Goal: Task Accomplishment & Management: Manage account settings

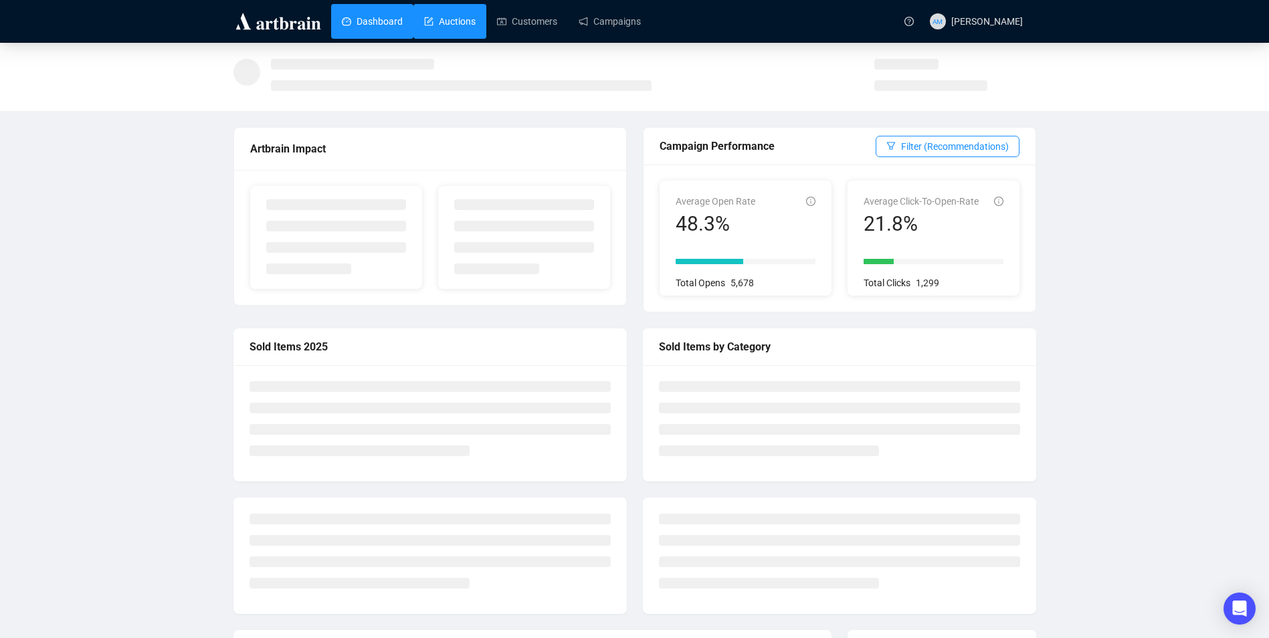
click at [436, 13] on link "Auctions" at bounding box center [450, 21] width 52 height 35
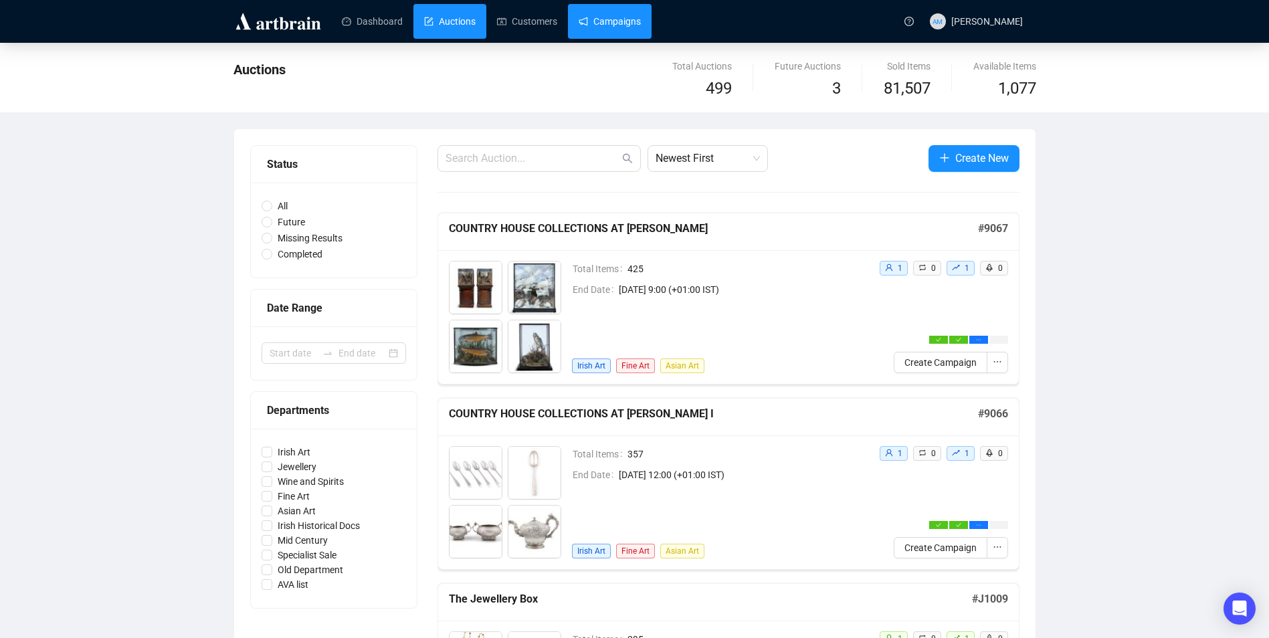
click at [610, 21] on link "Campaigns" at bounding box center [610, 21] width 62 height 35
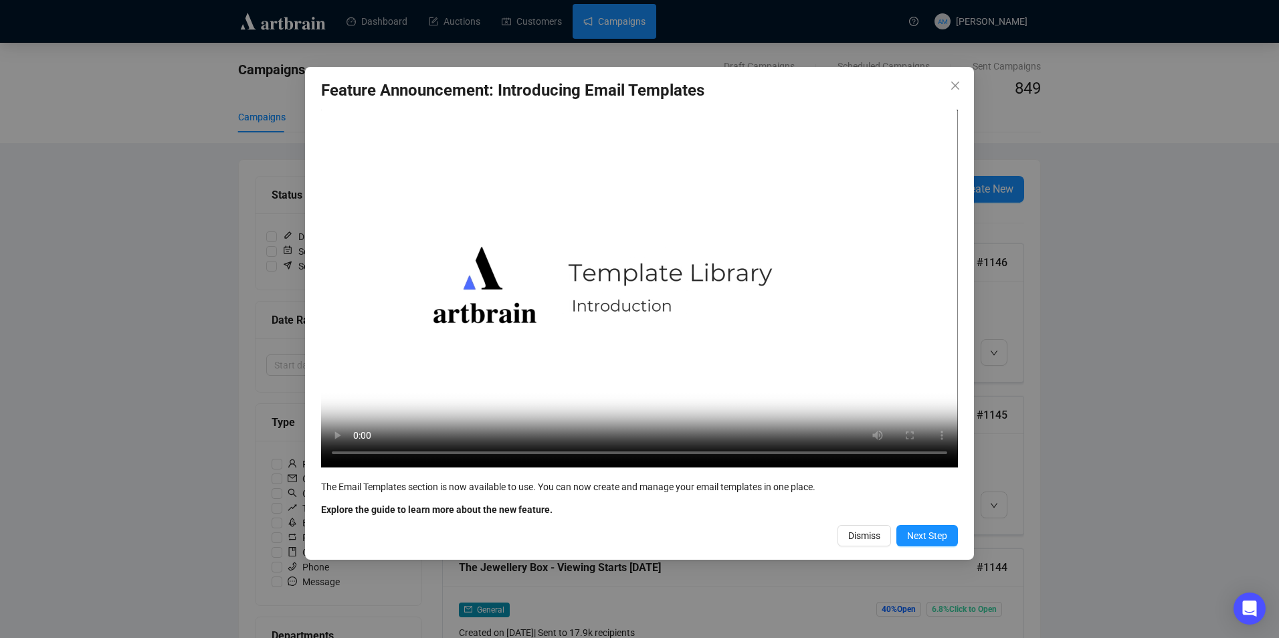
click at [870, 531] on span "Dismiss" at bounding box center [864, 536] width 32 height 15
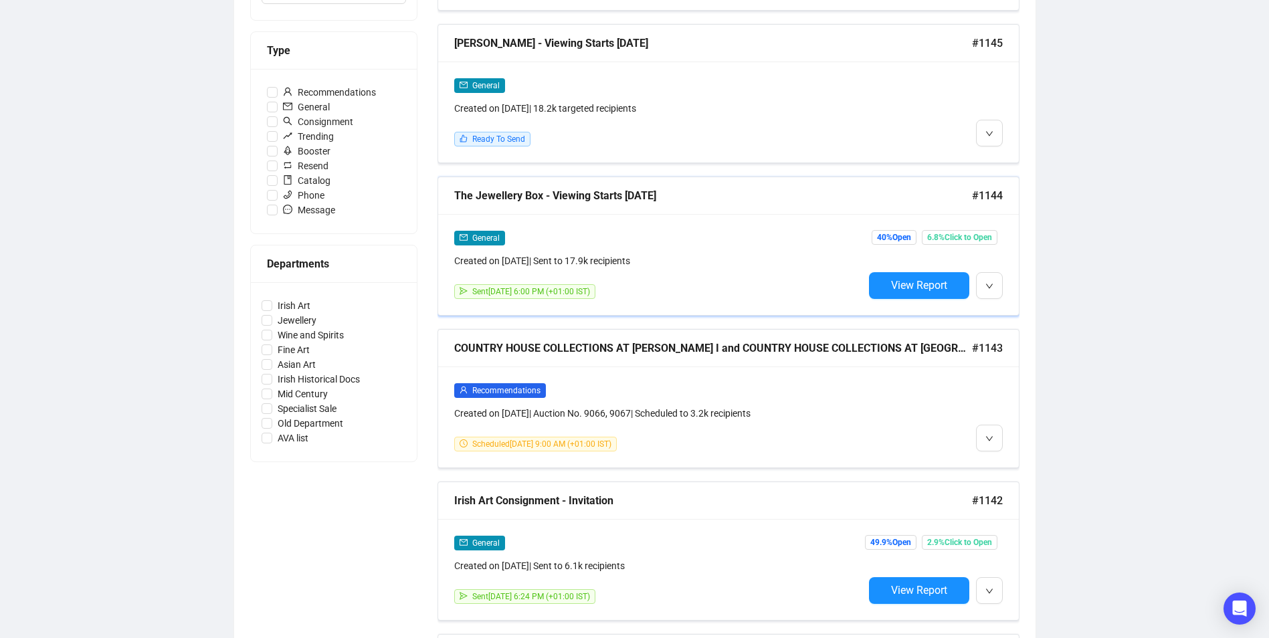
scroll to position [201, 0]
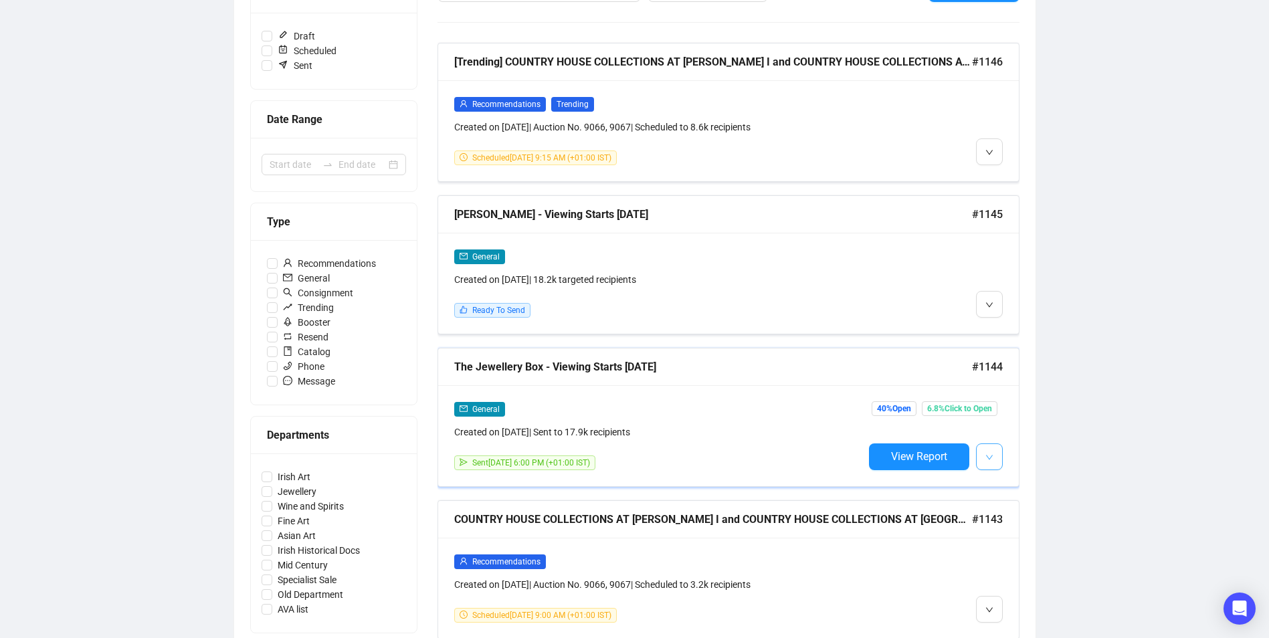
click at [992, 460] on icon "down" at bounding box center [990, 458] width 8 height 8
click at [1024, 523] on span "Duplicate" at bounding box center [1022, 527] width 39 height 11
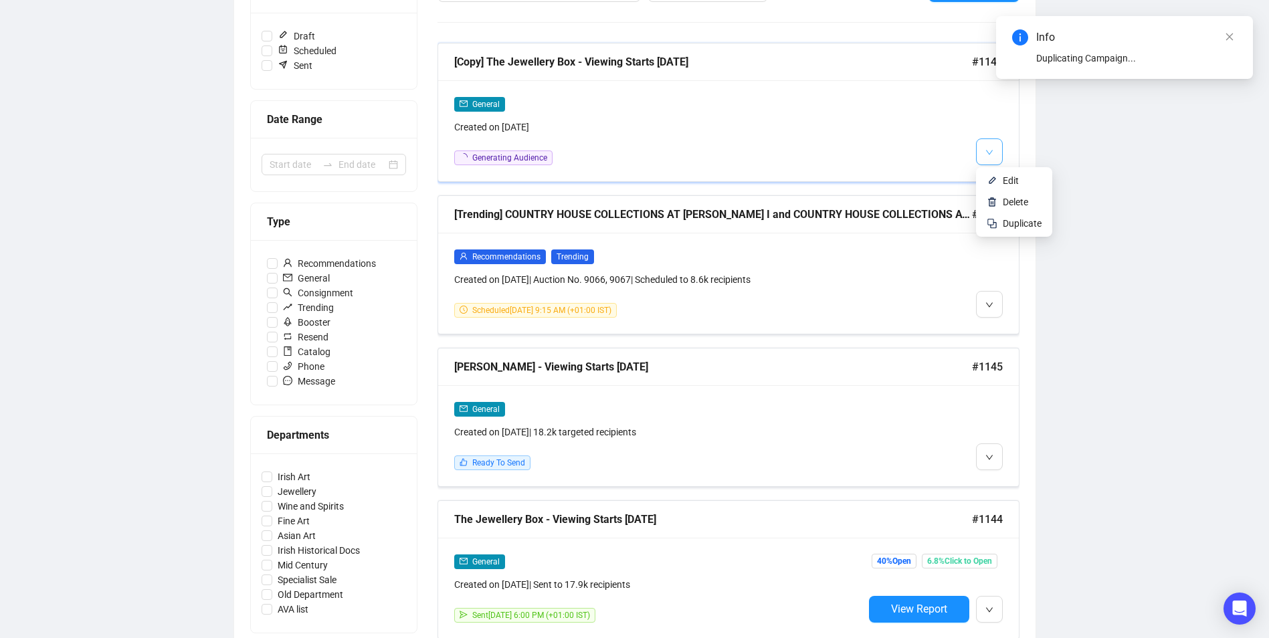
click at [995, 151] on button "button" at bounding box center [989, 151] width 27 height 27
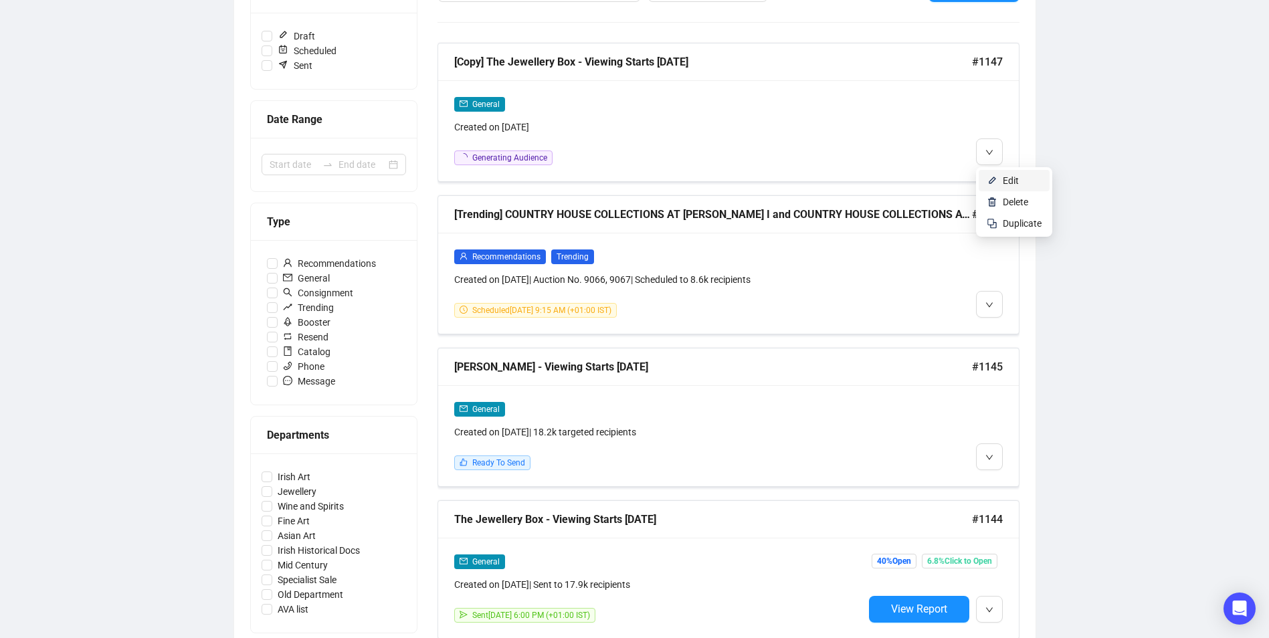
click at [1006, 181] on span "Edit" at bounding box center [1011, 180] width 16 height 11
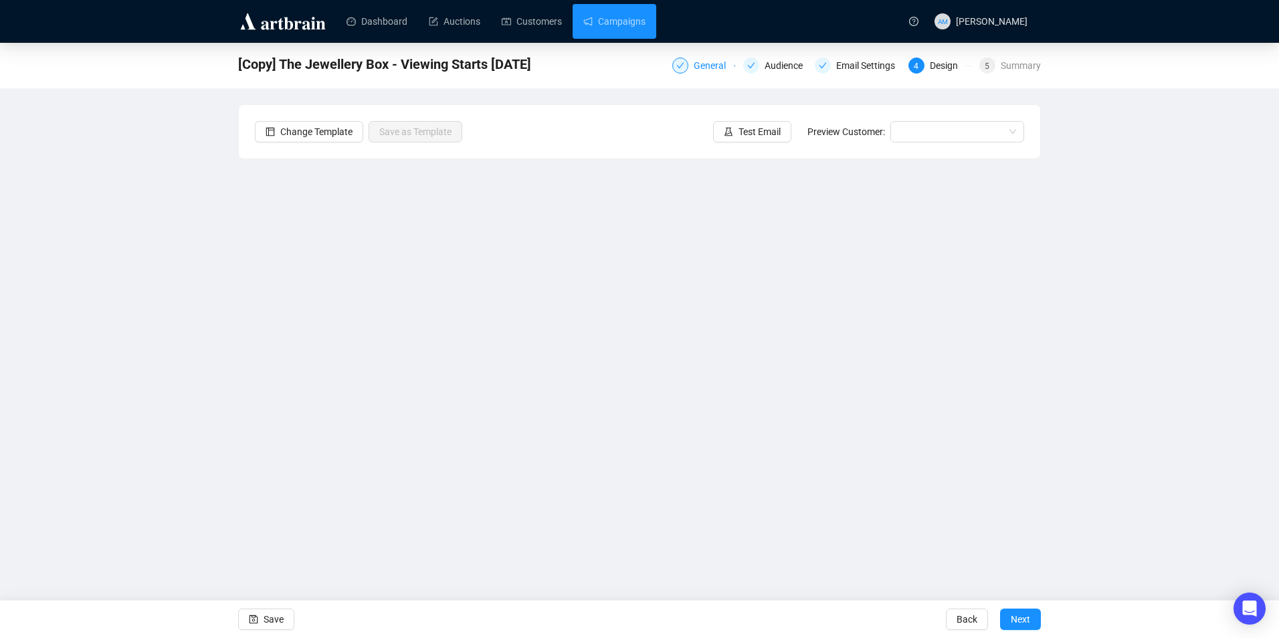
click at [717, 63] on div "General" at bounding box center [714, 66] width 40 height 16
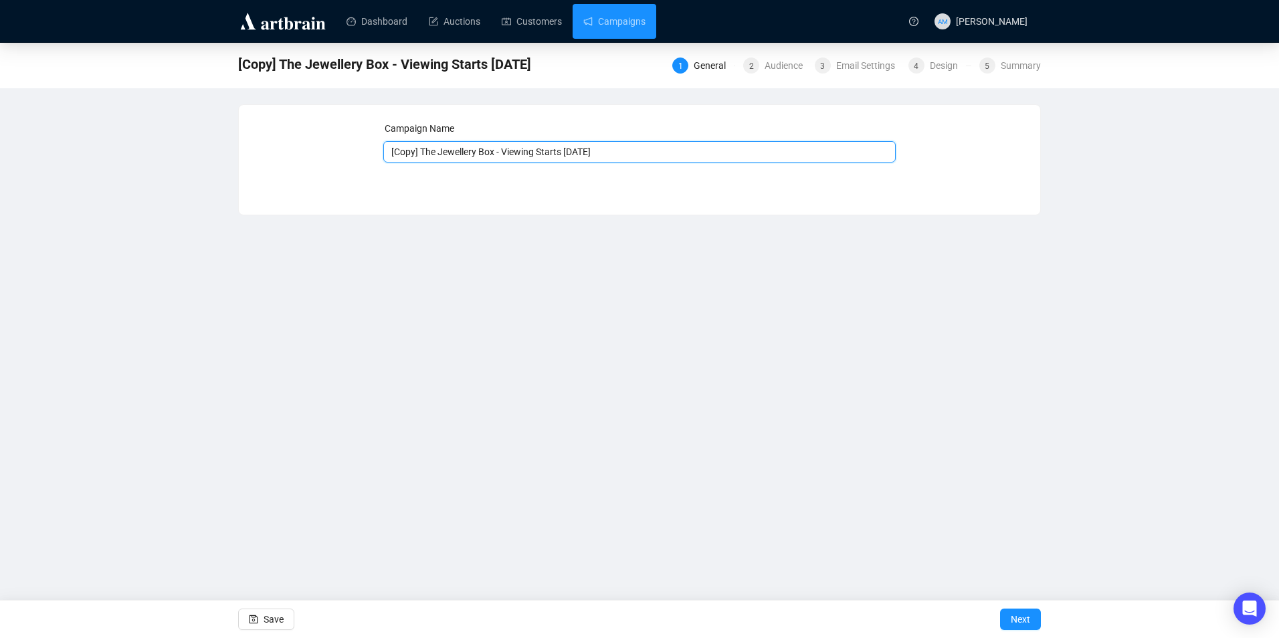
drag, startPoint x: 420, startPoint y: 151, endPoint x: 373, endPoint y: 154, distance: 47.0
click at [373, 154] on div "Campaign Name [Copy] The Jewellery Box - Viewing Starts [DATE] Save Next" at bounding box center [639, 150] width 769 height 58
drag, startPoint x: 581, startPoint y: 153, endPoint x: 513, endPoint y: 149, distance: 69.0
click at [513, 149] on input "The Jewellery Box - Viewing Starts [DATE]" at bounding box center [639, 151] width 513 height 21
type input "The Jewellery Box - Viewing Continues"
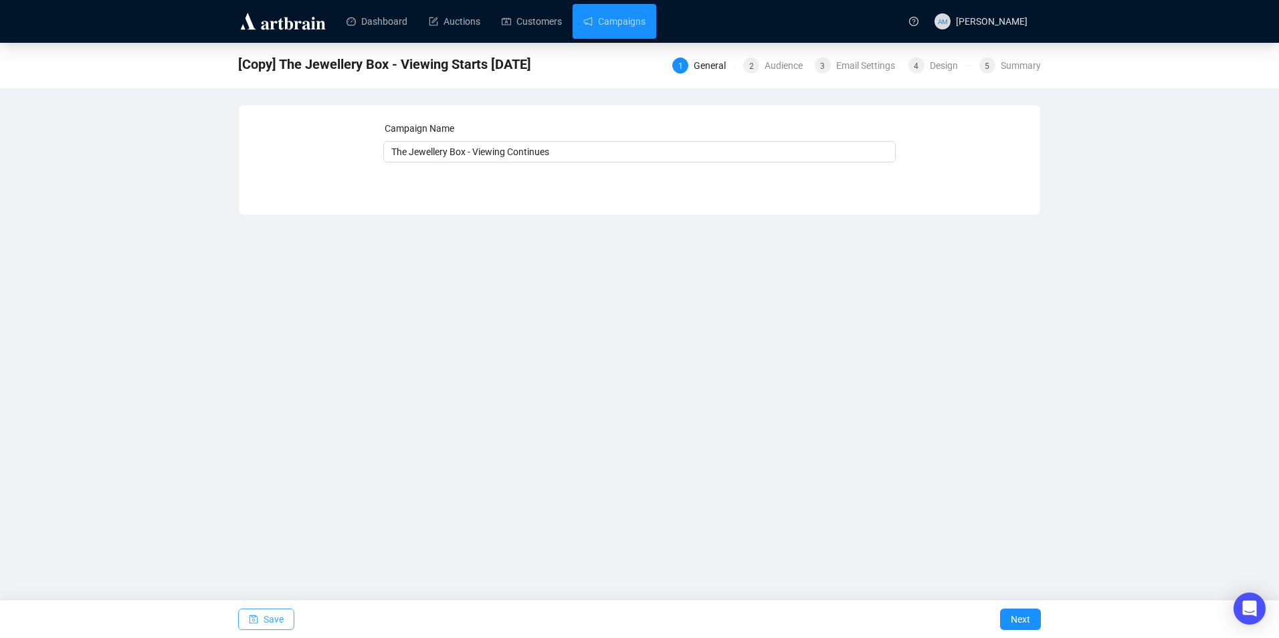
click at [274, 617] on span "Save" at bounding box center [274, 619] width 20 height 37
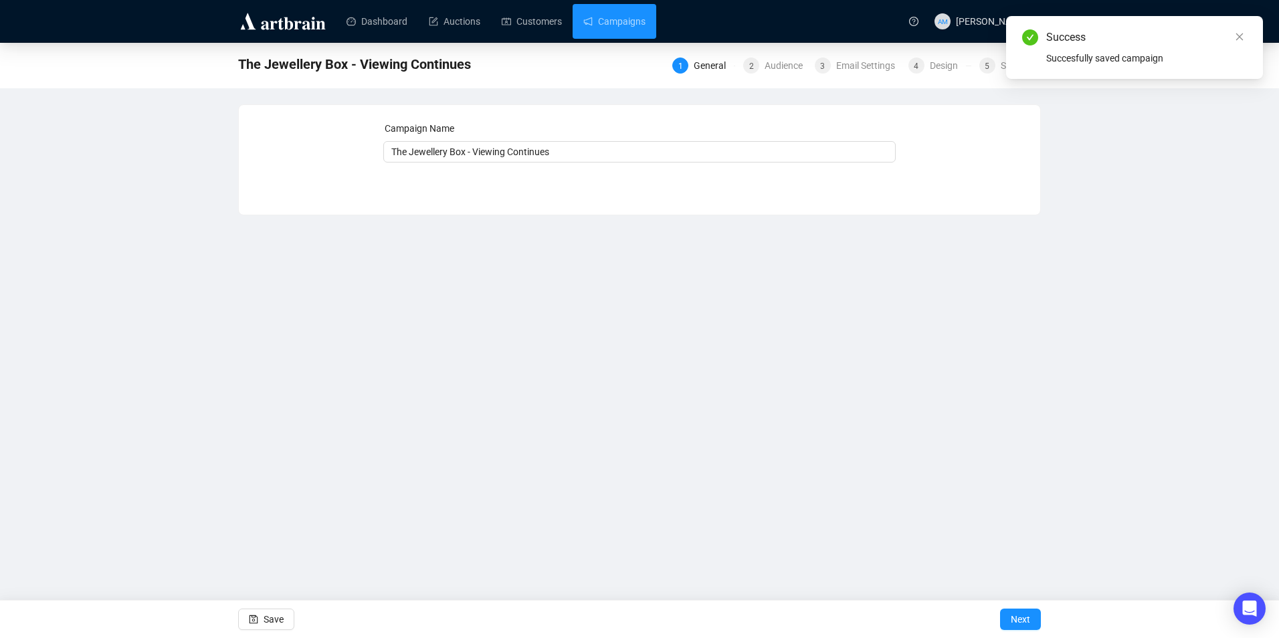
click at [769, 55] on div "1 General 2 Audience 3 Email Settings 4 Design 5 Summary" at bounding box center [856, 64] width 369 height 19
click at [781, 68] on div "Audience" at bounding box center [788, 66] width 46 height 16
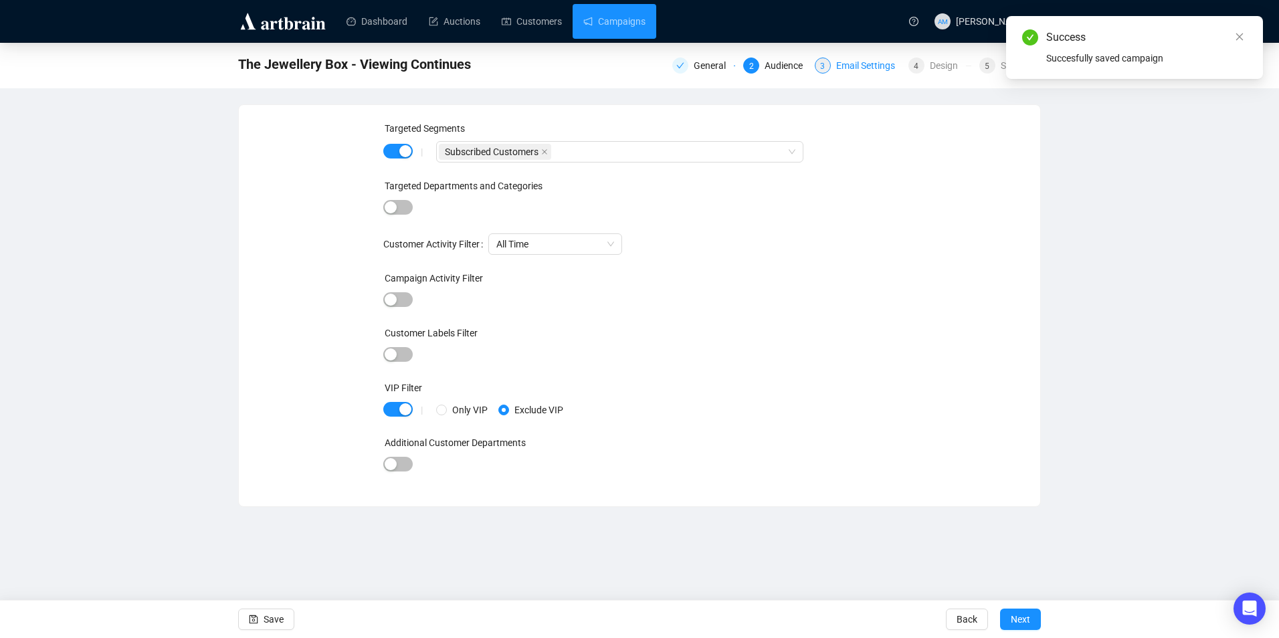
click at [832, 67] on div "3 Email Settings" at bounding box center [858, 66] width 86 height 16
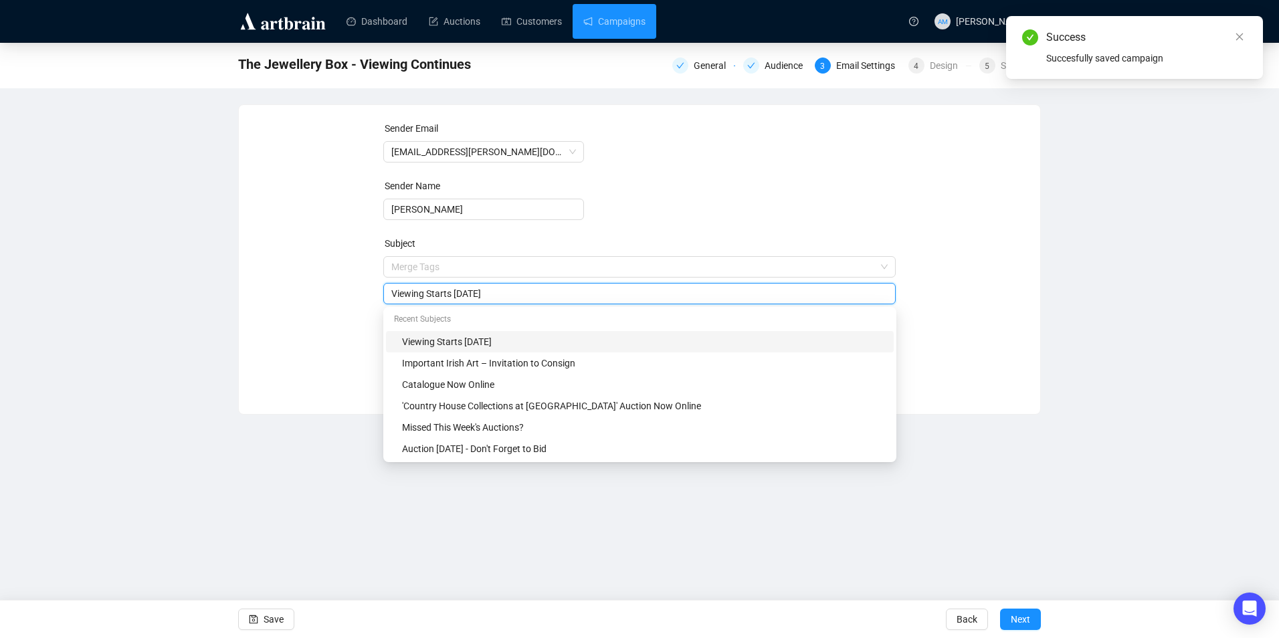
drag, startPoint x: 496, startPoint y: 269, endPoint x: 428, endPoint y: 286, distance: 70.3
click at [423, 283] on div "Viewing Starts [DATE]" at bounding box center [639, 293] width 513 height 21
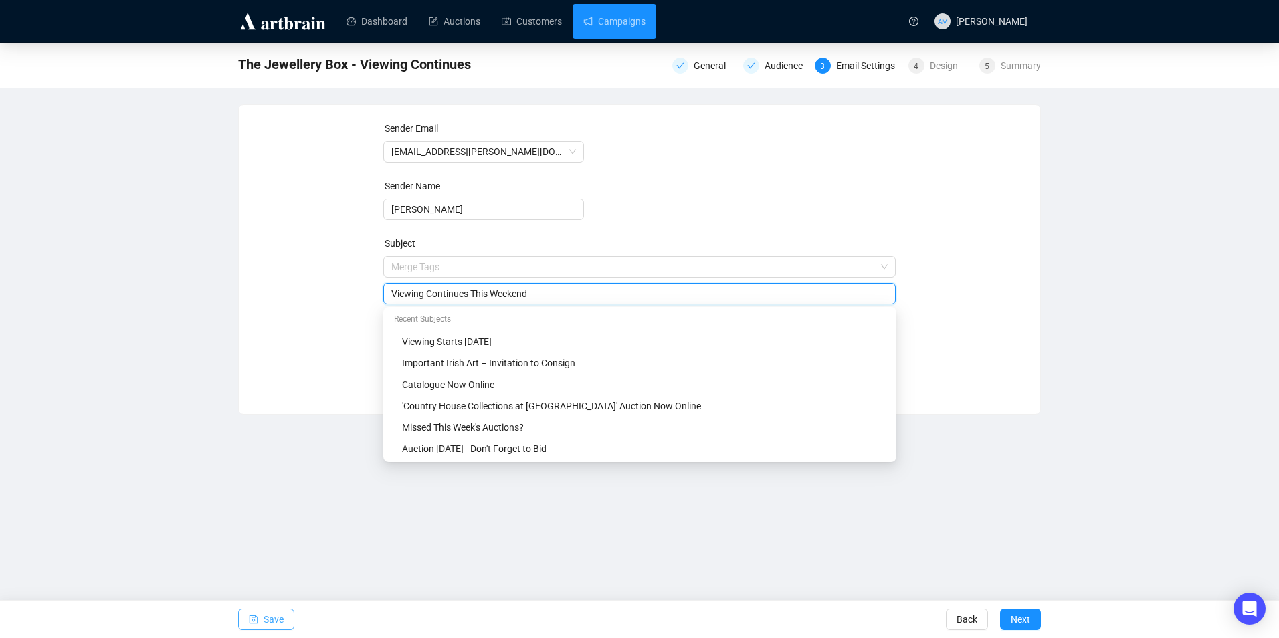
type input "Viewing Continues This Weekend"
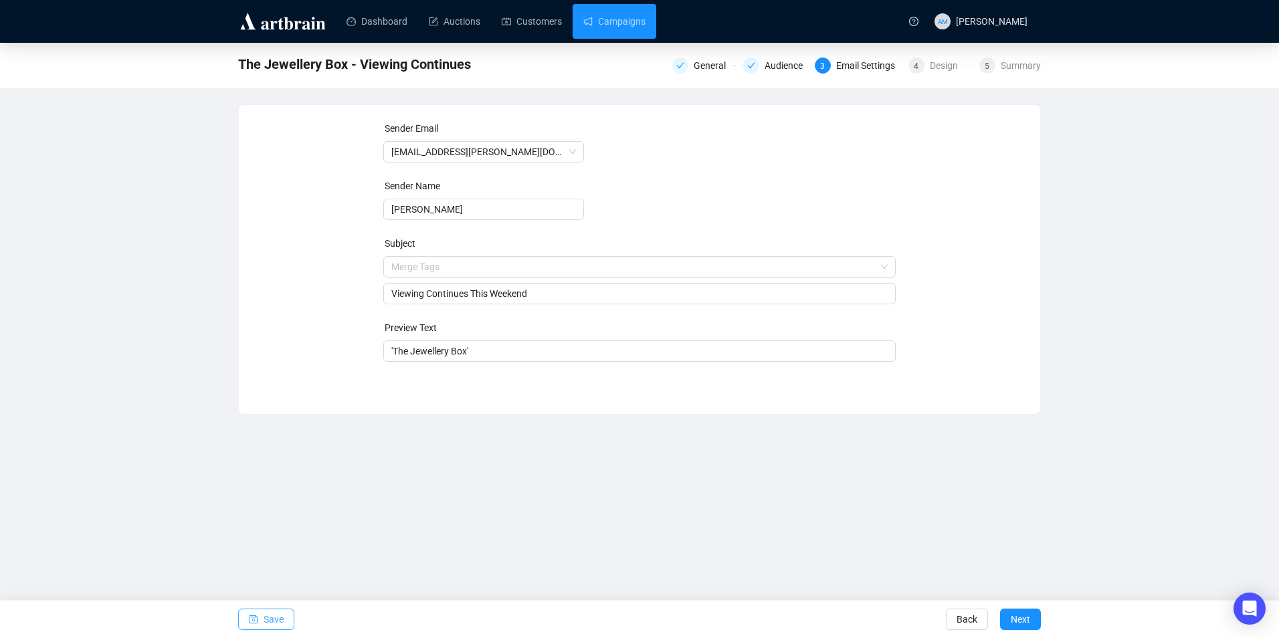
click at [256, 620] on icon "save" at bounding box center [253, 619] width 9 height 9
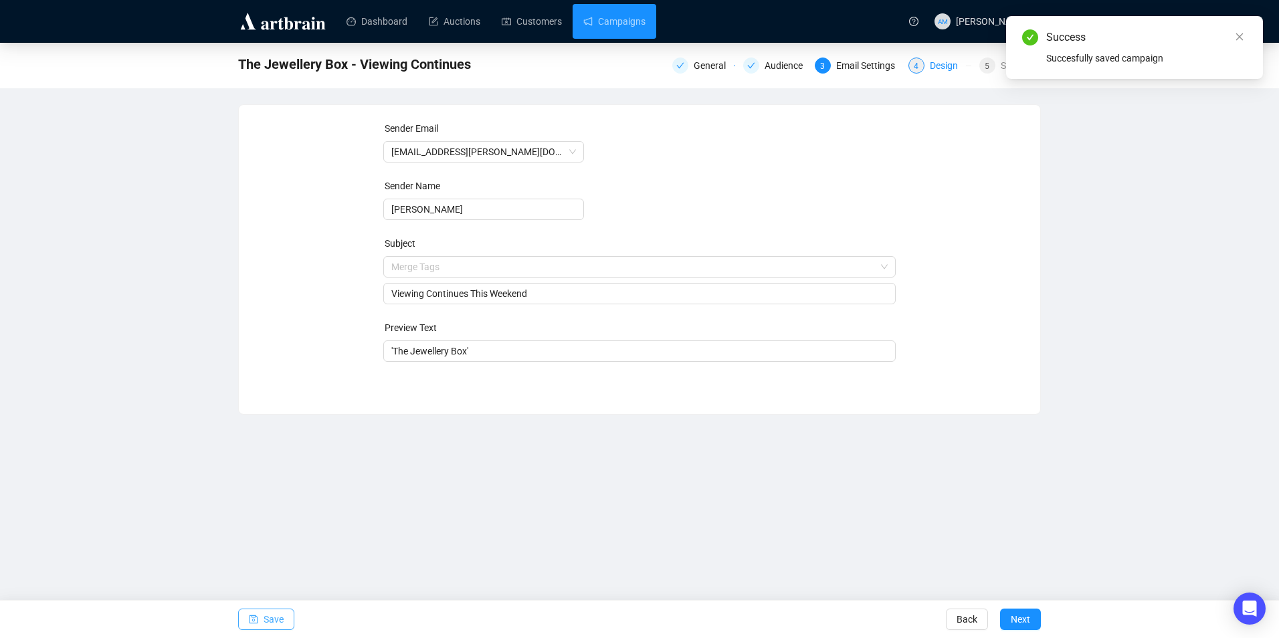
click at [930, 68] on div "4 Design" at bounding box center [940, 66] width 63 height 16
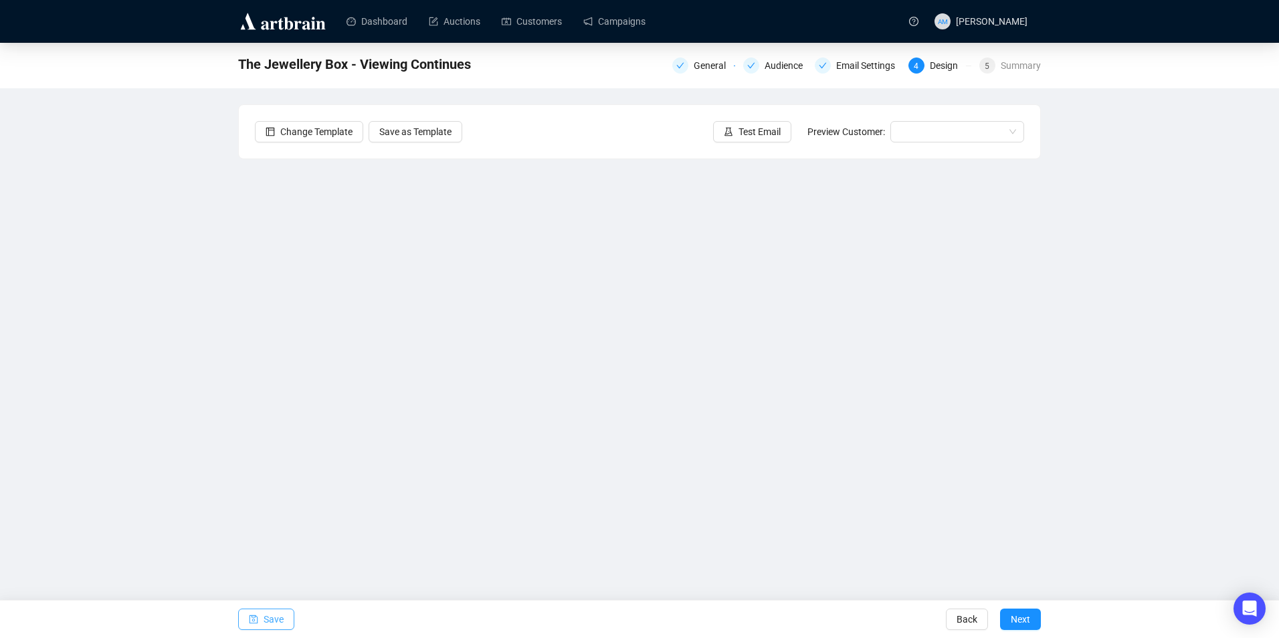
click at [270, 623] on span "Save" at bounding box center [274, 619] width 20 height 37
click at [268, 617] on span "Save" at bounding box center [274, 619] width 20 height 37
click at [732, 132] on icon "experiment" at bounding box center [728, 131] width 9 height 9
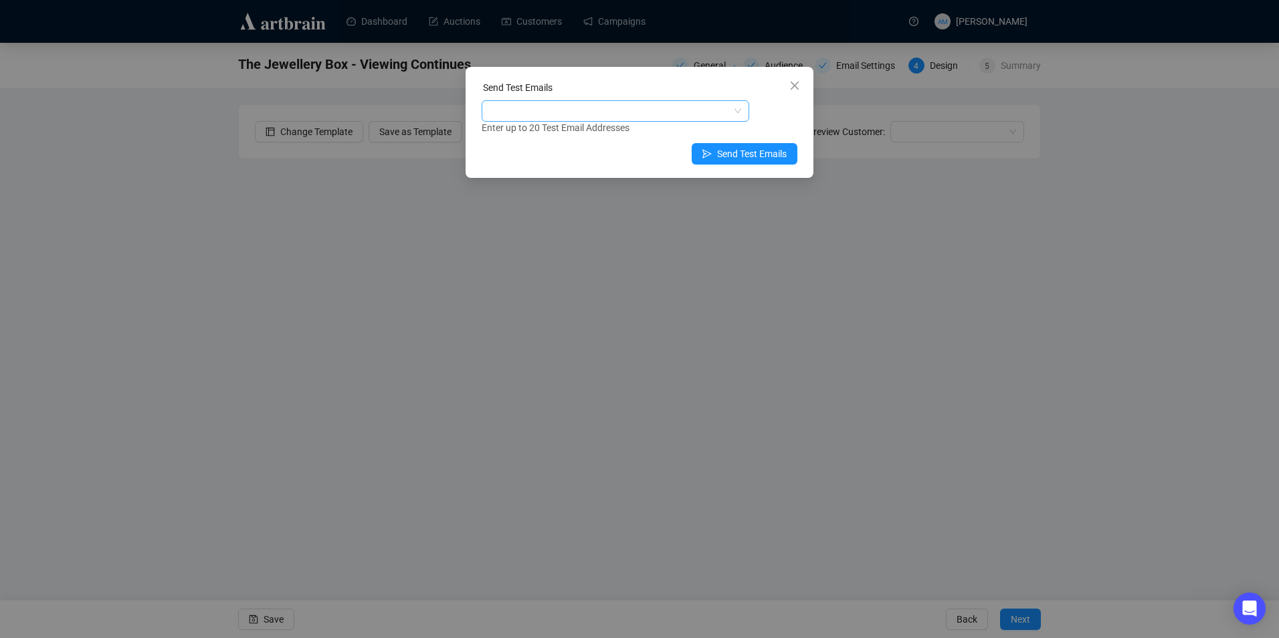
click at [649, 101] on div at bounding box center [616, 110] width 268 height 21
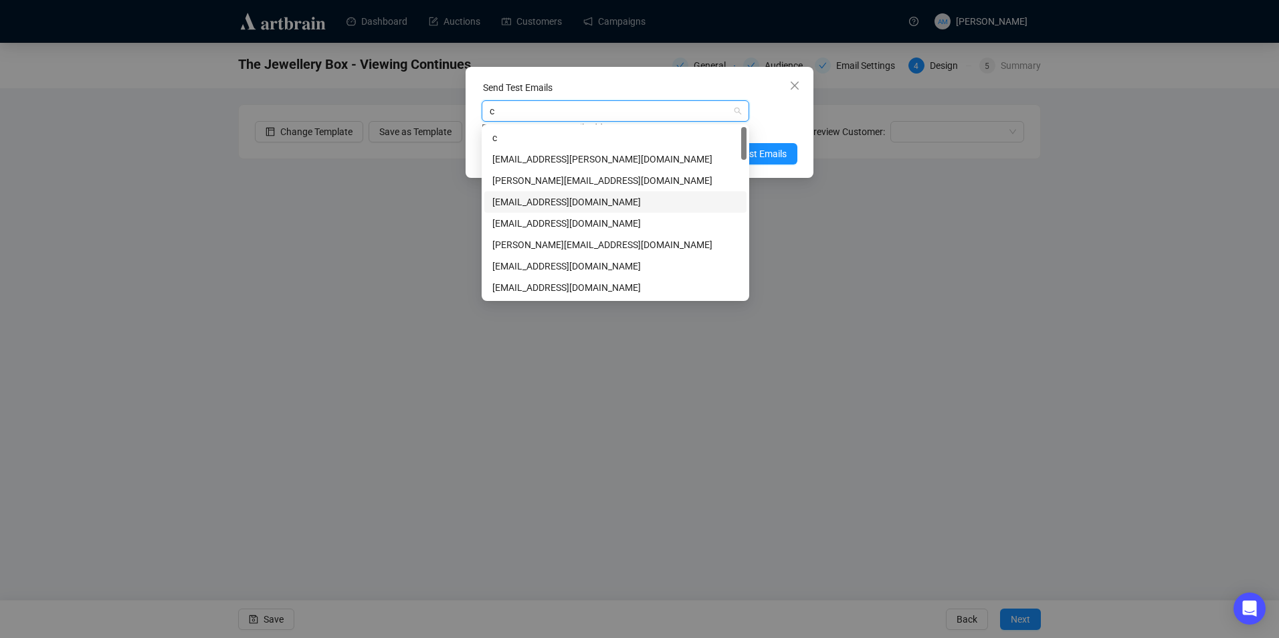
type input "cl"
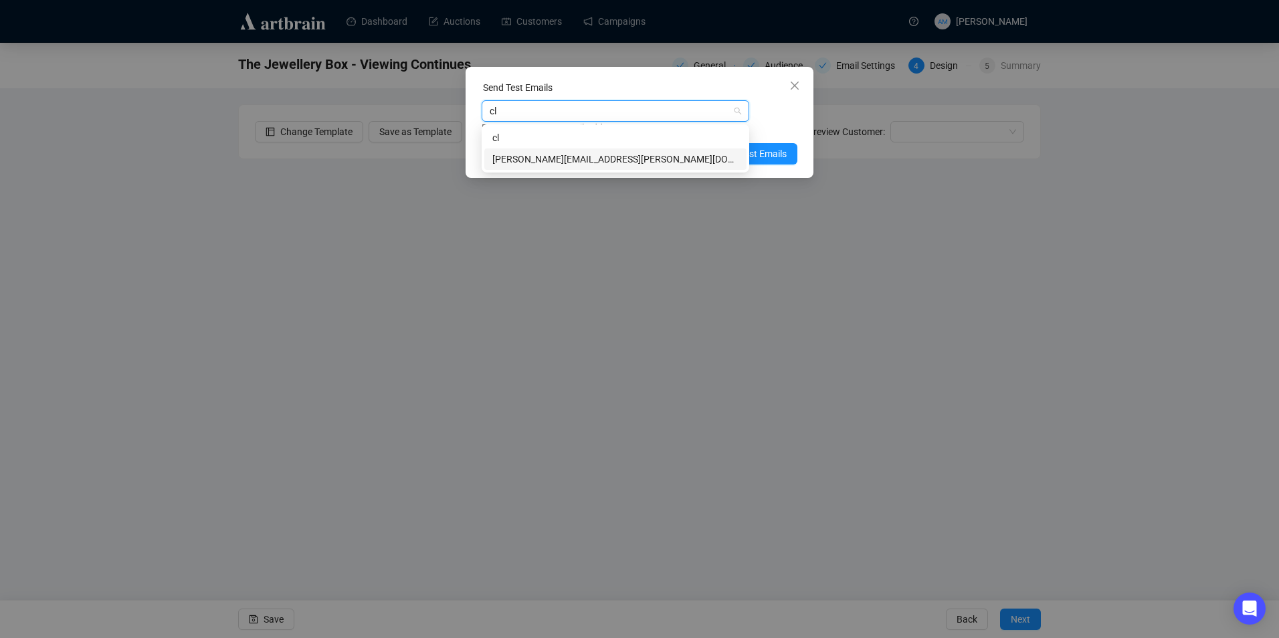
click at [603, 161] on div "[PERSON_NAME][EMAIL_ADDRESS][PERSON_NAME][DOMAIN_NAME]" at bounding box center [615, 159] width 246 height 15
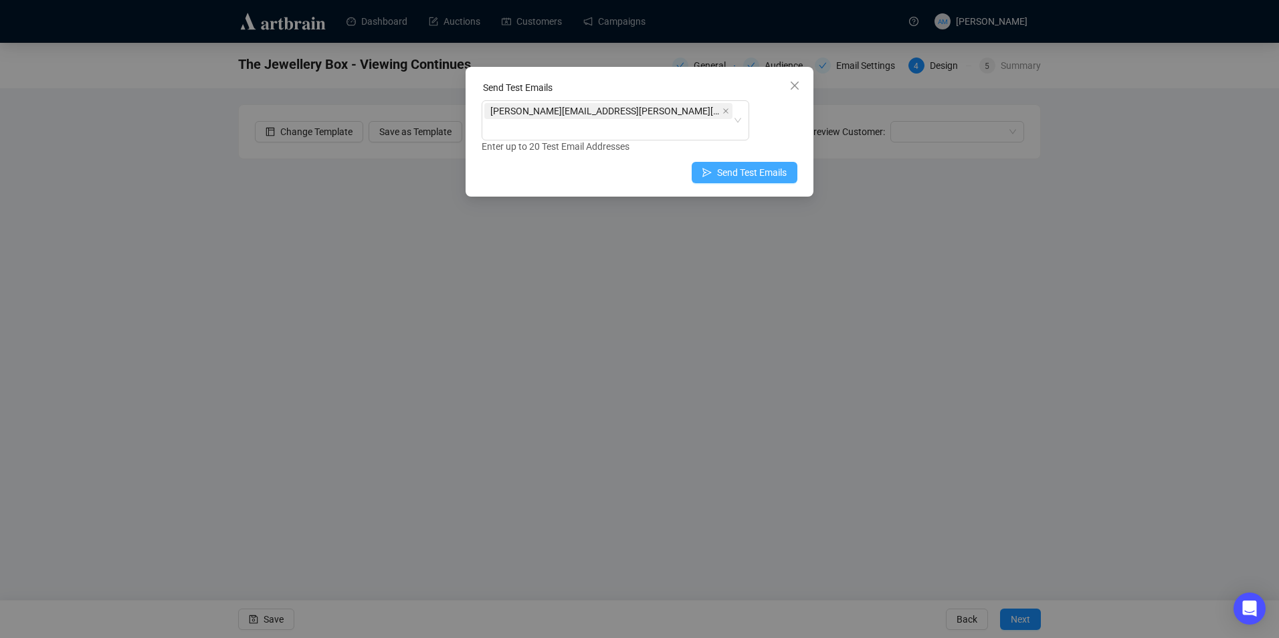
click at [787, 162] on button "Send Test Emails" at bounding box center [745, 172] width 106 height 21
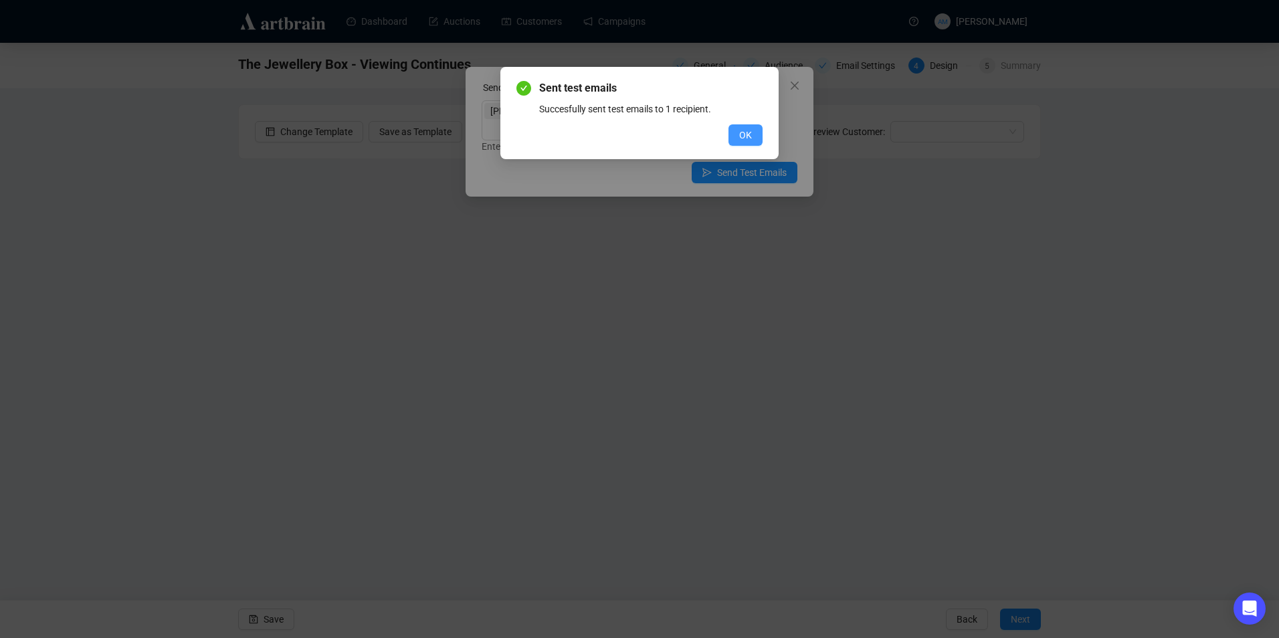
click at [757, 136] on button "OK" at bounding box center [746, 134] width 34 height 21
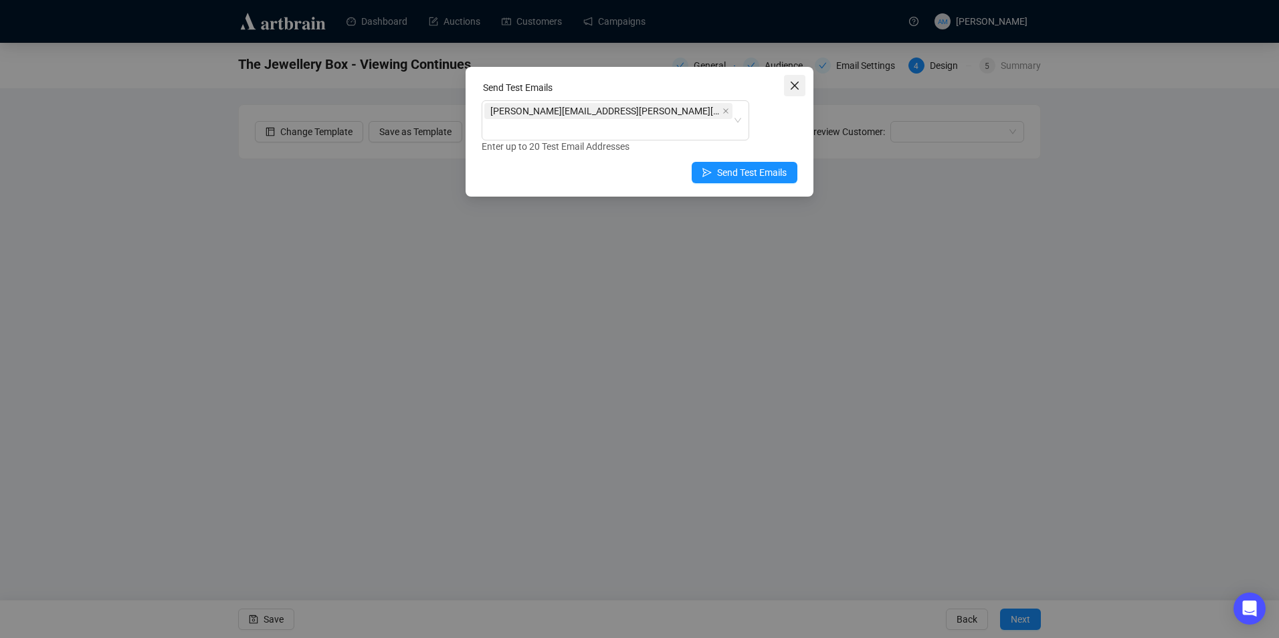
click at [794, 80] on icon "close" at bounding box center [794, 85] width 11 height 11
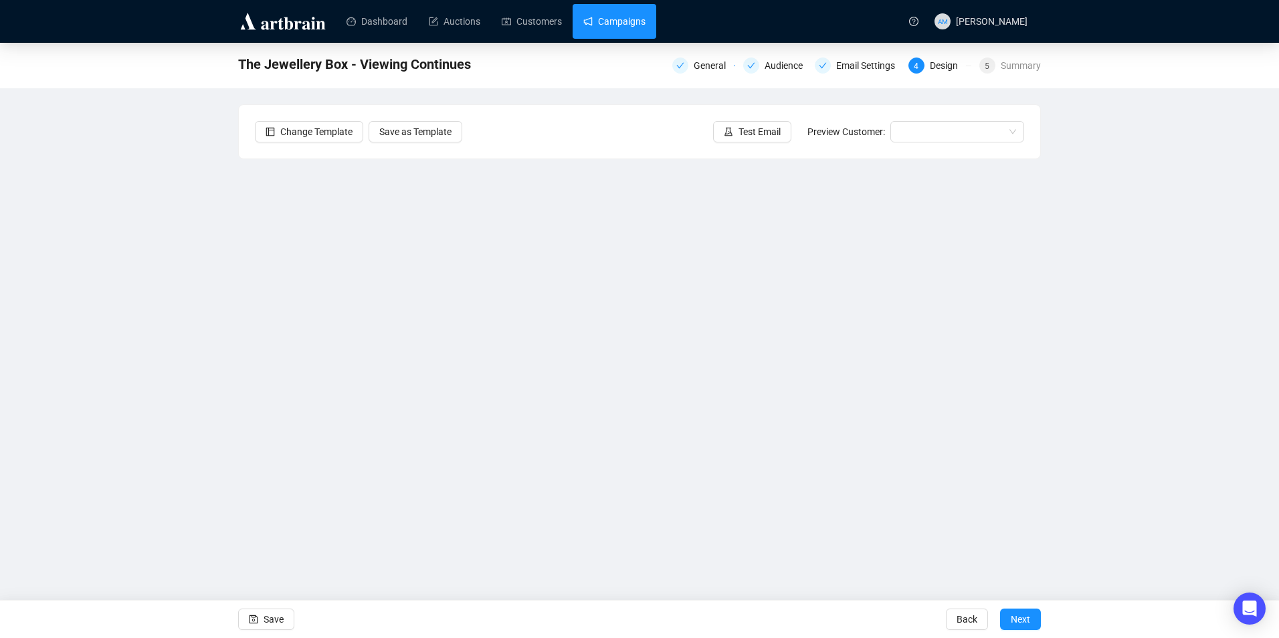
click at [599, 11] on link "Campaigns" at bounding box center [614, 21] width 62 height 35
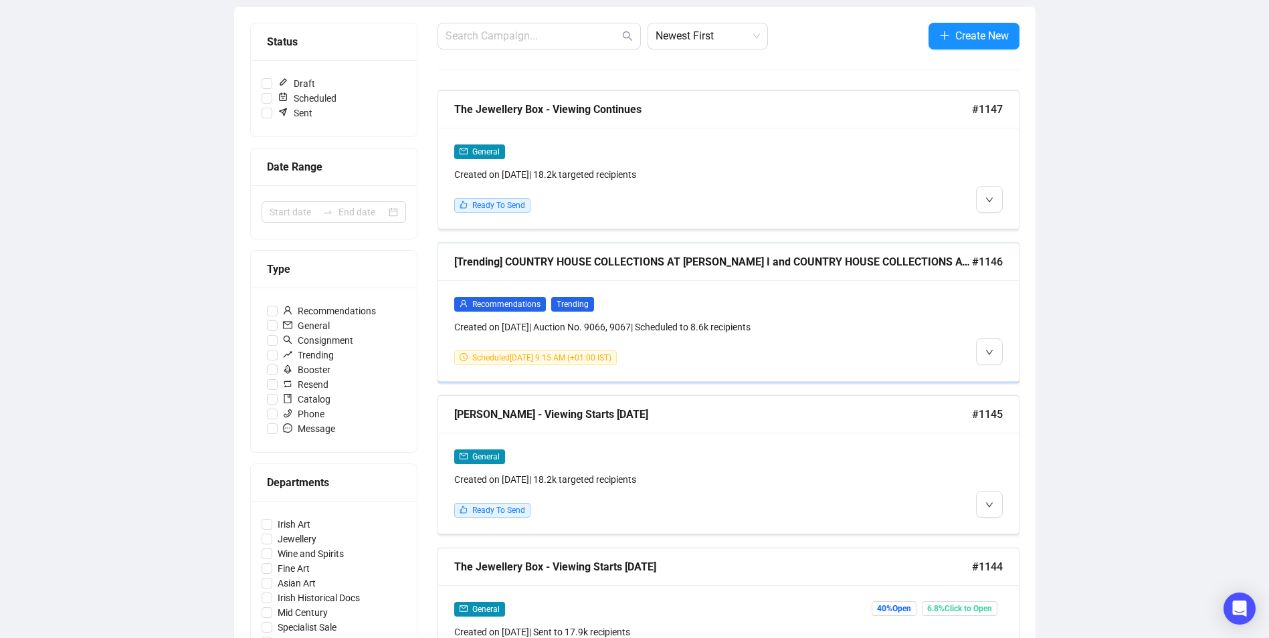
scroll to position [201, 0]
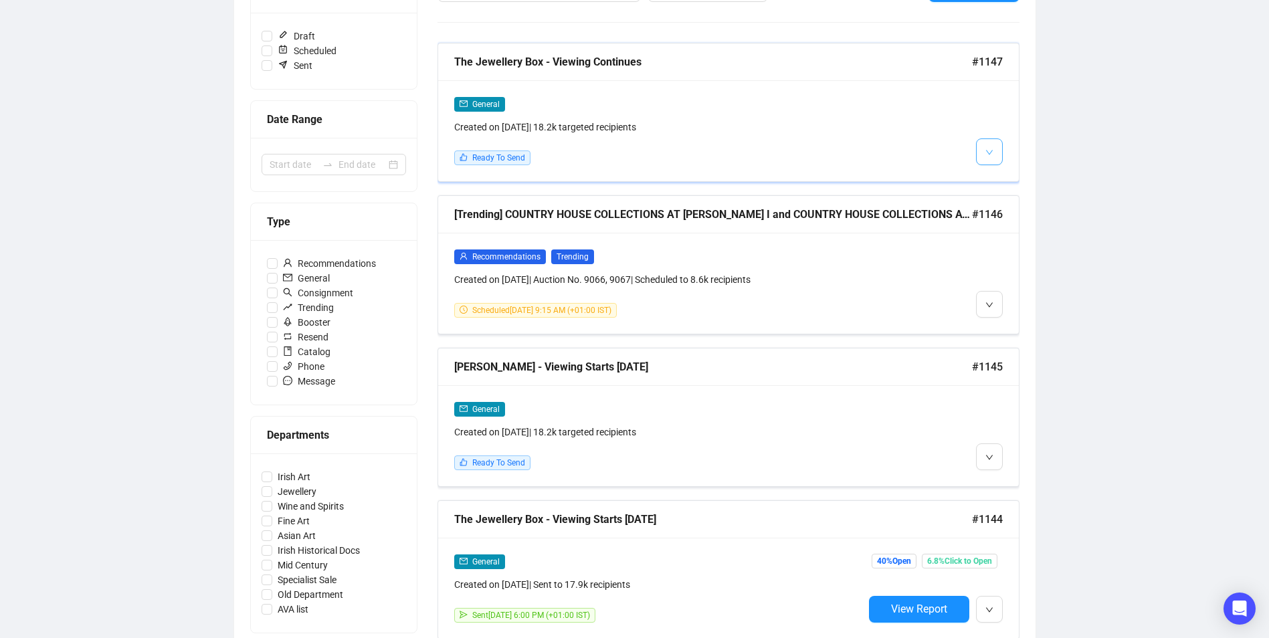
click at [987, 151] on icon "down" at bounding box center [989, 152] width 7 height 5
click at [980, 154] on button "button" at bounding box center [989, 151] width 27 height 27
click at [1002, 183] on li "Edit" at bounding box center [1014, 180] width 71 height 21
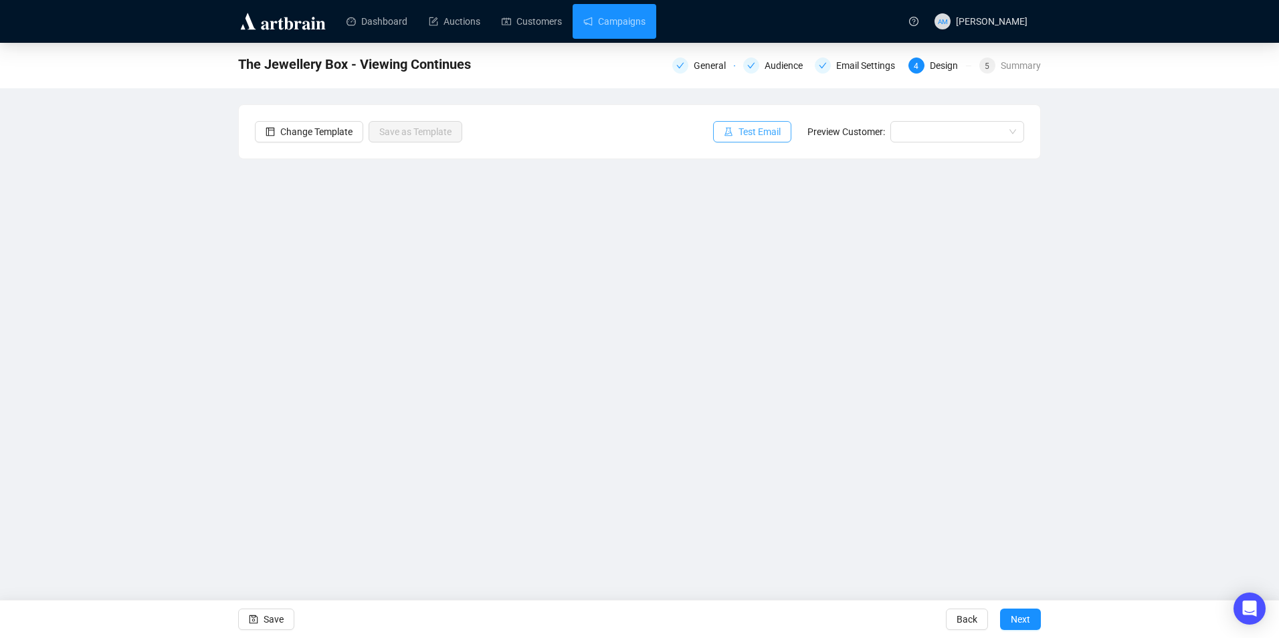
click at [773, 136] on span "Test Email" at bounding box center [760, 131] width 42 height 15
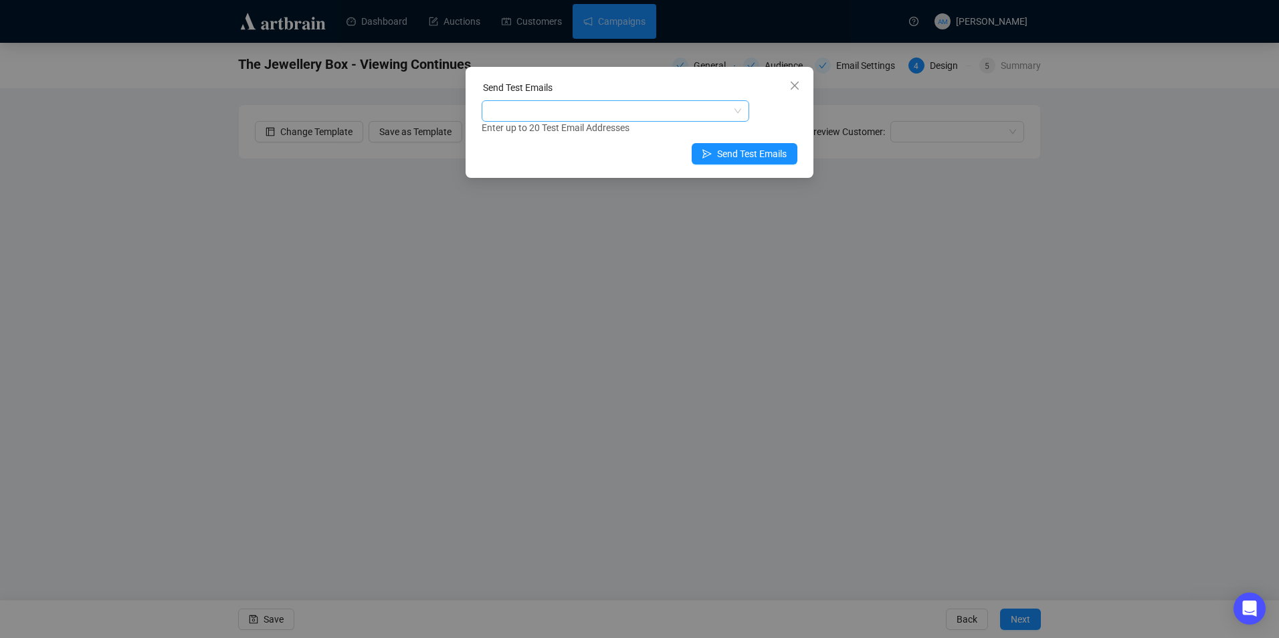
click at [620, 110] on div at bounding box center [608, 111] width 248 height 19
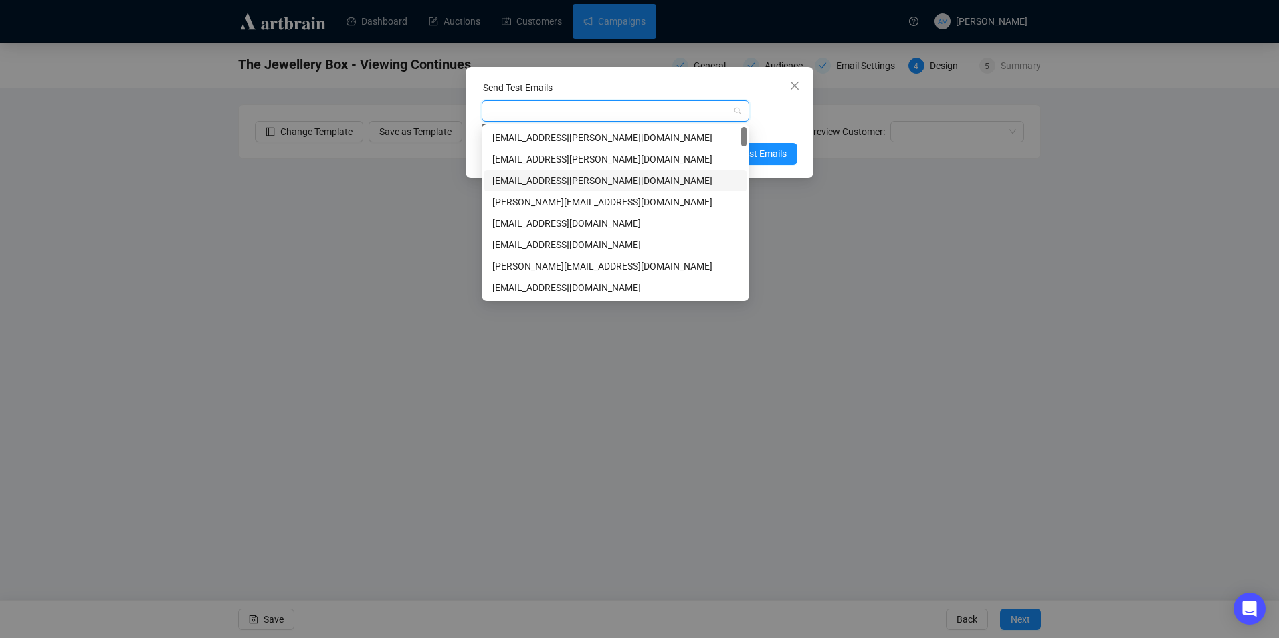
click at [606, 183] on div "[EMAIL_ADDRESS][PERSON_NAME][DOMAIN_NAME]" at bounding box center [615, 180] width 246 height 15
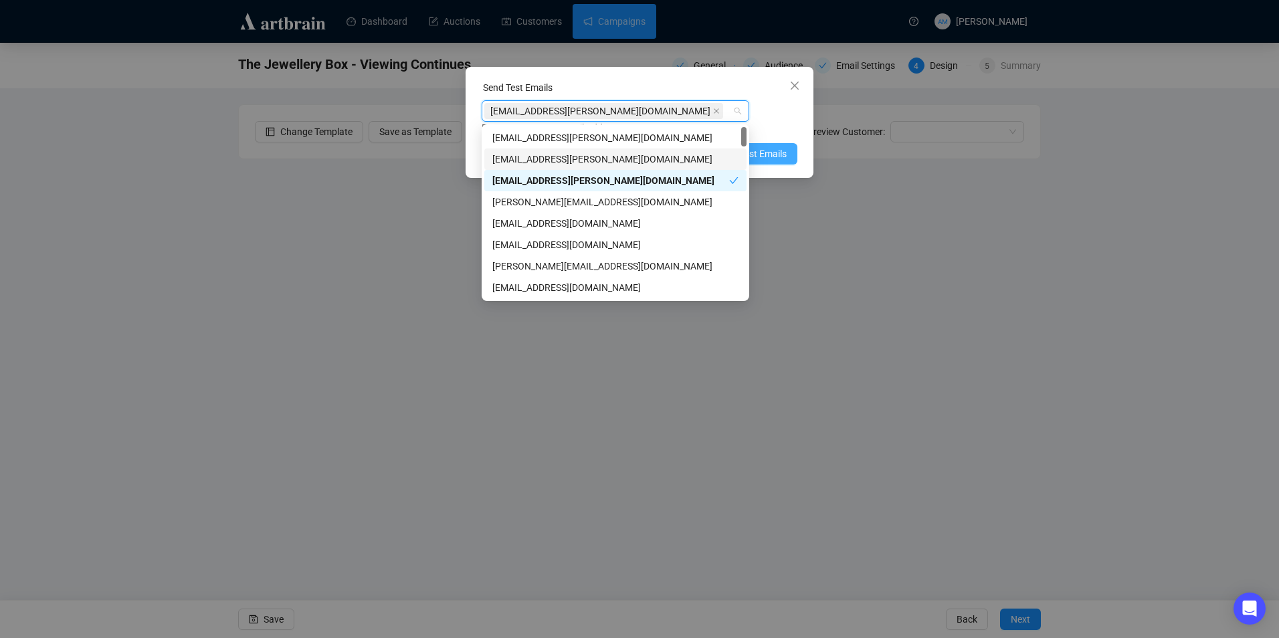
click at [763, 151] on span "Send Test Emails" at bounding box center [752, 154] width 70 height 15
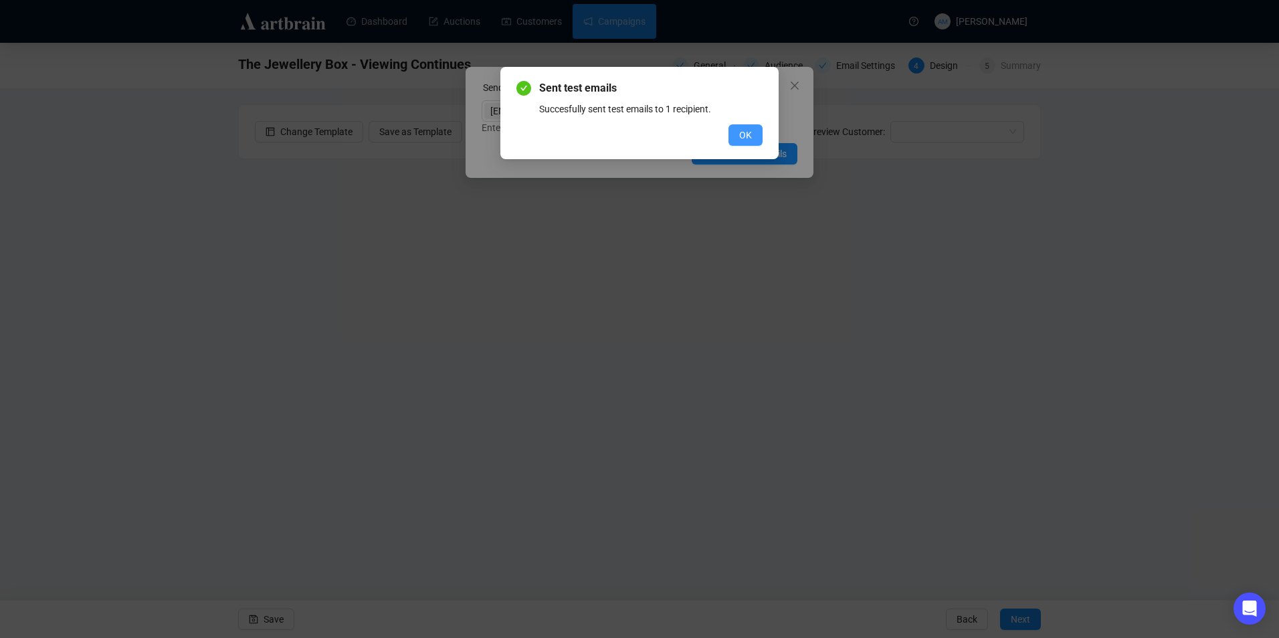
click at [745, 133] on span "OK" at bounding box center [745, 135] width 13 height 15
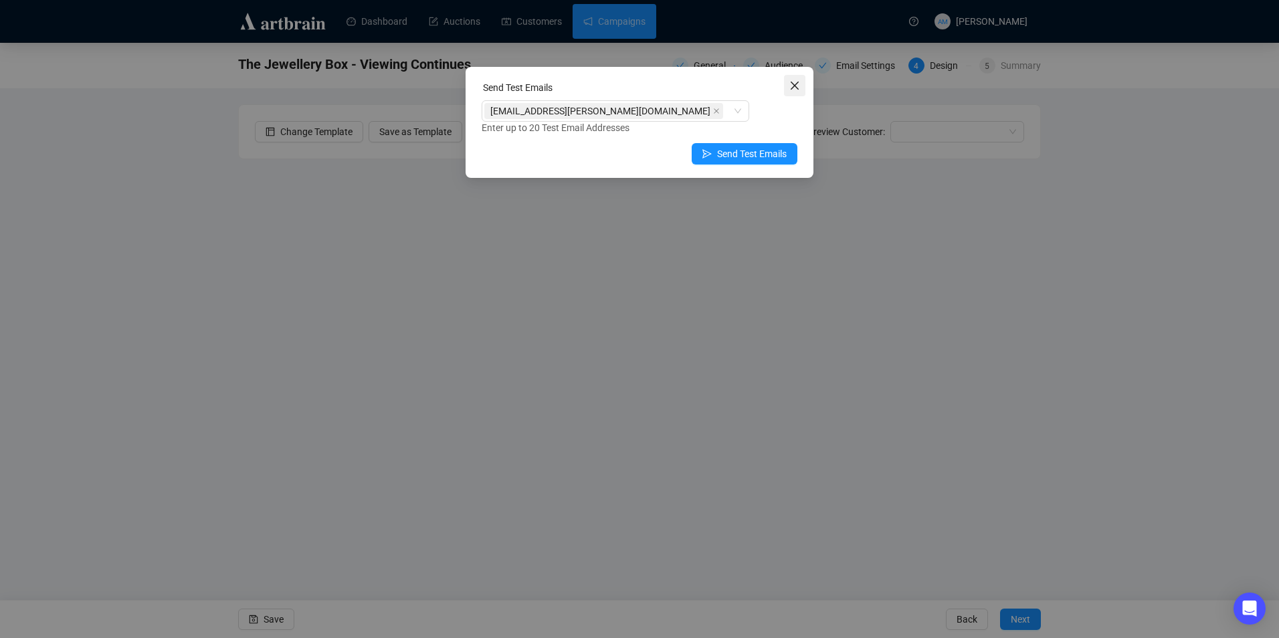
click at [786, 89] on span "Close" at bounding box center [794, 85] width 21 height 11
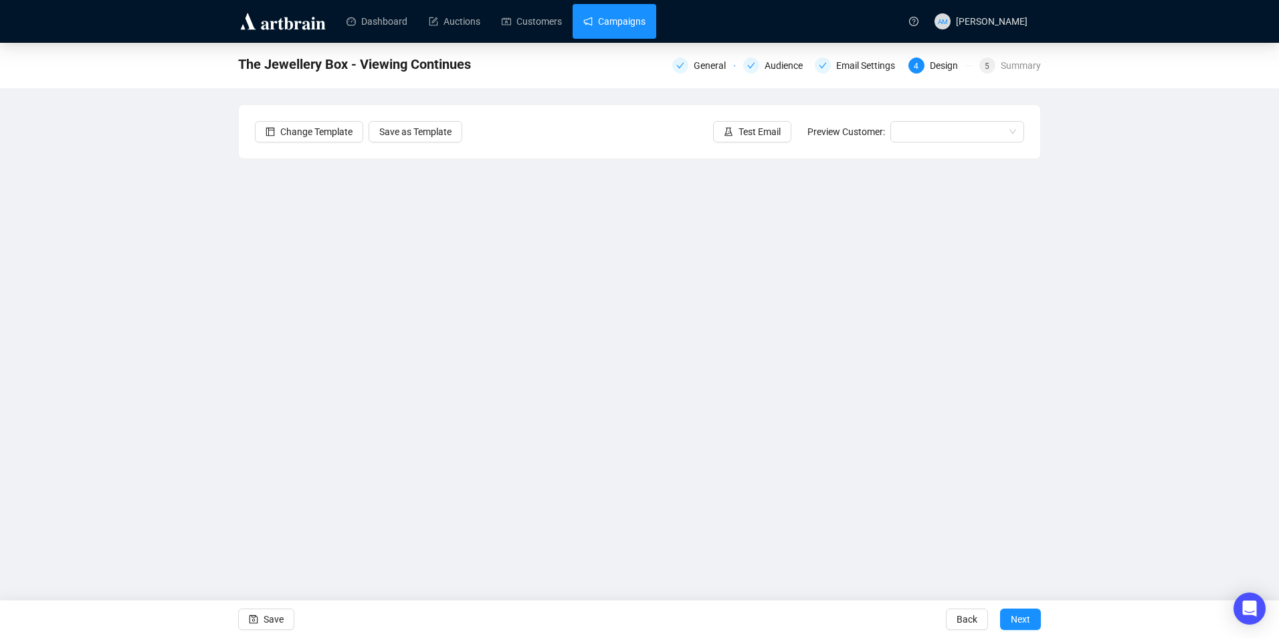
click at [608, 32] on link "Campaigns" at bounding box center [614, 21] width 62 height 35
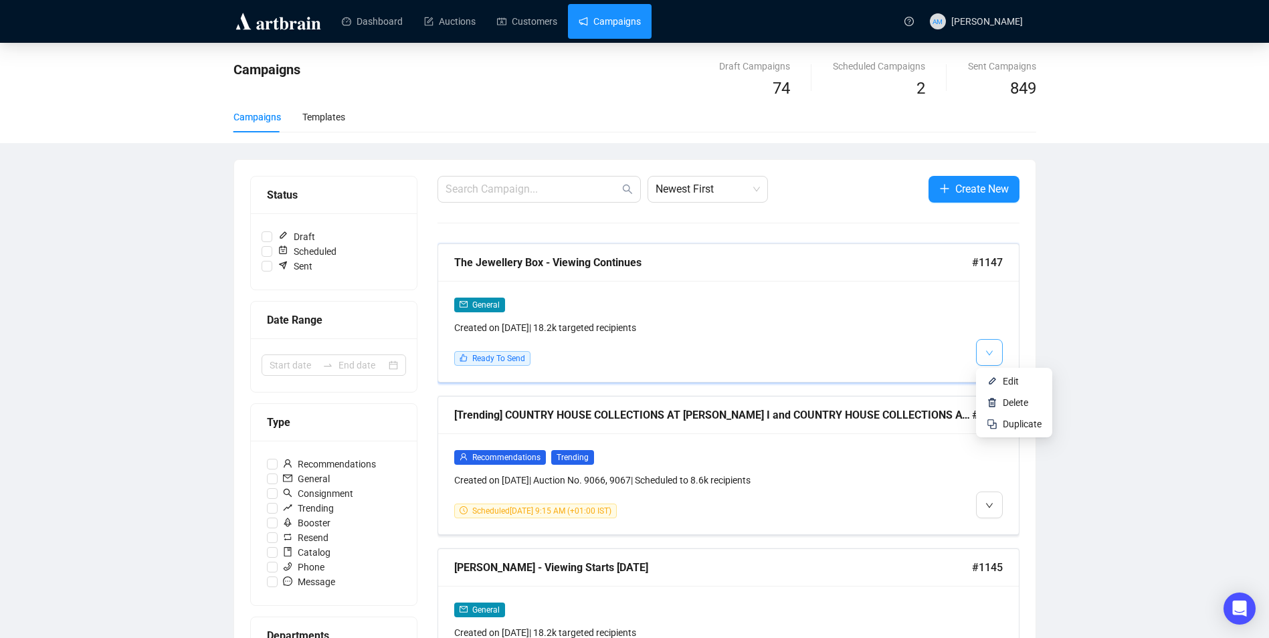
click at [991, 356] on icon "down" at bounding box center [990, 353] width 8 height 8
click at [1006, 376] on span "Edit" at bounding box center [1011, 381] width 16 height 11
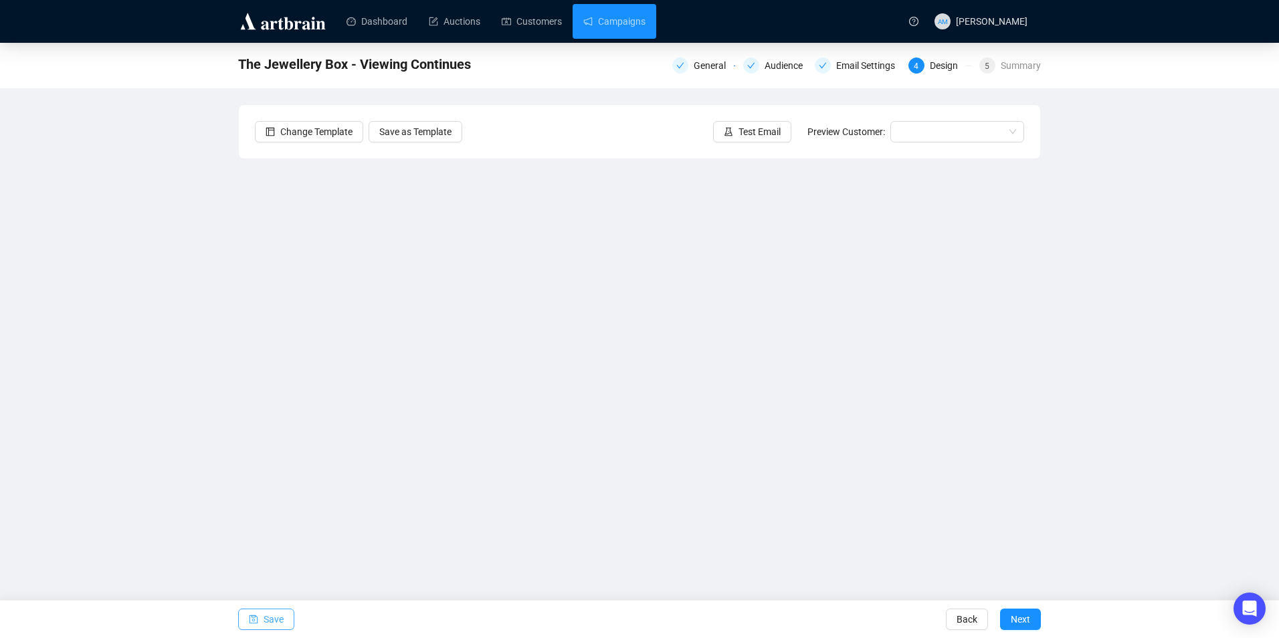
click at [282, 616] on span "Save" at bounding box center [274, 619] width 20 height 37
click at [296, 22] on img at bounding box center [283, 21] width 90 height 21
drag, startPoint x: 633, startPoint y: 21, endPoint x: 627, endPoint y: 29, distance: 10.0
click at [633, 21] on link "Campaigns" at bounding box center [614, 21] width 62 height 35
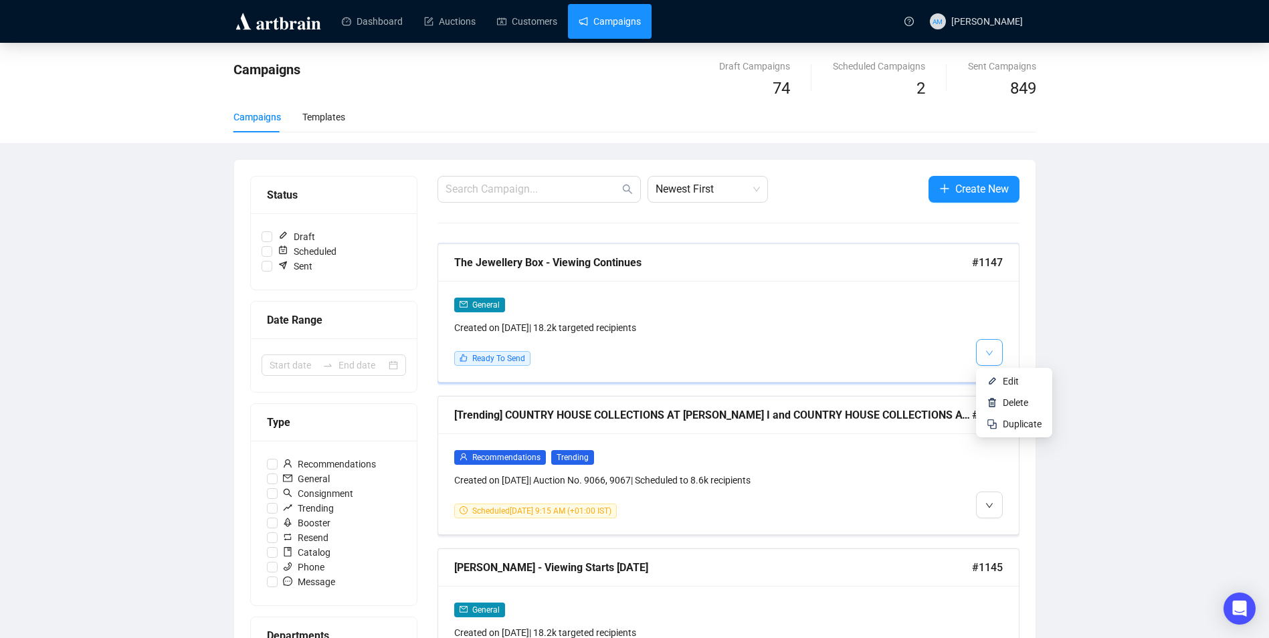
click at [994, 355] on button "button" at bounding box center [989, 352] width 27 height 27
click at [1024, 422] on span "Duplicate" at bounding box center [1022, 424] width 39 height 11
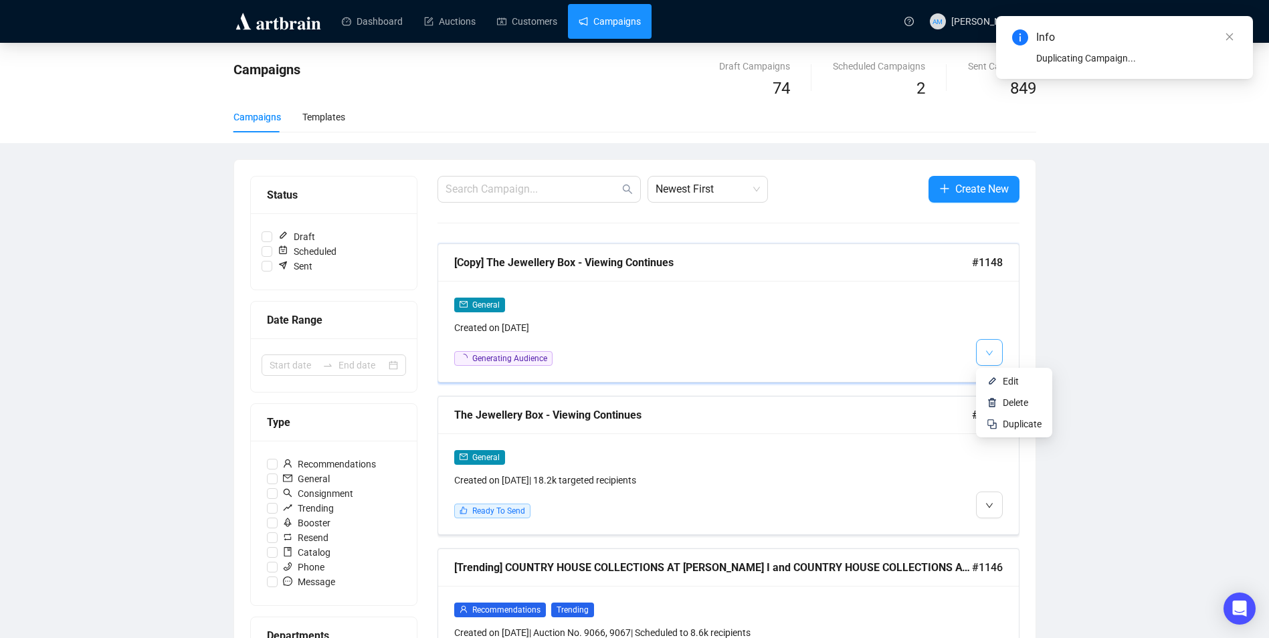
click at [992, 359] on span "button" at bounding box center [990, 352] width 8 height 17
click at [1012, 380] on span "Edit" at bounding box center [1011, 381] width 16 height 11
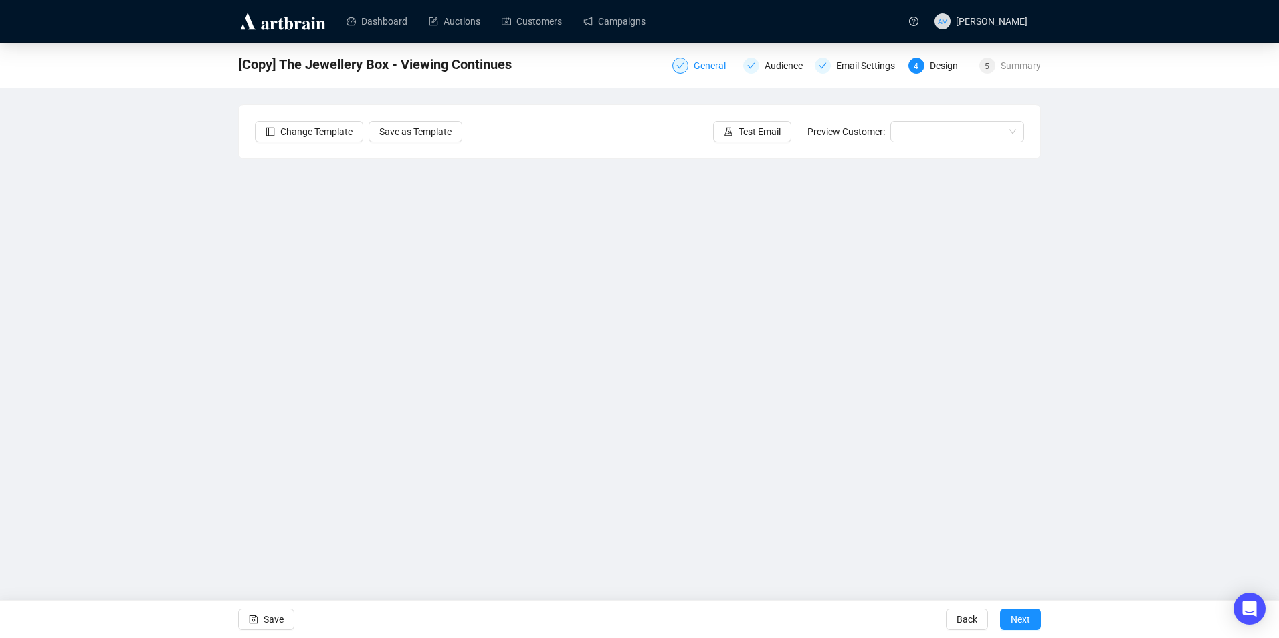
click at [711, 63] on div "General" at bounding box center [714, 66] width 40 height 16
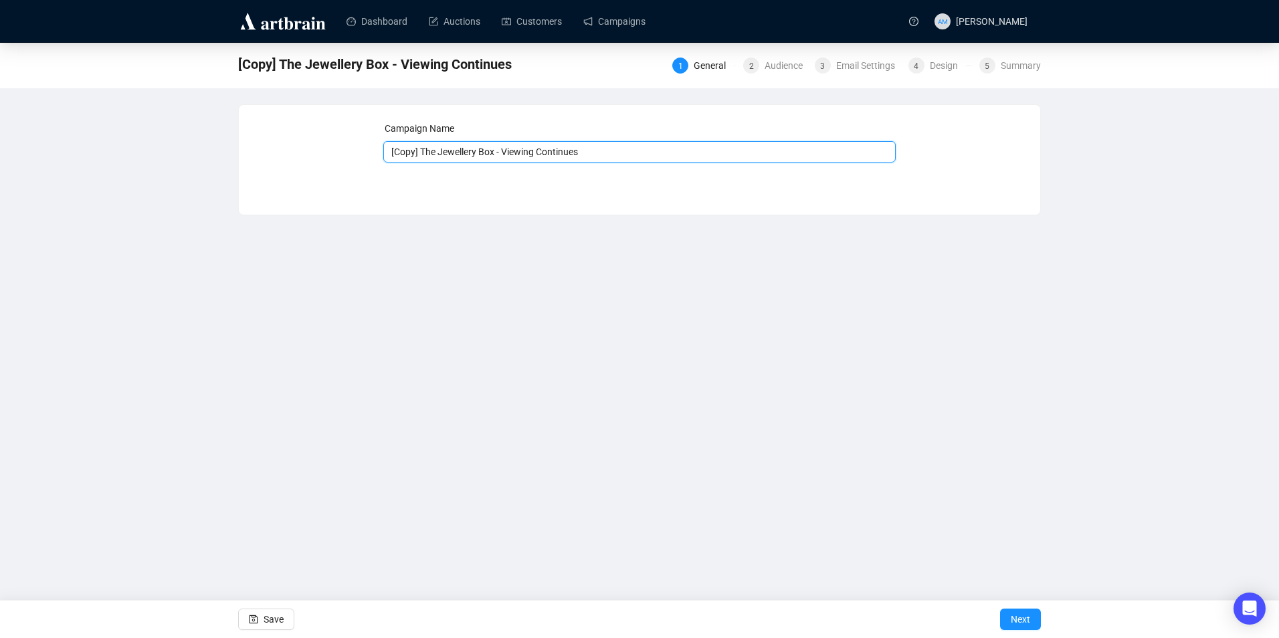
drag, startPoint x: 494, startPoint y: 152, endPoint x: 374, endPoint y: 149, distance: 119.8
click at [374, 149] on div "Campaign Name [Copy] The Jewellery Box - Viewing Continues Save Next" at bounding box center [639, 150] width 769 height 58
drag, startPoint x: 480, startPoint y: 149, endPoint x: 424, endPoint y: 149, distance: 55.5
click at [424, 149] on input "MCM - Viewing Continues" at bounding box center [639, 151] width 513 height 21
type input "MCM - Catalogue Now Online"
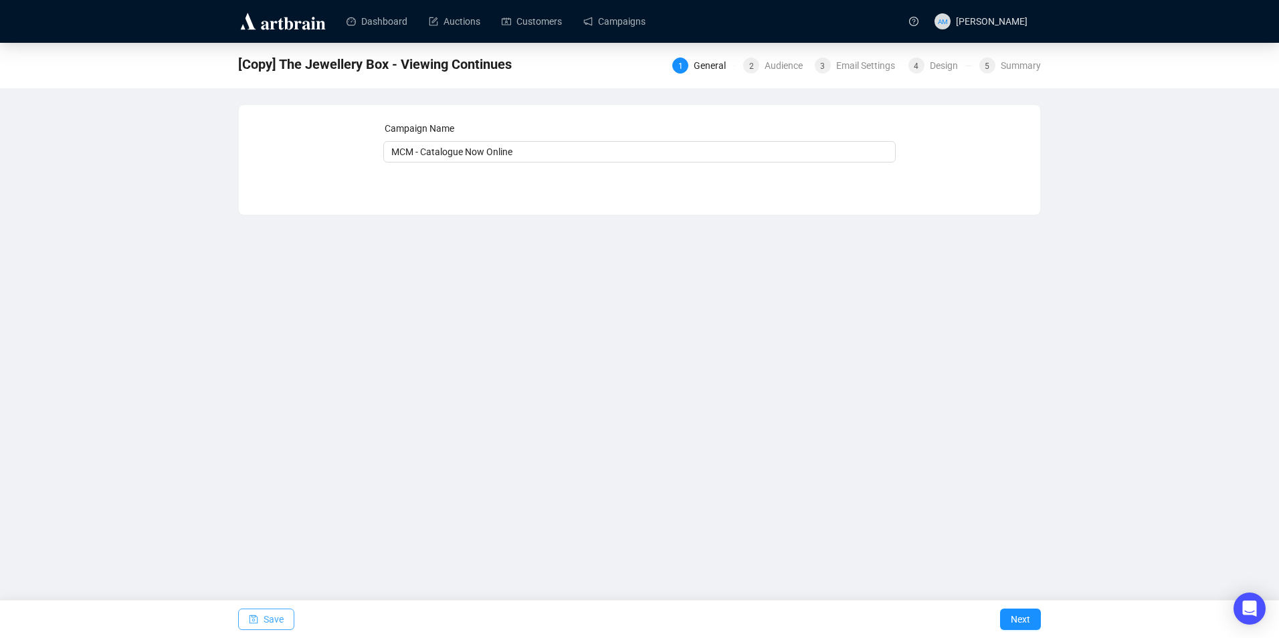
click at [284, 619] on button "Save" at bounding box center [266, 619] width 56 height 21
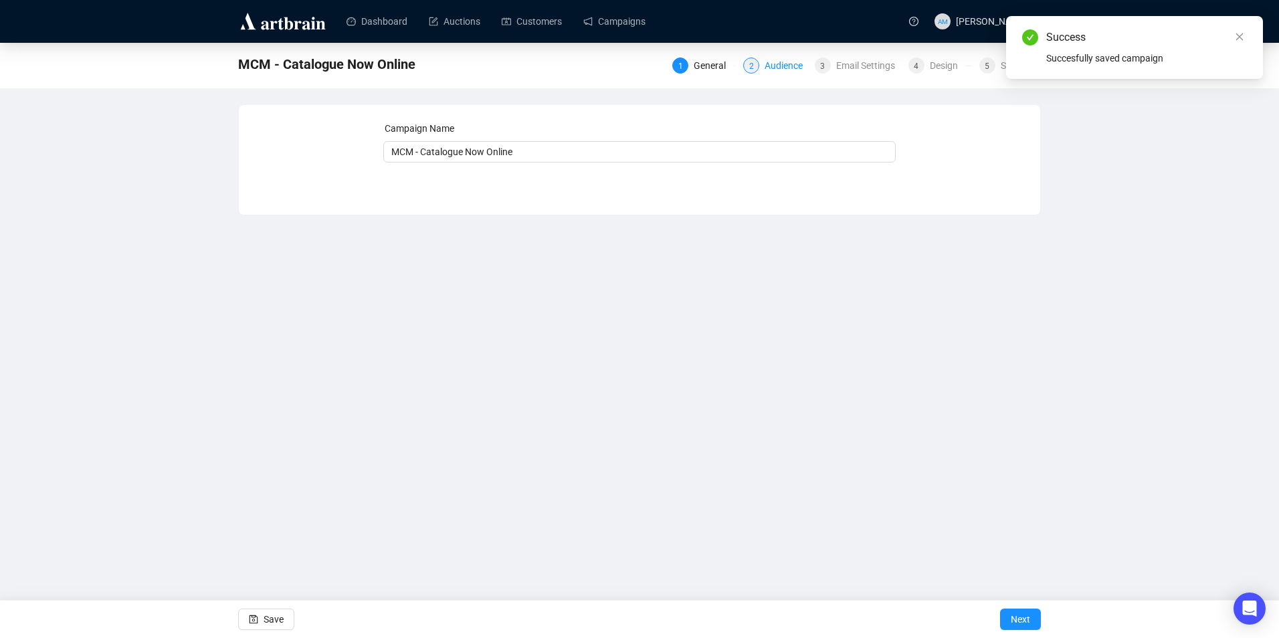
click at [770, 64] on div "Audience" at bounding box center [788, 66] width 46 height 16
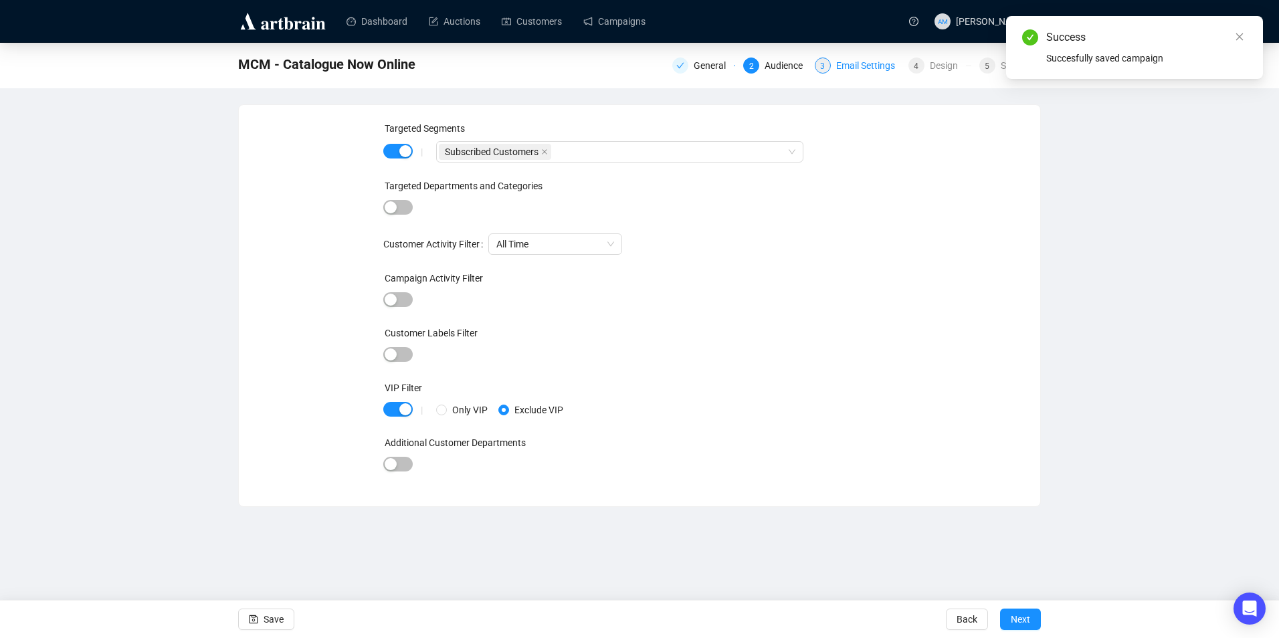
click at [887, 66] on div "Email Settings" at bounding box center [869, 66] width 67 height 16
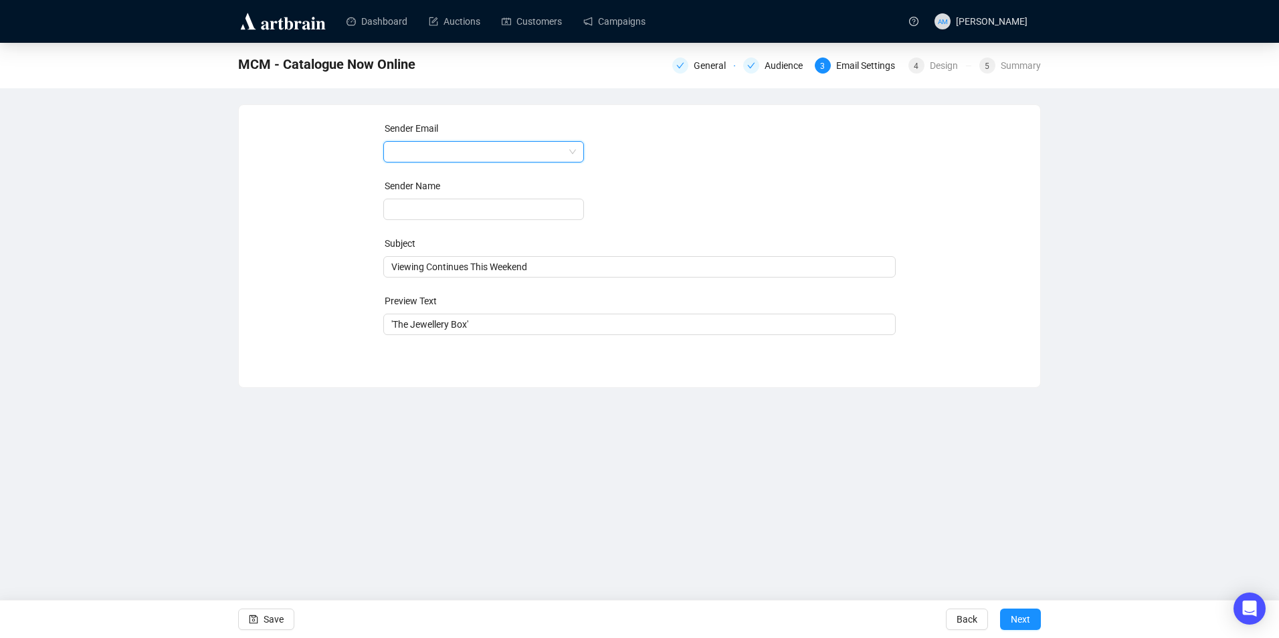
click at [571, 150] on span at bounding box center [483, 152] width 185 height 20
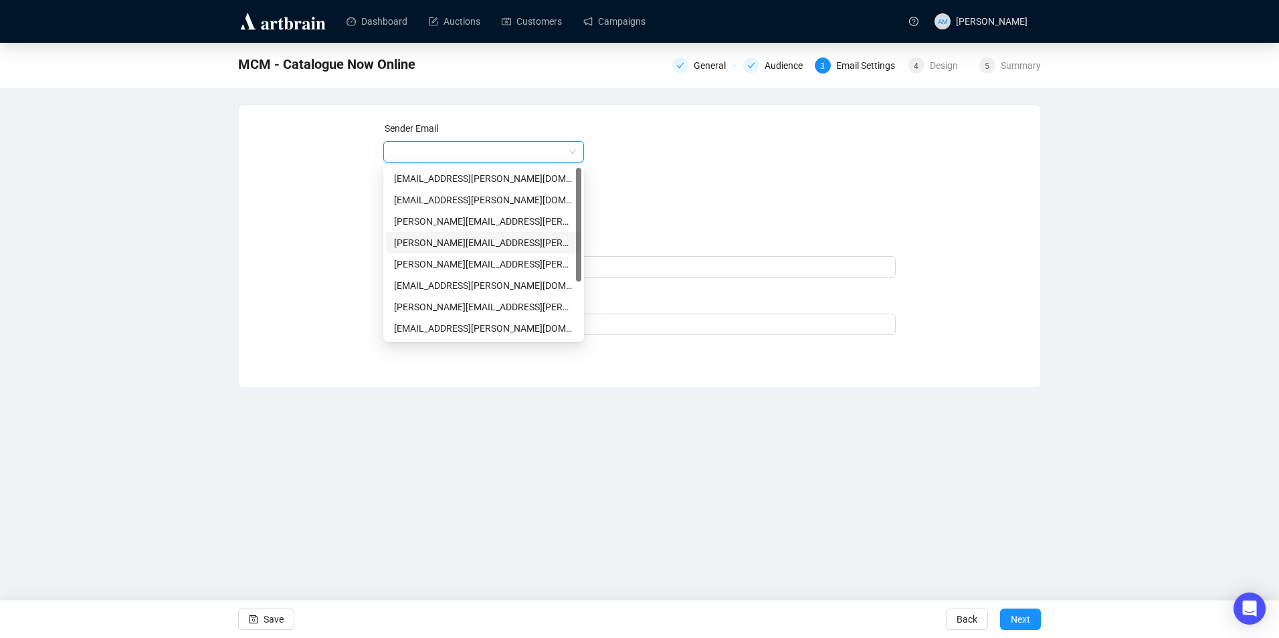
click at [484, 245] on div "[PERSON_NAME][EMAIL_ADDRESS][PERSON_NAME][DOMAIN_NAME]" at bounding box center [483, 243] width 179 height 15
type input "[PERSON_NAME]"
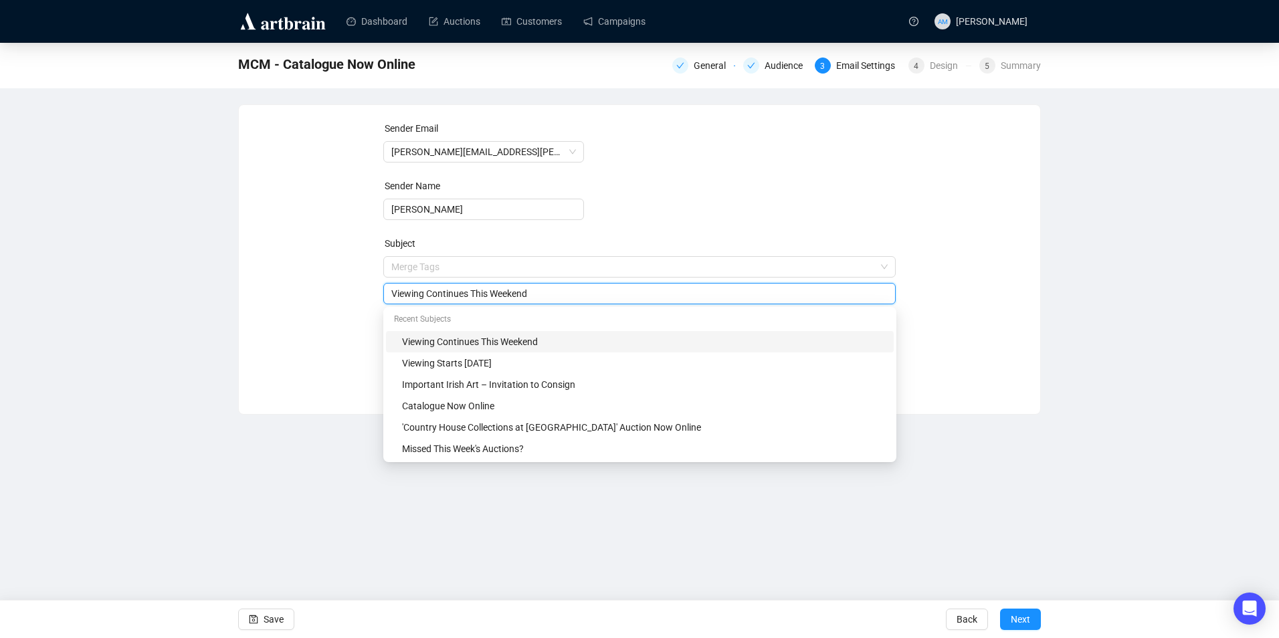
drag, startPoint x: 545, startPoint y: 270, endPoint x: 339, endPoint y: 300, distance: 208.3
click at [339, 300] on div "Sender Email [PERSON_NAME][EMAIL_ADDRESS][PERSON_NAME][DOMAIN_NAME] Sender Name…" at bounding box center [639, 249] width 769 height 257
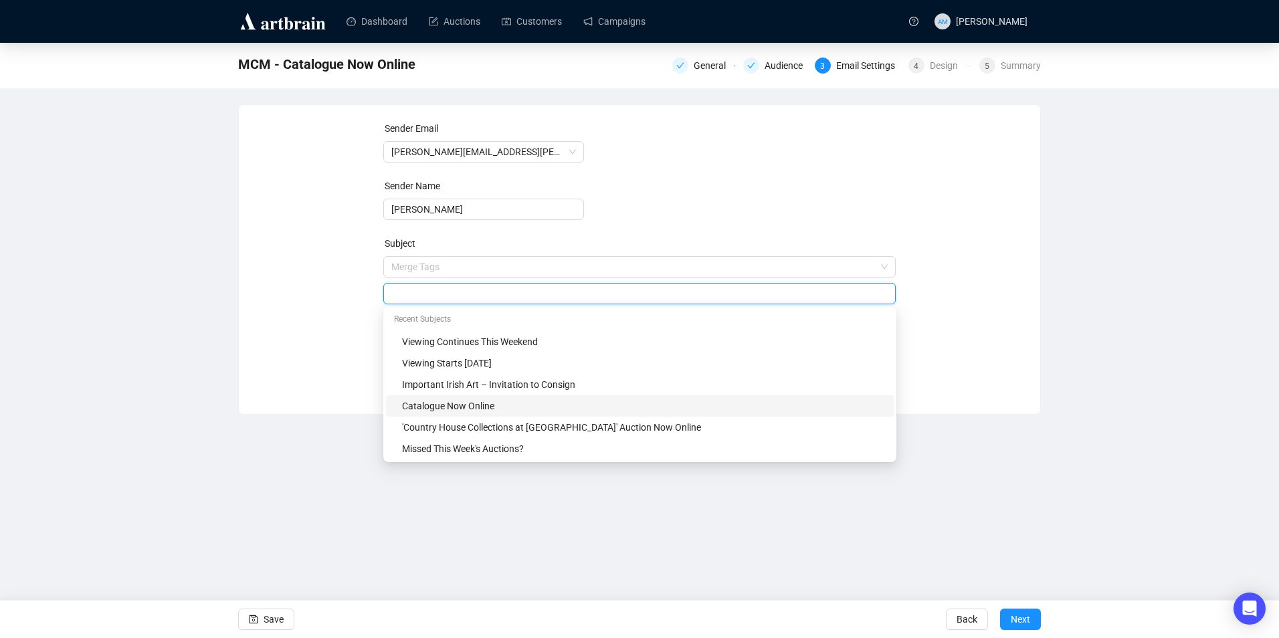
click at [489, 406] on div "Catalogue Now Online" at bounding box center [644, 406] width 484 height 15
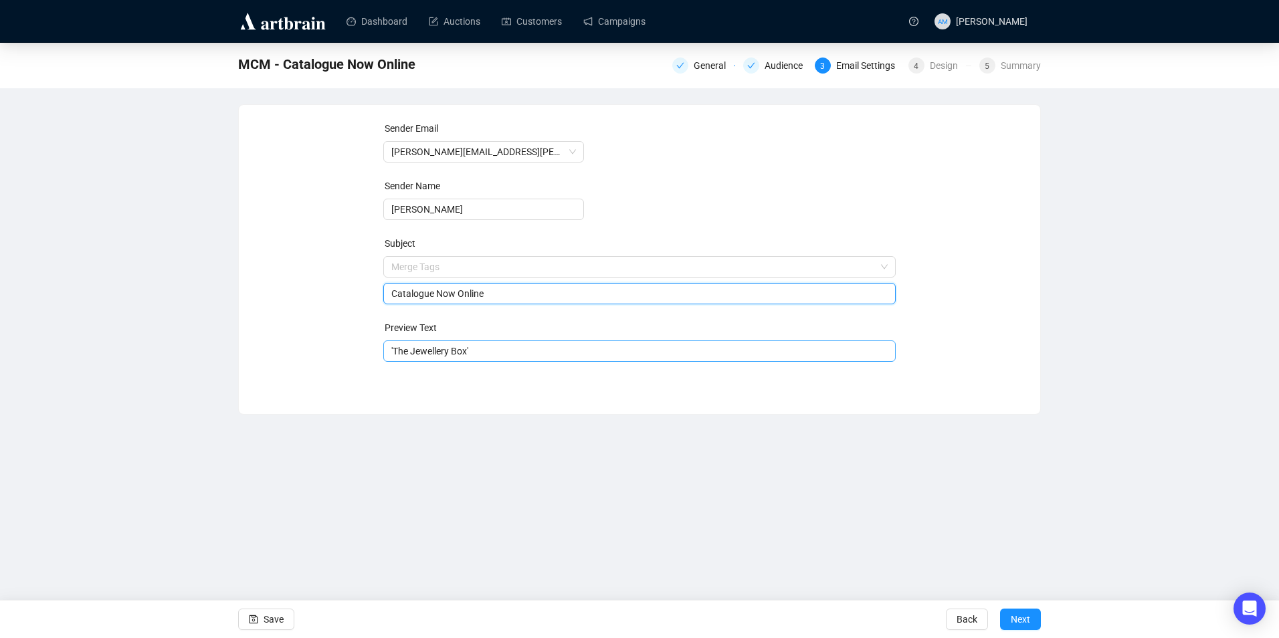
type input "Catalogue Now Online"
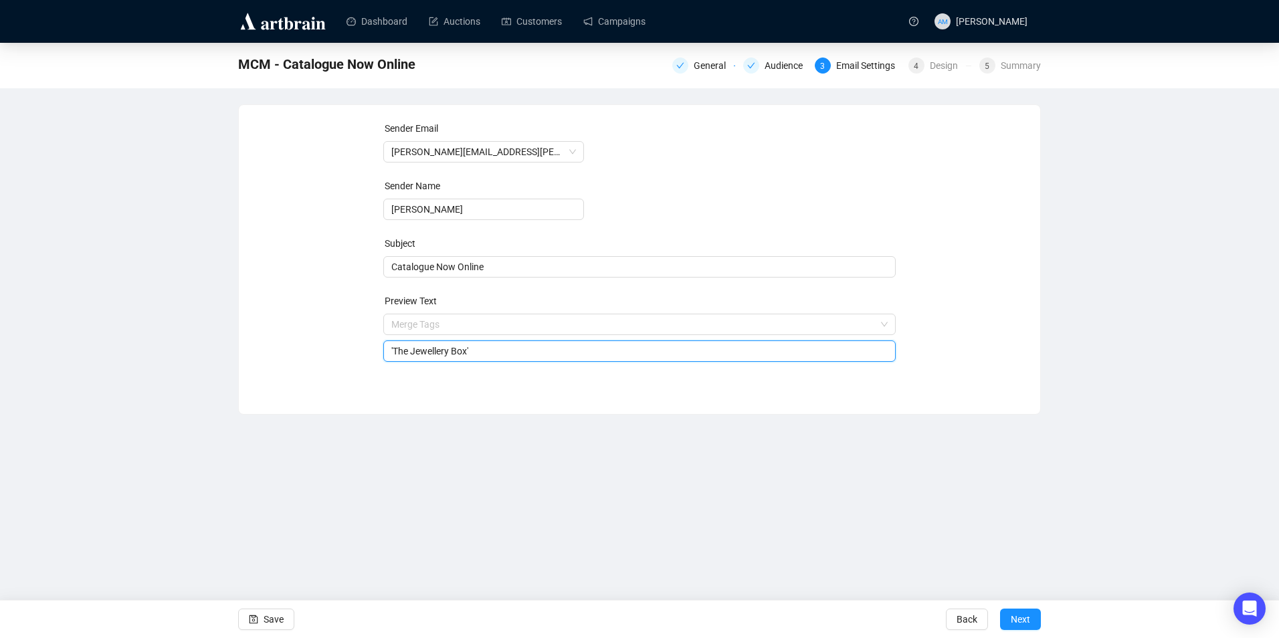
click at [496, 351] on input "'The Jewellery Box'" at bounding box center [639, 351] width 497 height 15
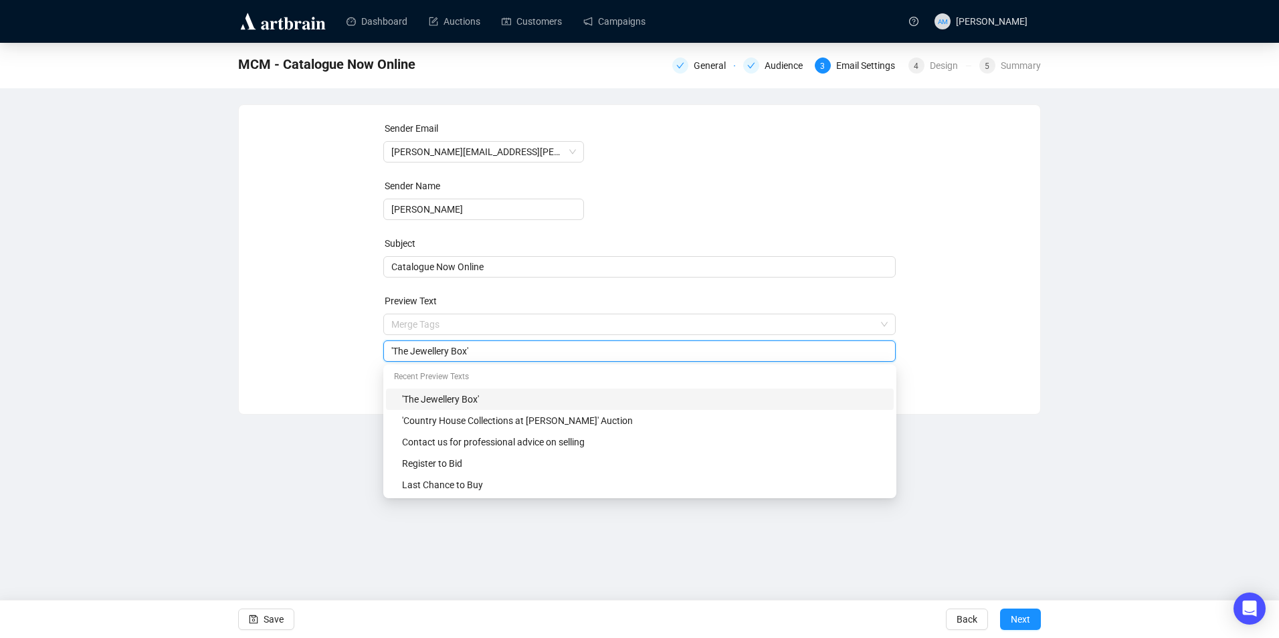
drag, startPoint x: 496, startPoint y: 352, endPoint x: 343, endPoint y: 361, distance: 153.5
click at [343, 361] on div "Sender Email [PERSON_NAME][EMAIL_ADDRESS][PERSON_NAME][DOMAIN_NAME] Sender Name…" at bounding box center [639, 249] width 769 height 257
type input "Mid-Century Modern Auction"
click at [277, 624] on span "Save" at bounding box center [274, 619] width 20 height 37
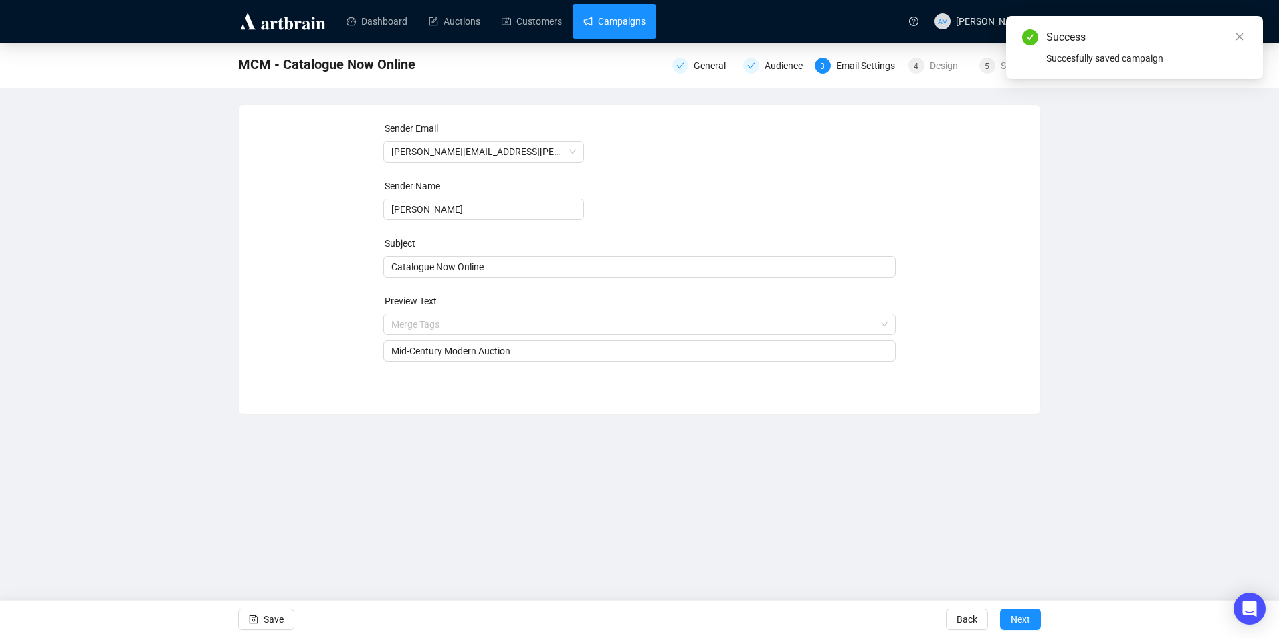
click at [616, 26] on link "Campaigns" at bounding box center [614, 21] width 62 height 35
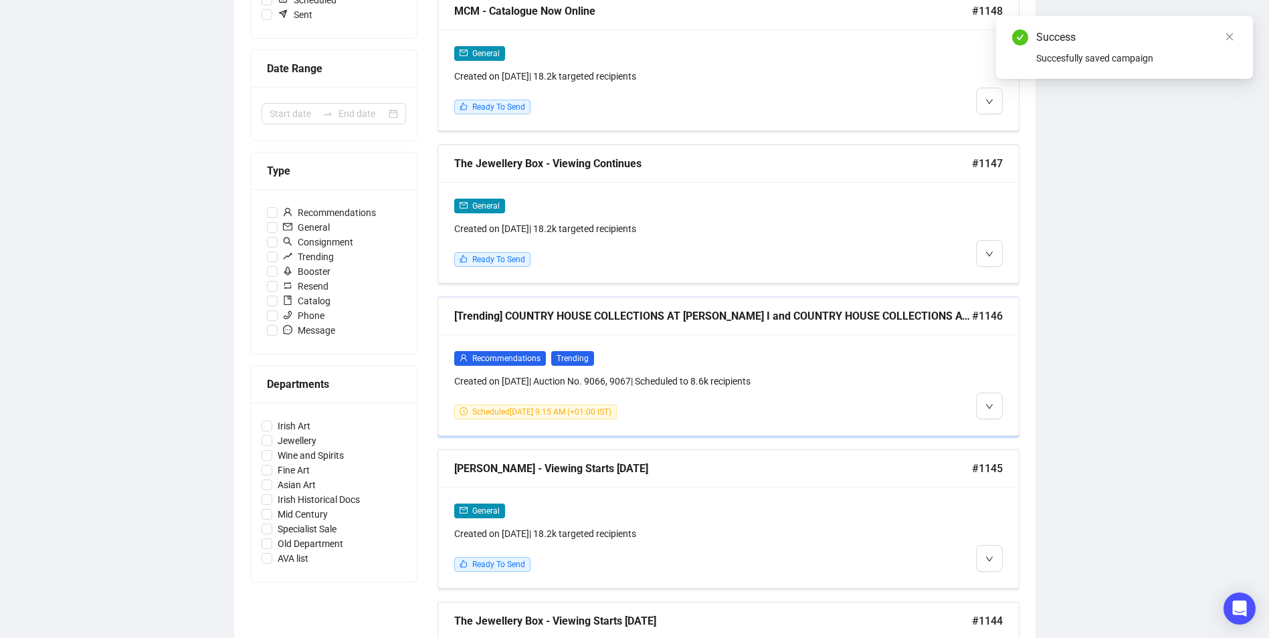
scroll to position [268, 0]
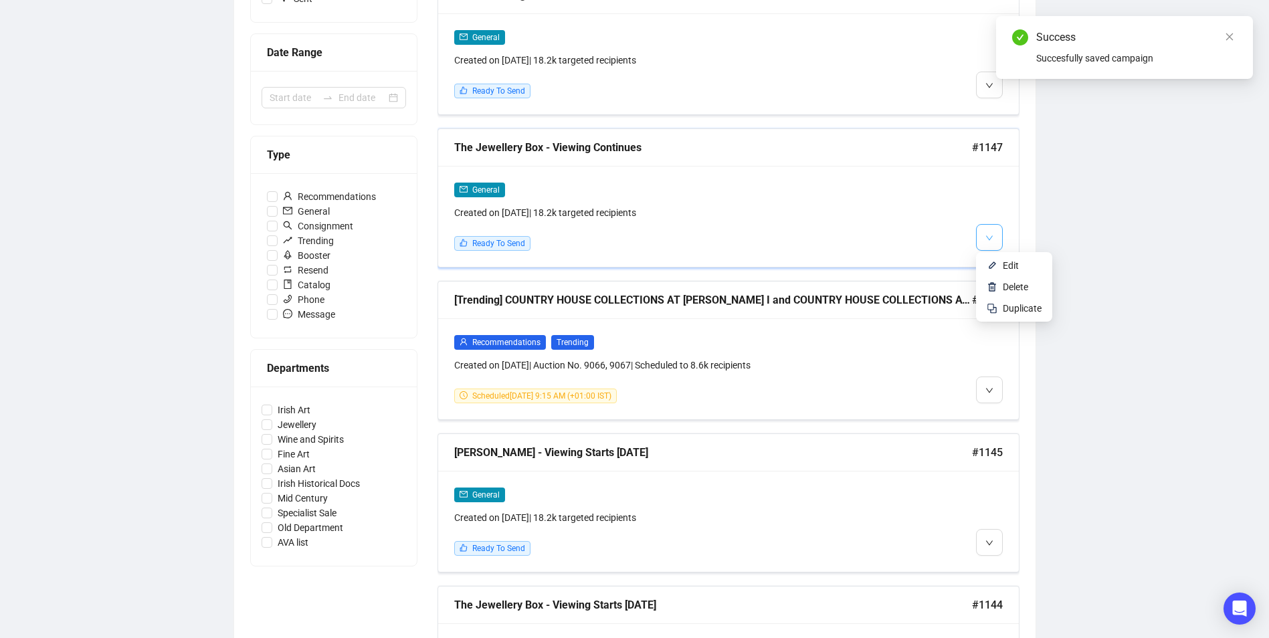
click at [992, 234] on icon "down" at bounding box center [990, 238] width 8 height 8
click at [1008, 272] on span "Edit" at bounding box center [1022, 265] width 39 height 15
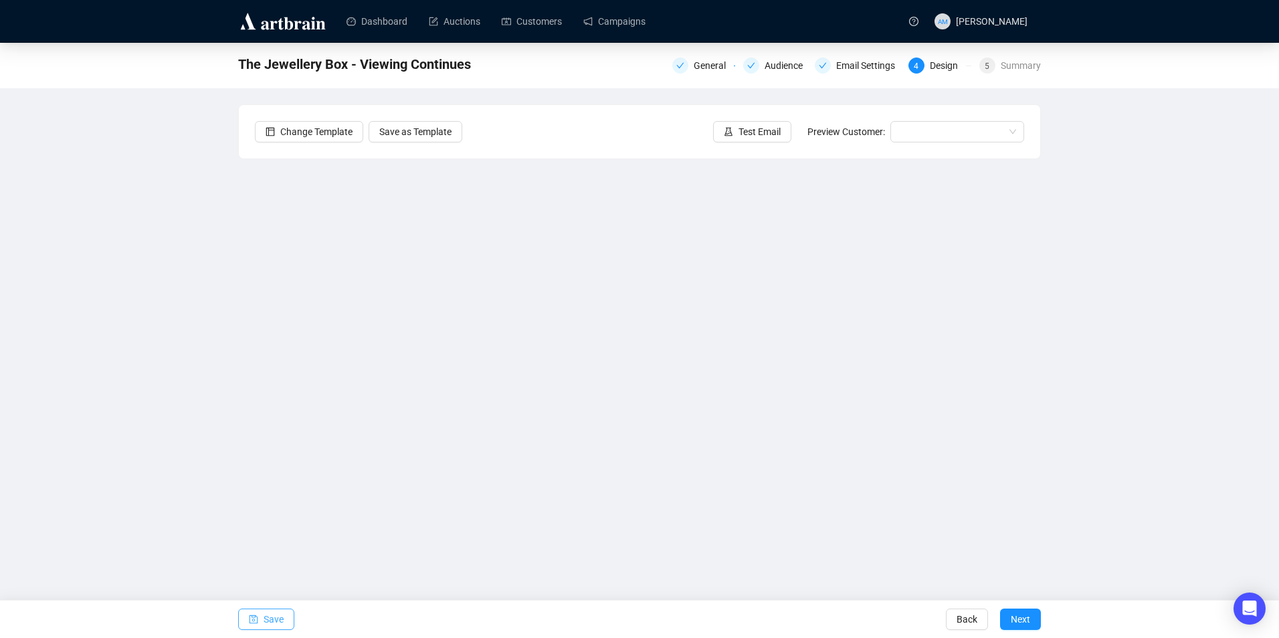
click at [264, 618] on span "Save" at bounding box center [274, 619] width 20 height 37
click at [282, 614] on button "Save" at bounding box center [266, 619] width 56 height 21
click at [620, 9] on link "Campaigns" at bounding box center [614, 21] width 62 height 35
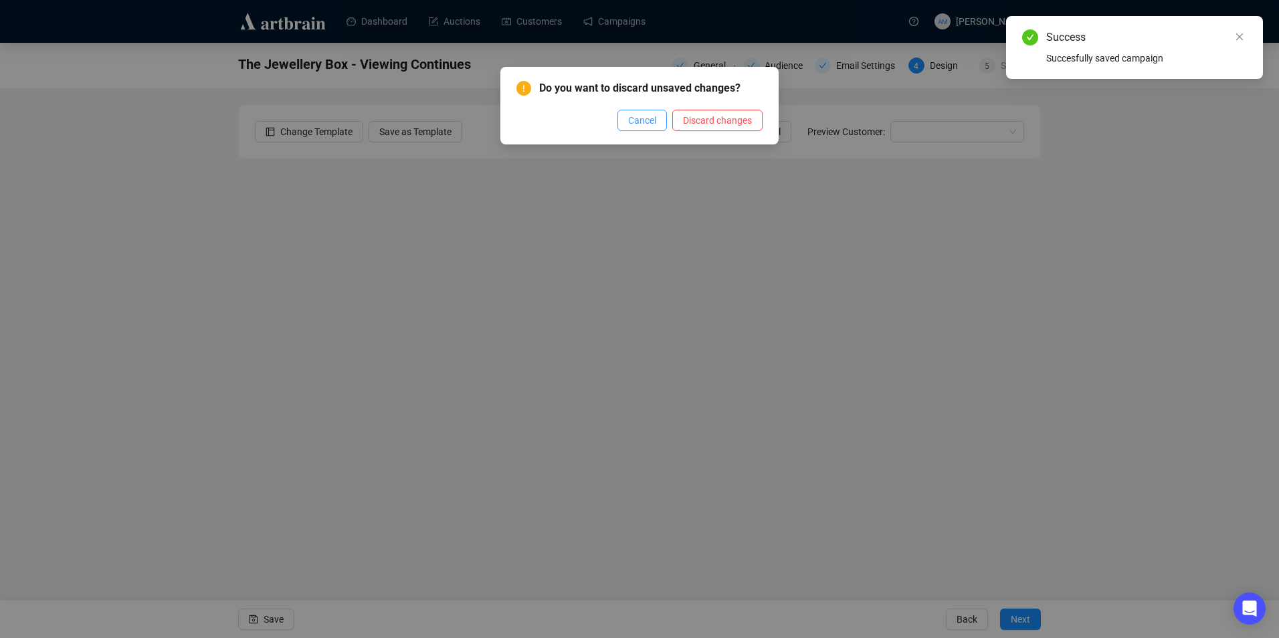
click at [650, 123] on span "Cancel" at bounding box center [642, 120] width 28 height 15
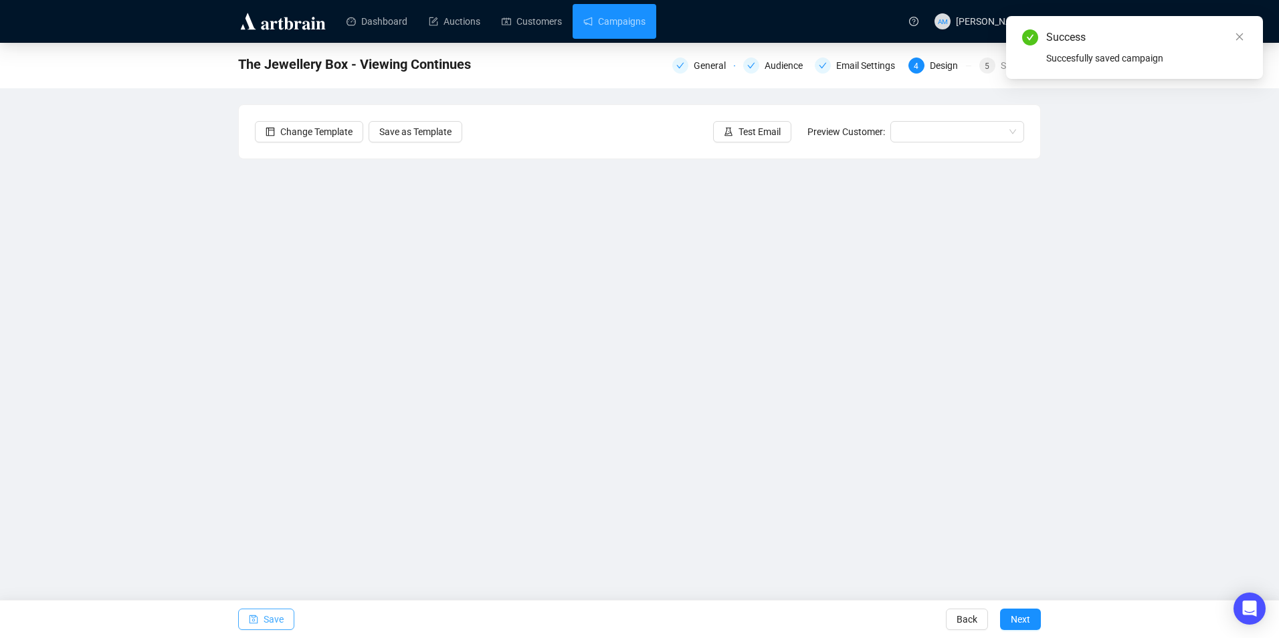
click at [266, 611] on span "Save" at bounding box center [274, 619] width 20 height 37
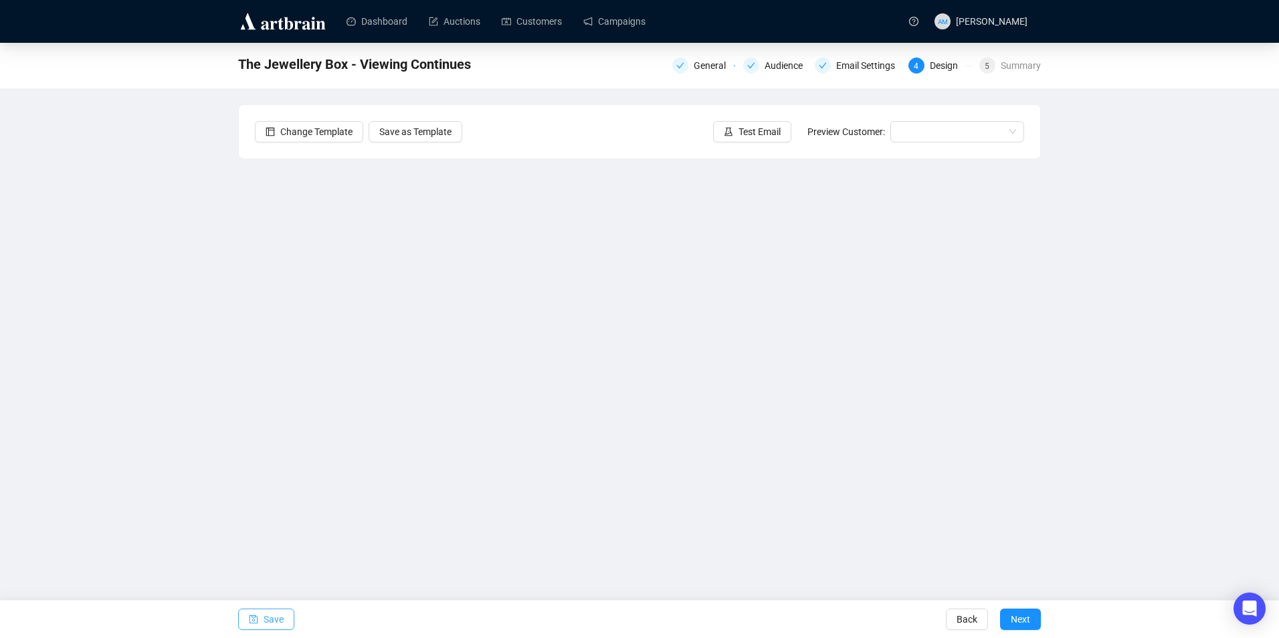
click at [262, 620] on button "Save" at bounding box center [266, 619] width 56 height 21
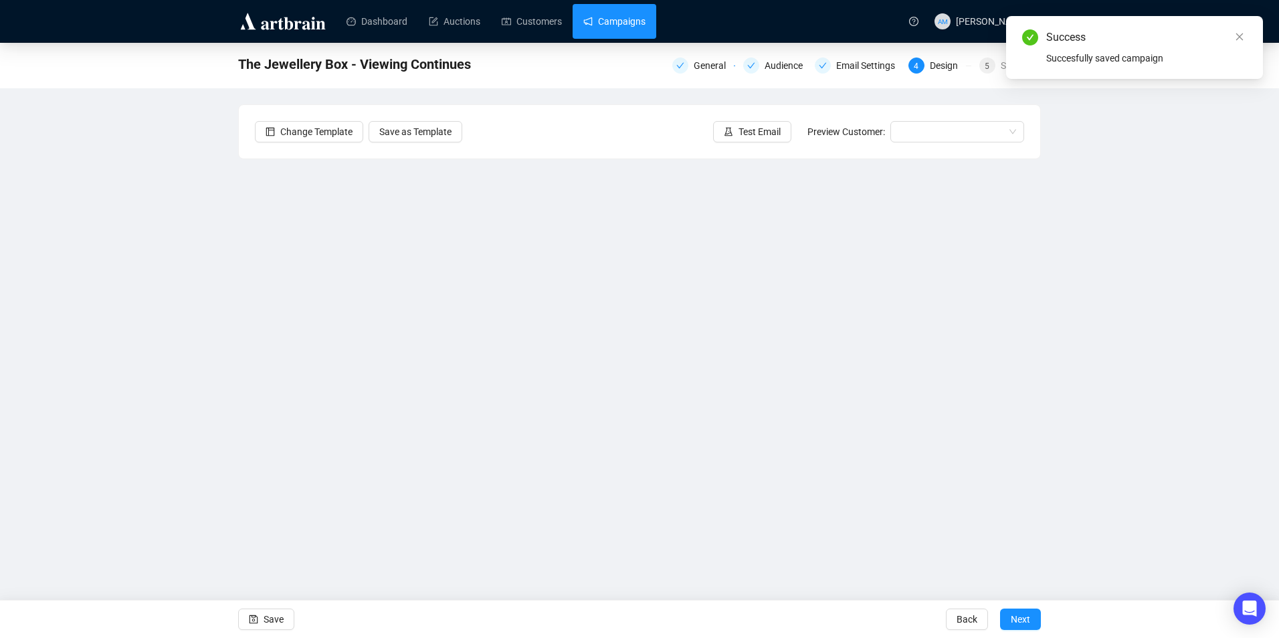
click at [646, 24] on link "Campaigns" at bounding box center [614, 21] width 62 height 35
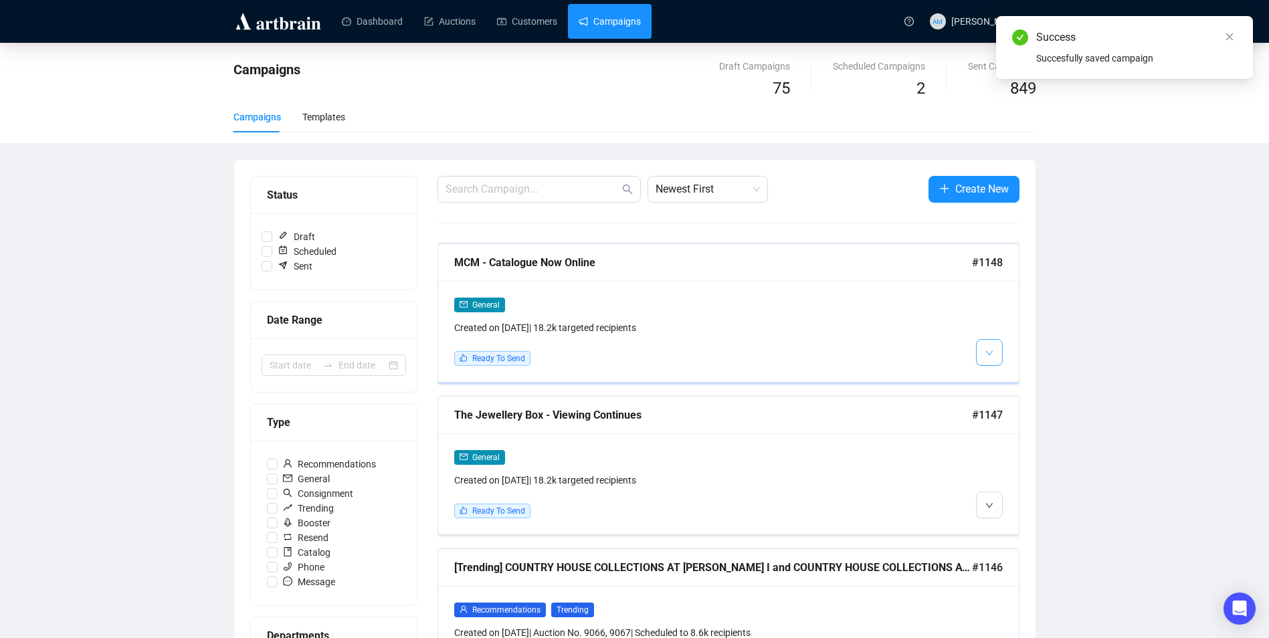
click at [1002, 359] on button "button" at bounding box center [989, 352] width 27 height 27
click at [1010, 383] on span "Edit" at bounding box center [1011, 381] width 16 height 11
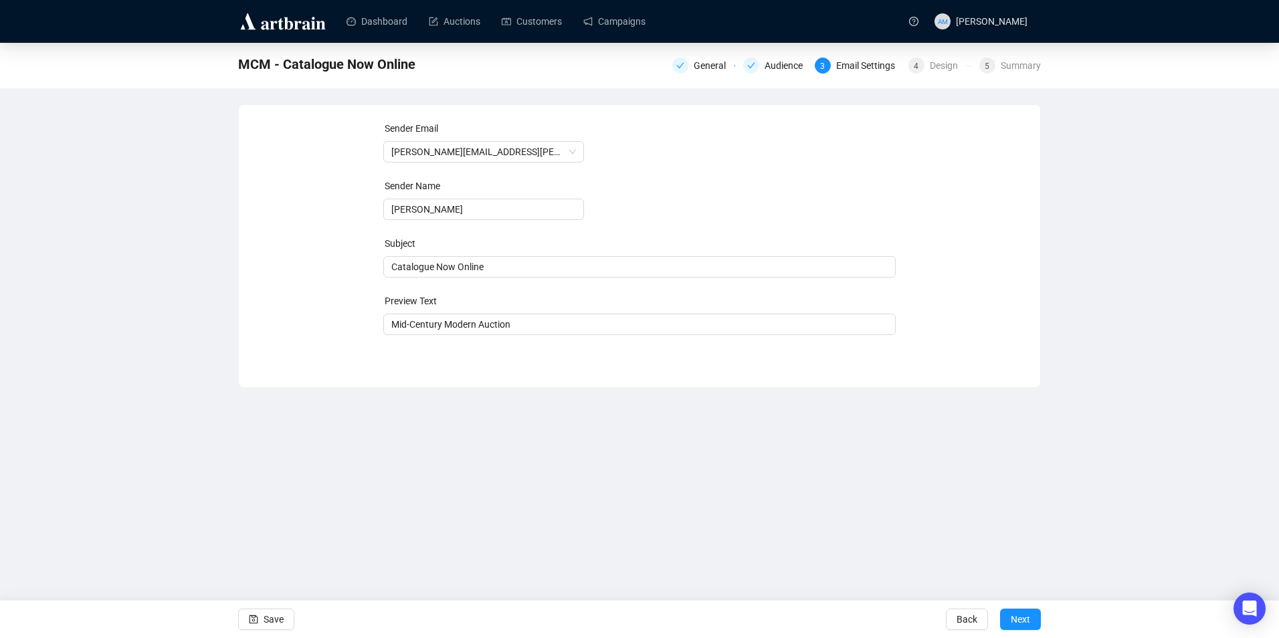
click at [908, 70] on div "4 Design" at bounding box center [936, 66] width 71 height 16
click at [925, 65] on div "4" at bounding box center [917, 66] width 16 height 16
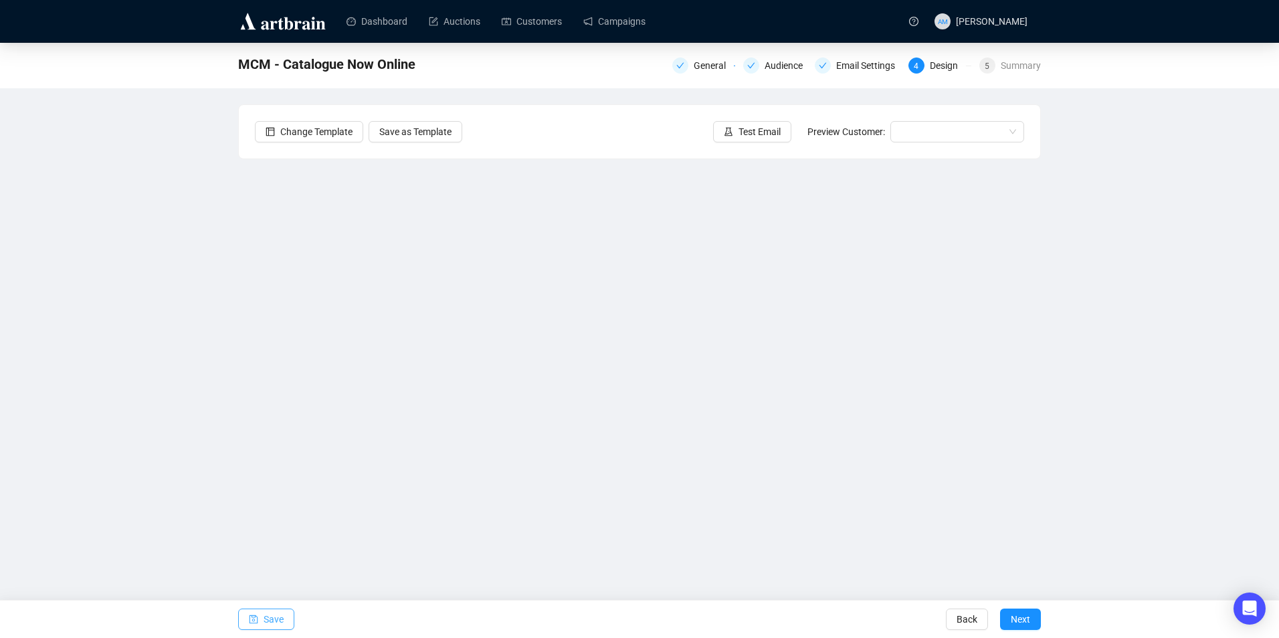
click at [275, 619] on span "Save" at bounding box center [274, 619] width 20 height 37
click at [286, 614] on button "Save" at bounding box center [266, 619] width 56 height 21
click at [254, 617] on icon "save" at bounding box center [253, 619] width 9 height 9
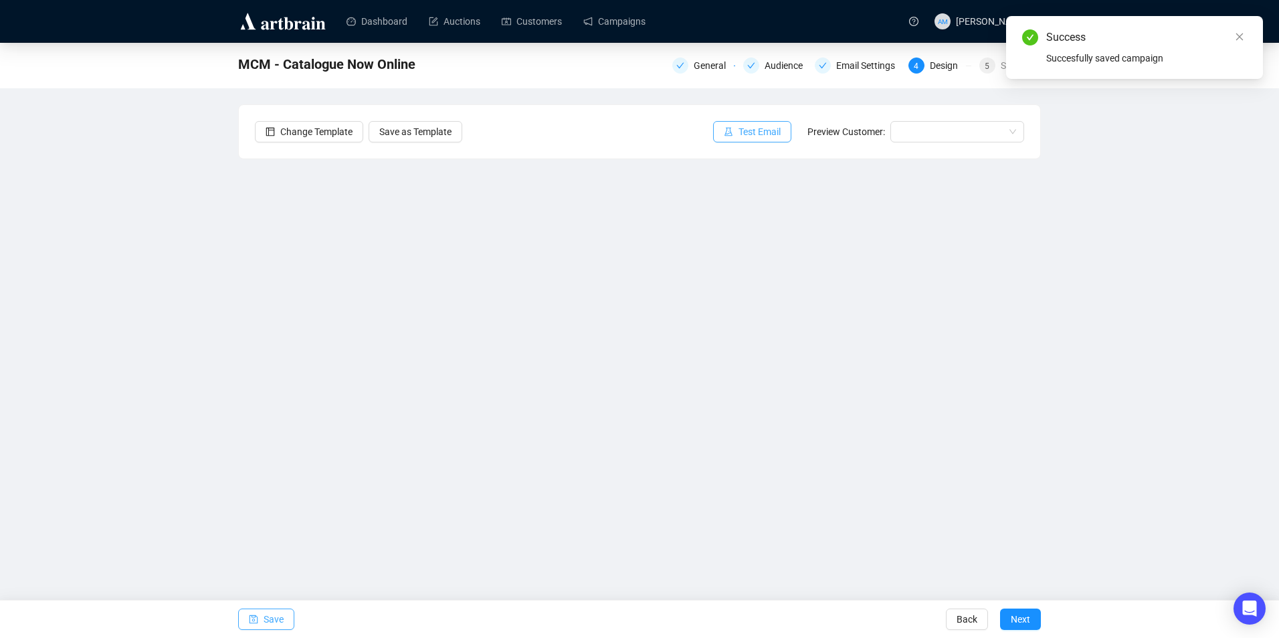
click at [769, 131] on span "Test Email" at bounding box center [760, 131] width 42 height 15
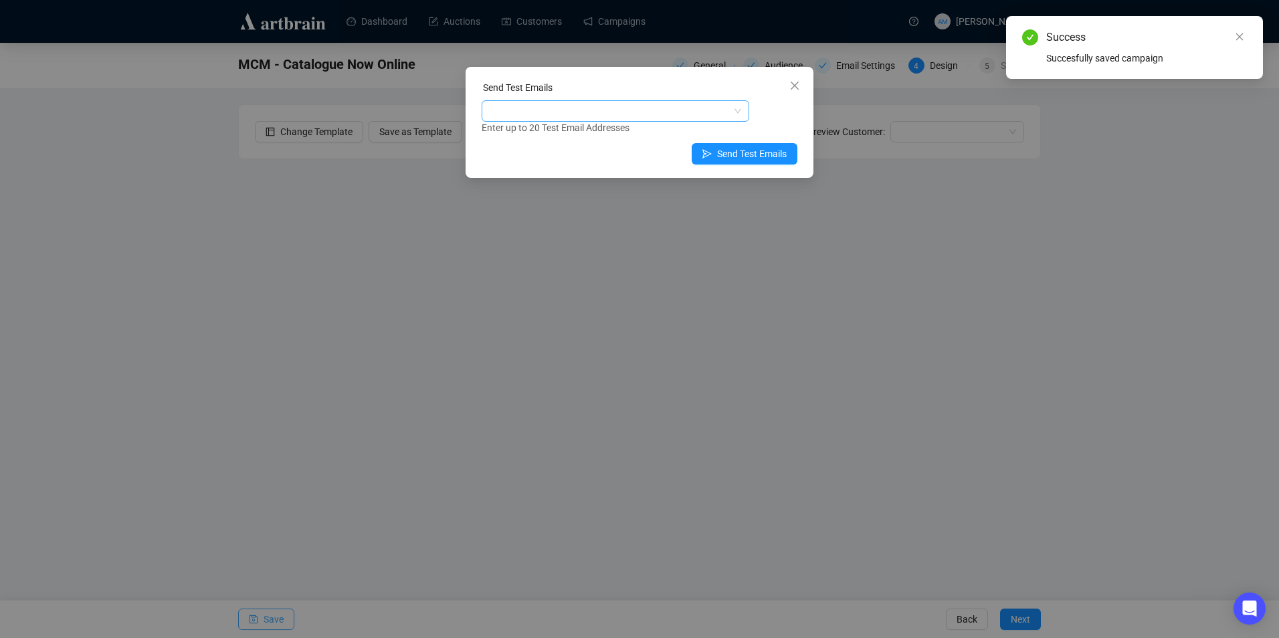
click at [628, 113] on div at bounding box center [608, 111] width 248 height 19
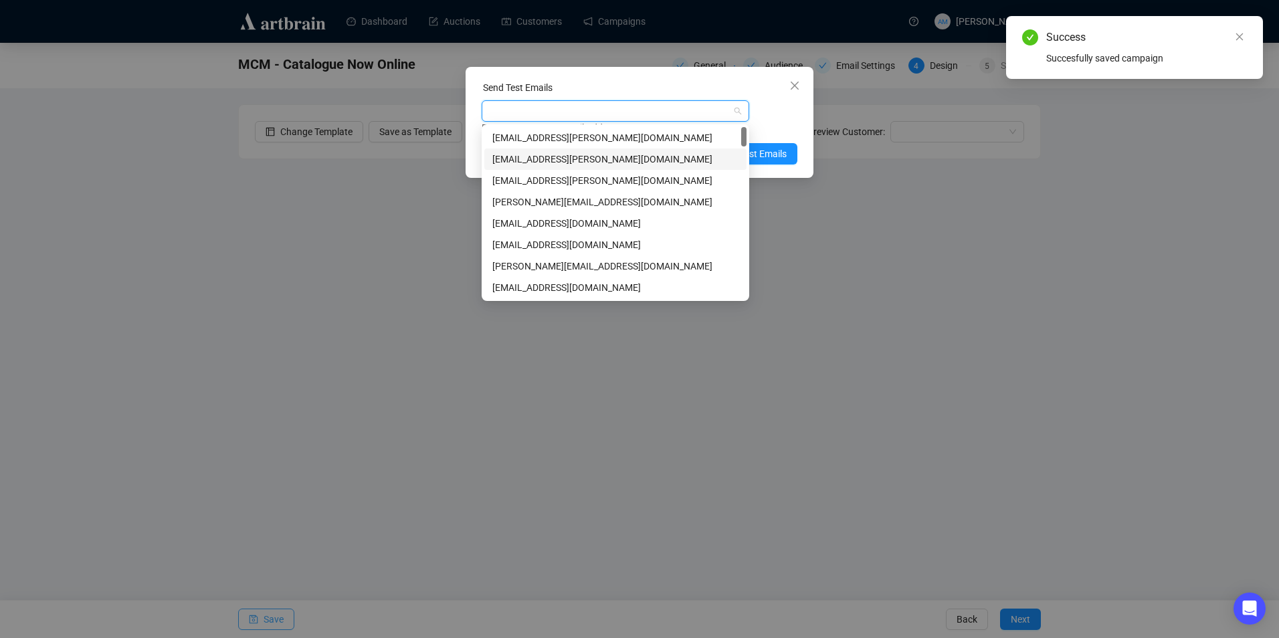
click at [599, 164] on div "[EMAIL_ADDRESS][PERSON_NAME][DOMAIN_NAME]" at bounding box center [615, 159] width 246 height 15
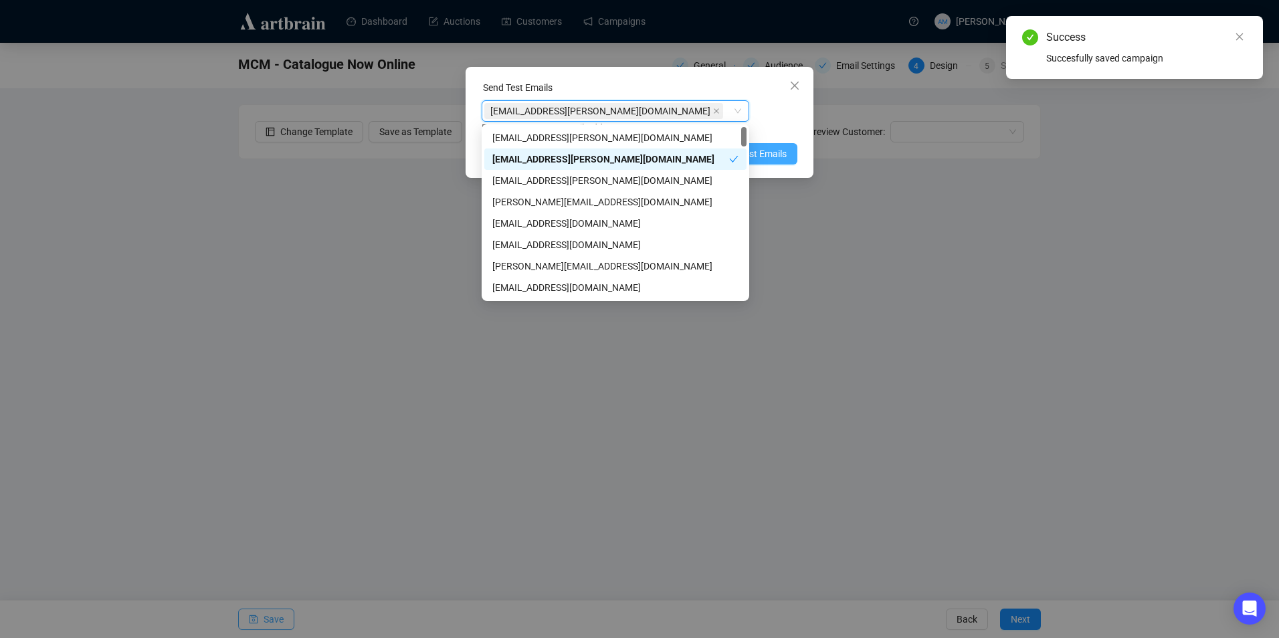
click at [762, 154] on span "Send Test Emails" at bounding box center [752, 154] width 70 height 15
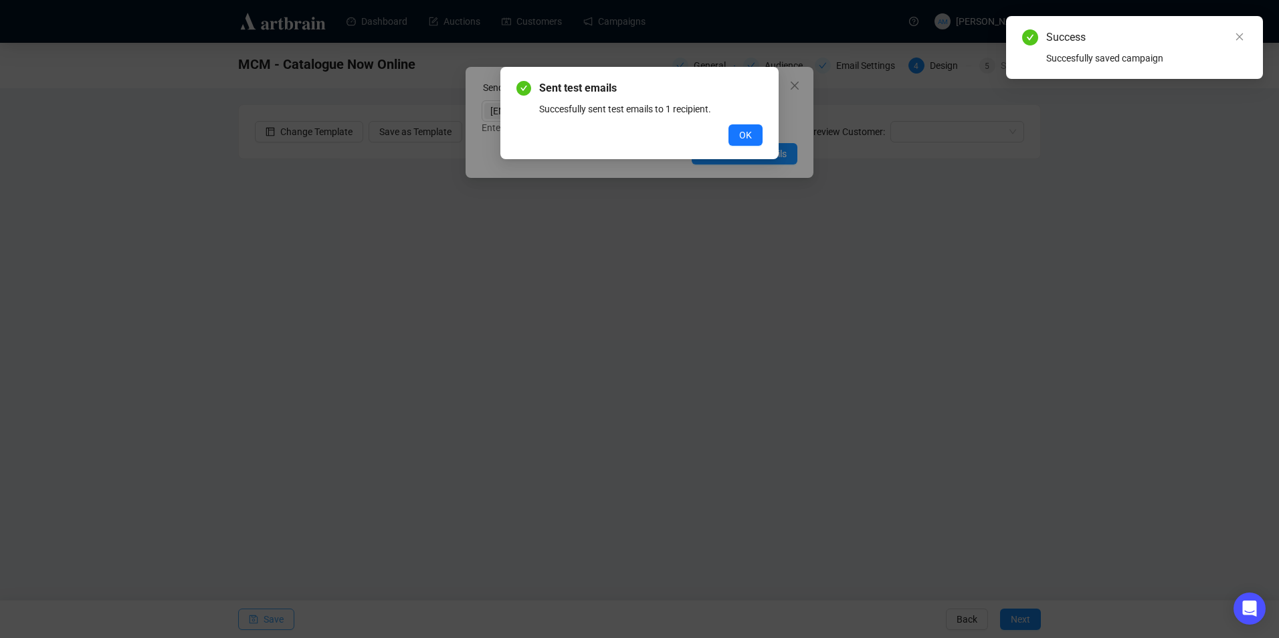
drag, startPoint x: 741, startPoint y: 138, endPoint x: 759, endPoint y: 123, distance: 23.8
click at [741, 138] on span "OK" at bounding box center [745, 135] width 13 height 15
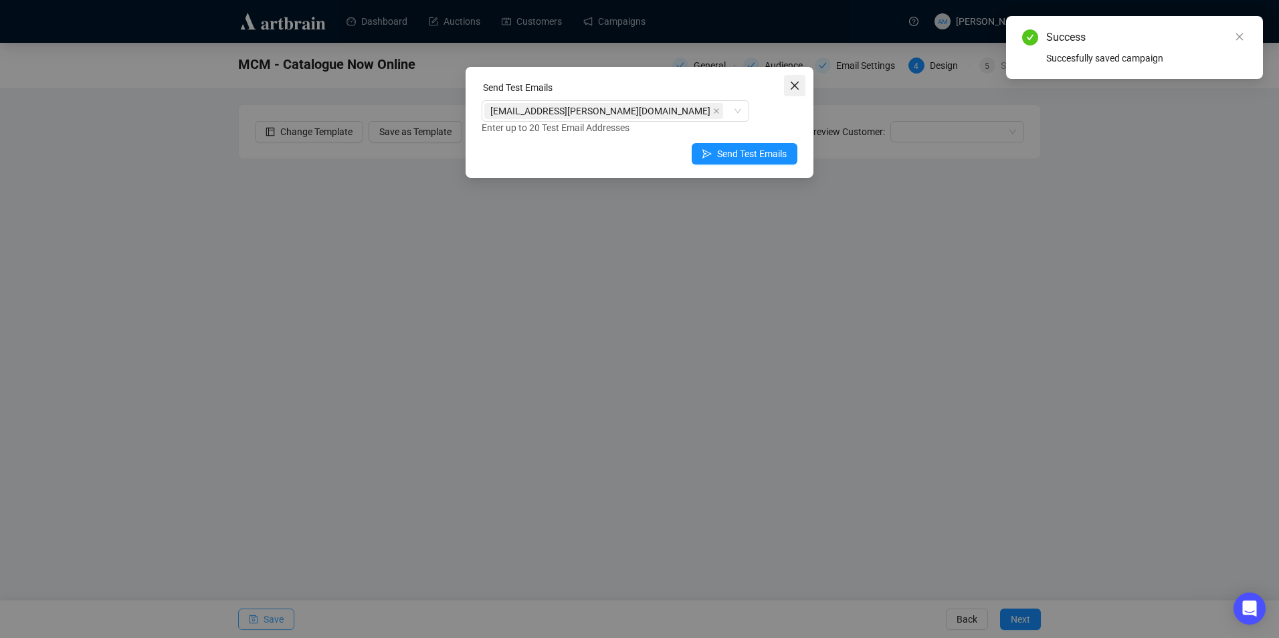
click at [802, 83] on span "Close" at bounding box center [794, 85] width 21 height 11
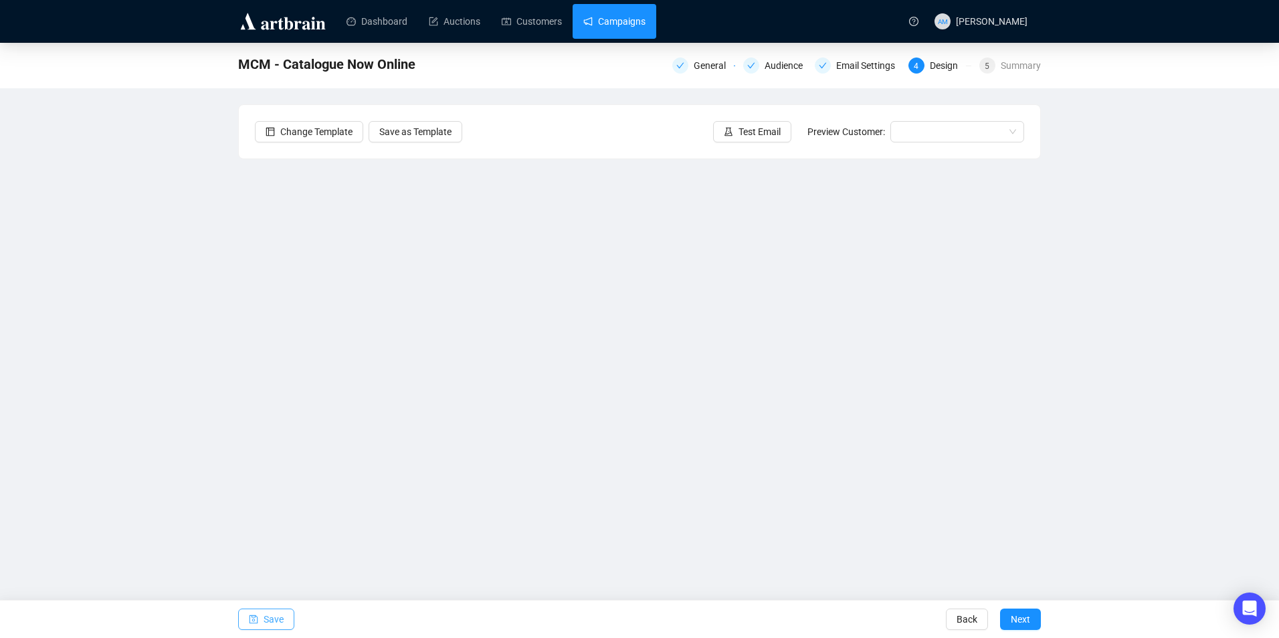
click at [643, 28] on link "Campaigns" at bounding box center [614, 21] width 62 height 35
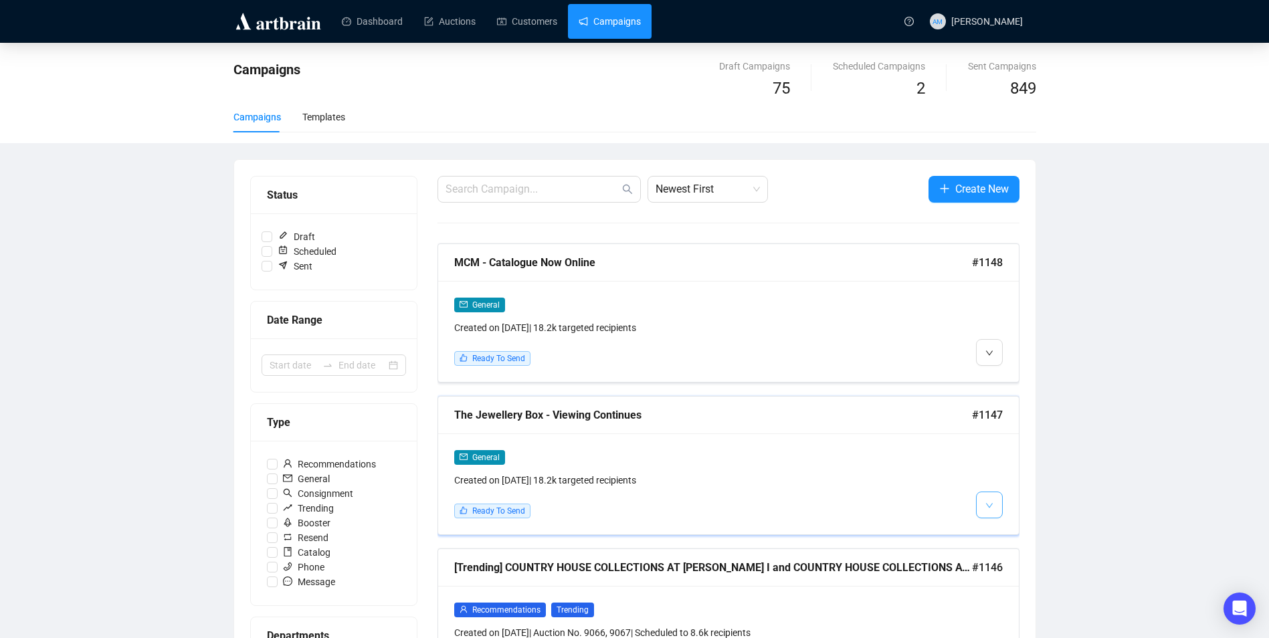
click at [992, 512] on span "button" at bounding box center [990, 504] width 8 height 17
click at [994, 531] on img at bounding box center [992, 533] width 11 height 11
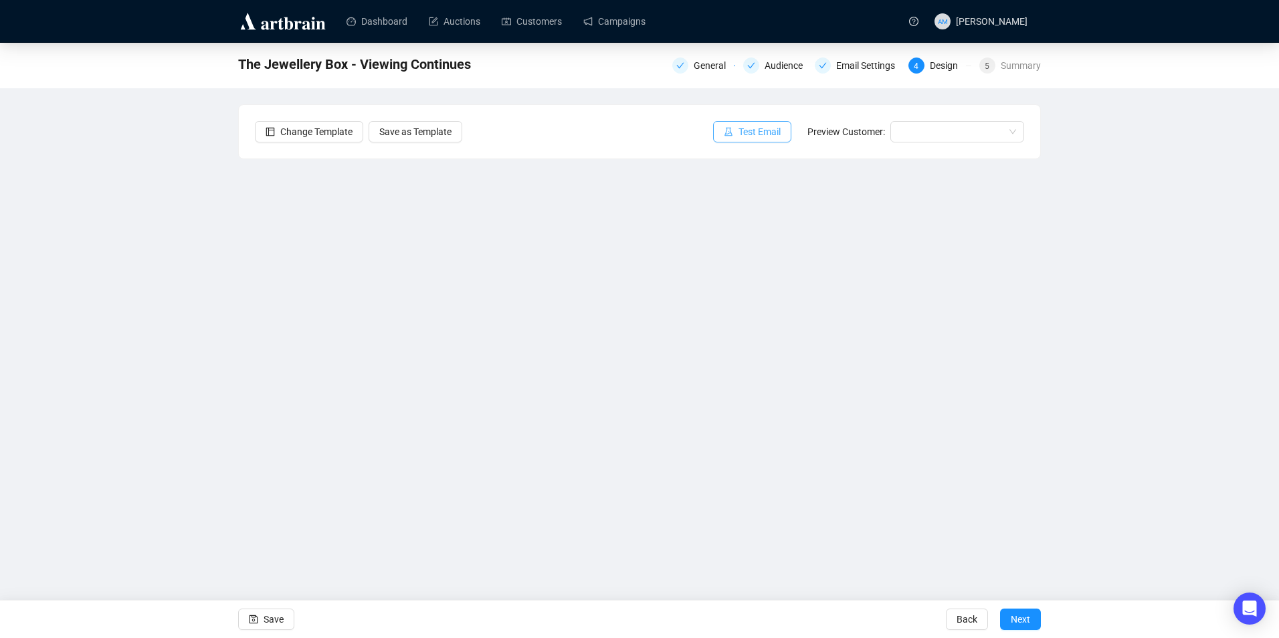
click at [738, 130] on button "Test Email" at bounding box center [752, 131] width 78 height 21
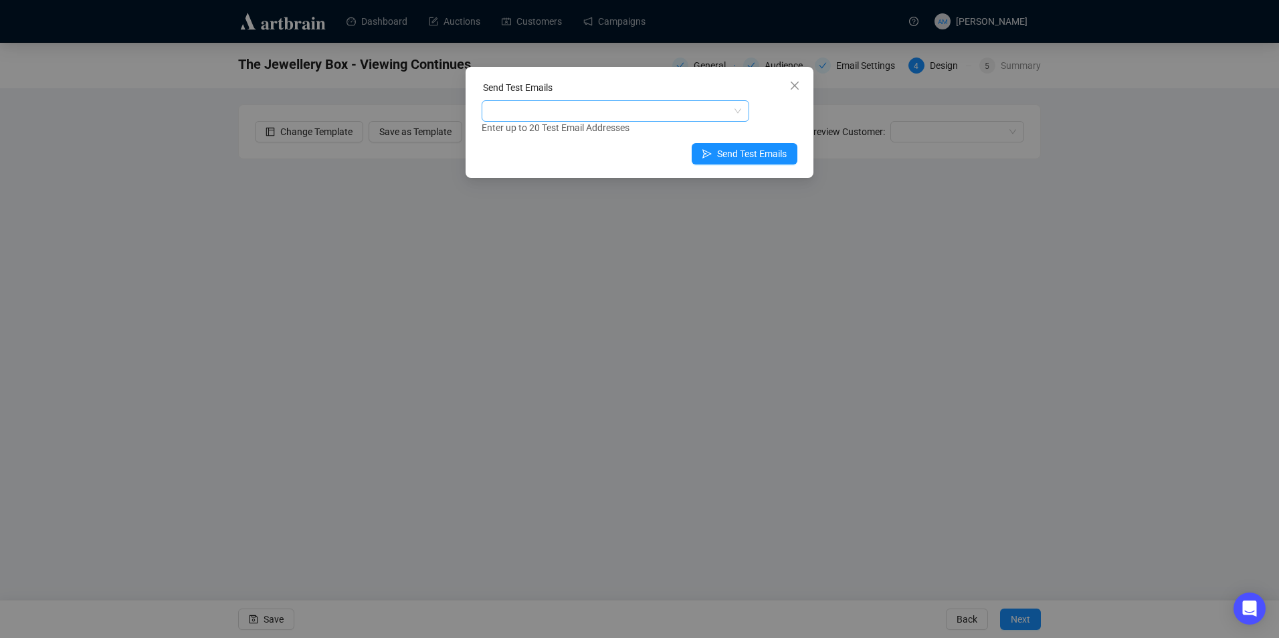
click at [682, 106] on div at bounding box center [608, 111] width 248 height 19
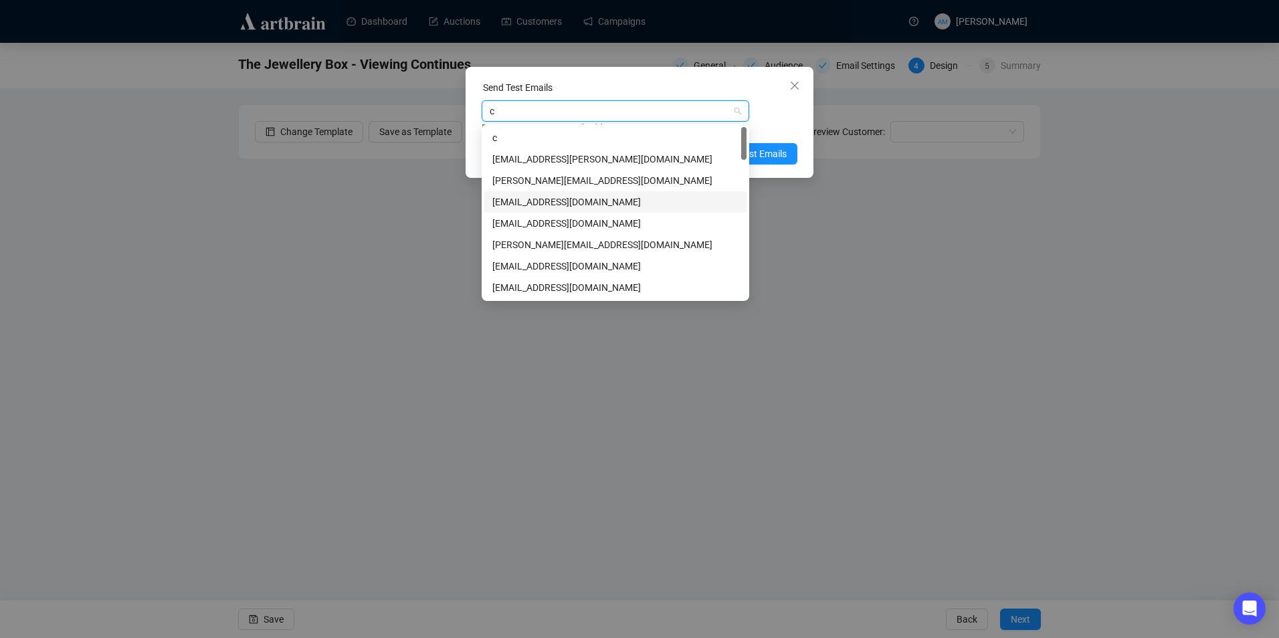
type input "cl"
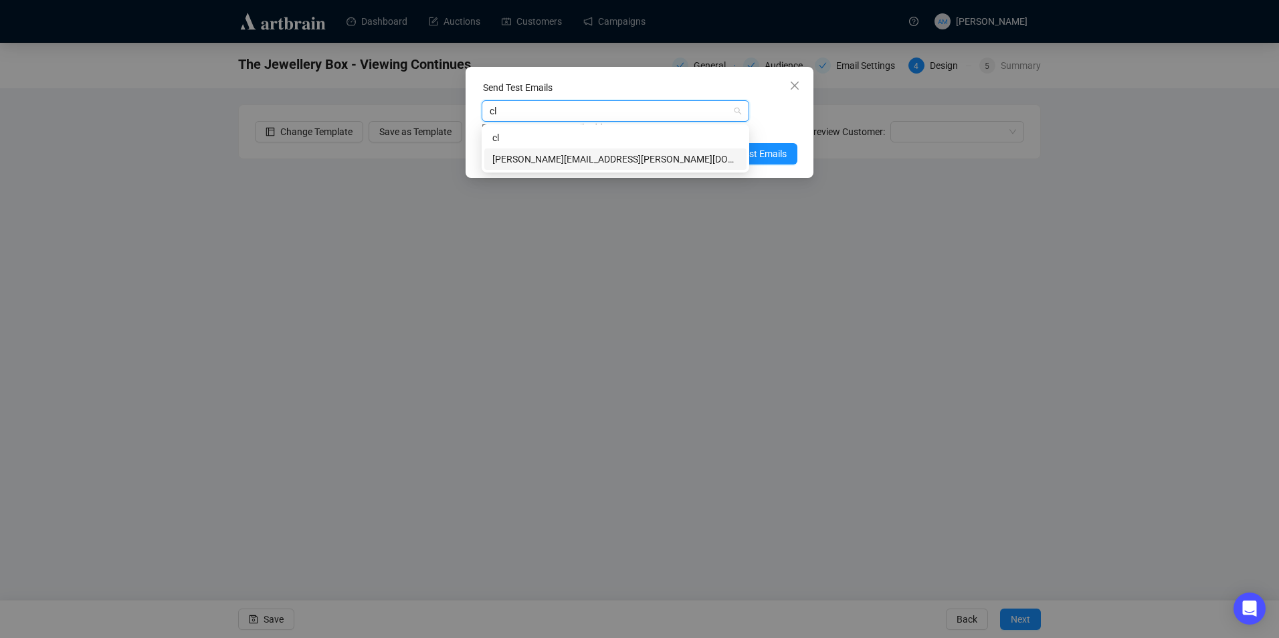
click at [583, 159] on div "[PERSON_NAME][EMAIL_ADDRESS][PERSON_NAME][DOMAIN_NAME]" at bounding box center [615, 159] width 246 height 15
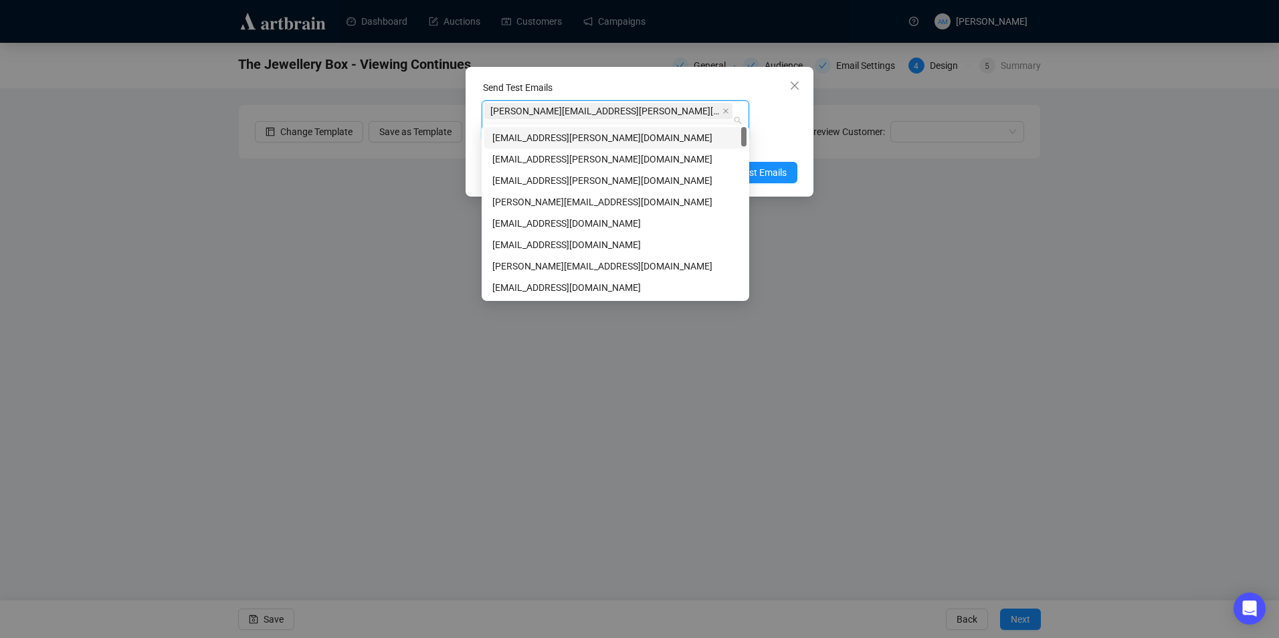
click at [777, 117] on div "[PERSON_NAME][EMAIL_ADDRESS][PERSON_NAME][DOMAIN_NAME] Enter up to 20 Test Emai…" at bounding box center [640, 127] width 316 height 54
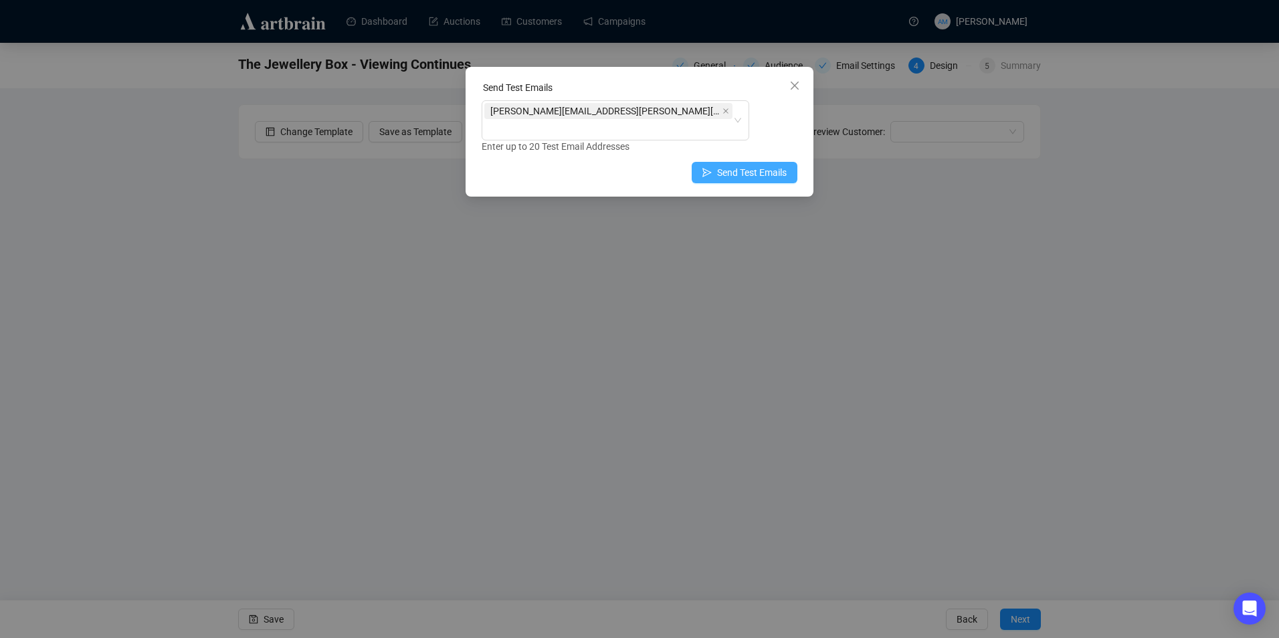
click at [769, 165] on span "Send Test Emails" at bounding box center [752, 172] width 70 height 15
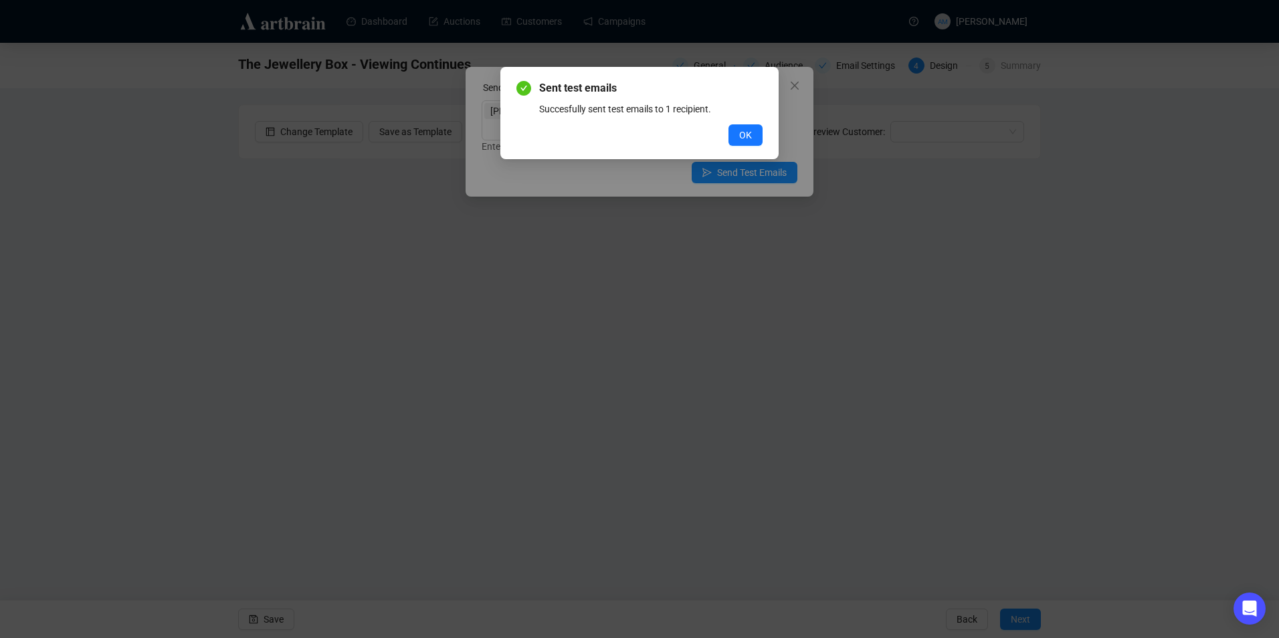
click at [747, 135] on span "OK" at bounding box center [745, 135] width 13 height 15
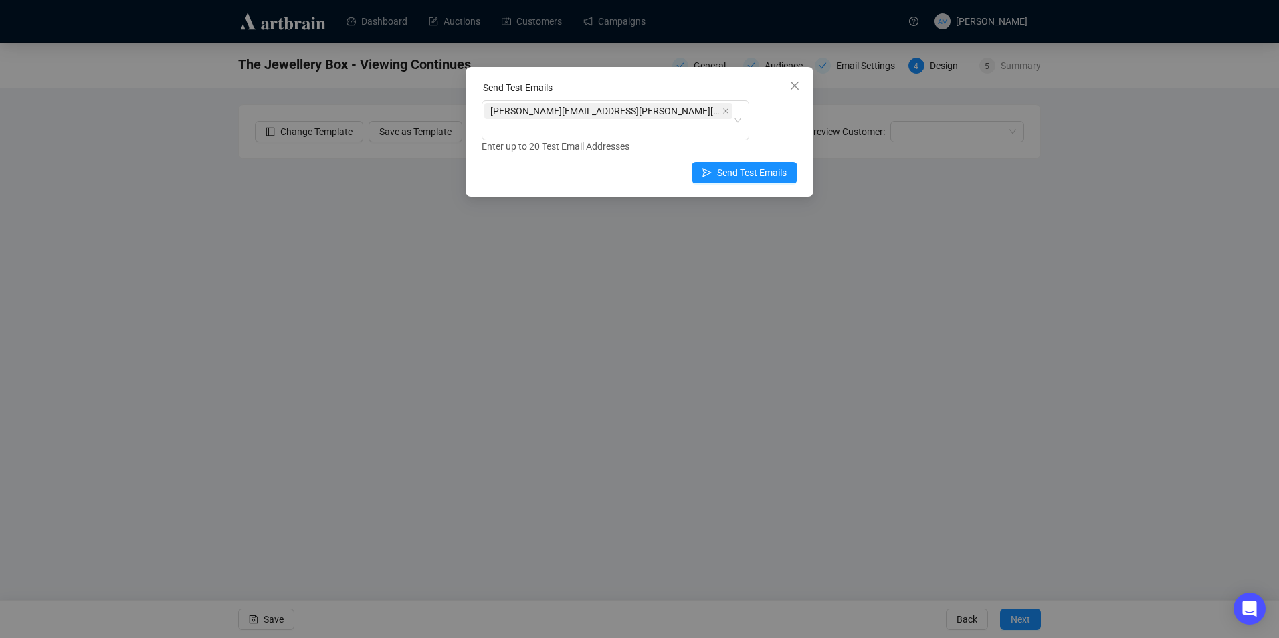
click at [789, 85] on span "Close" at bounding box center [794, 85] width 21 height 11
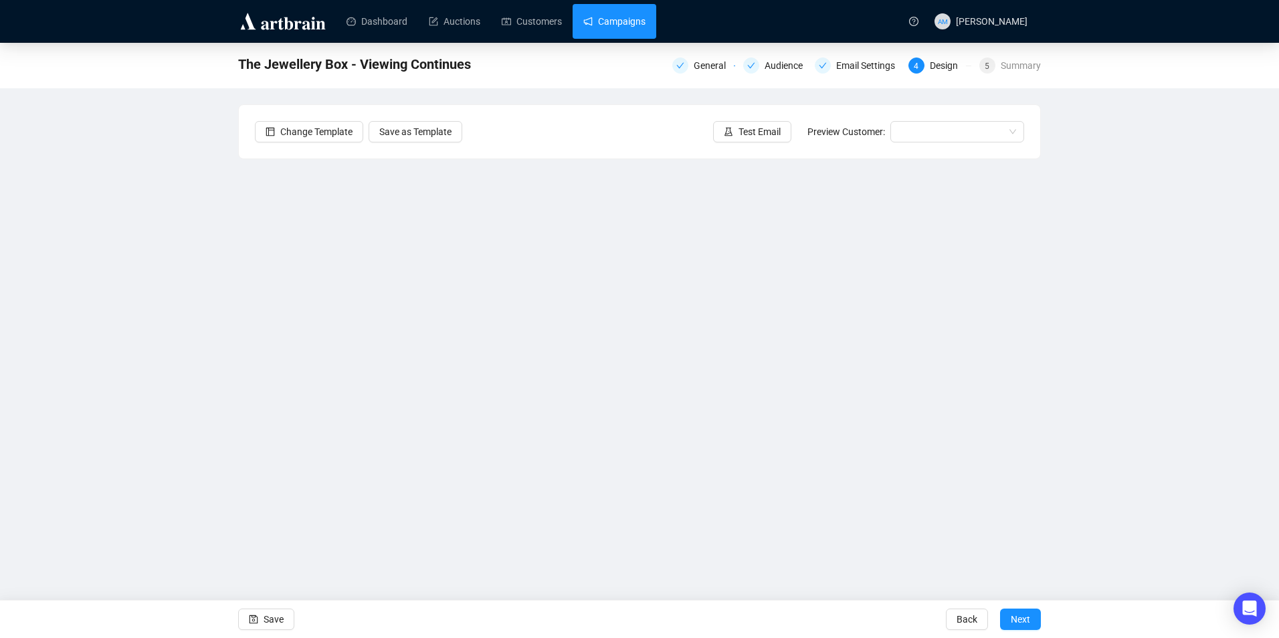
click at [646, 27] on link "Campaigns" at bounding box center [614, 21] width 62 height 35
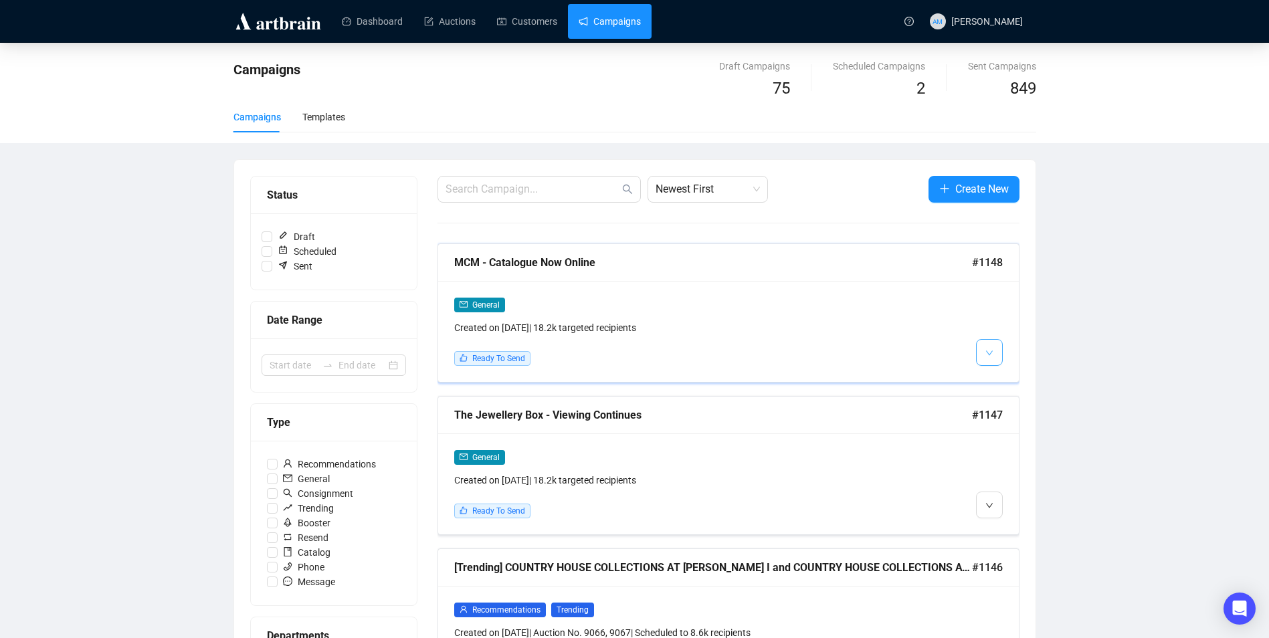
click at [1000, 353] on button "button" at bounding box center [989, 352] width 27 height 27
click at [1007, 373] on li "Edit" at bounding box center [1014, 381] width 71 height 21
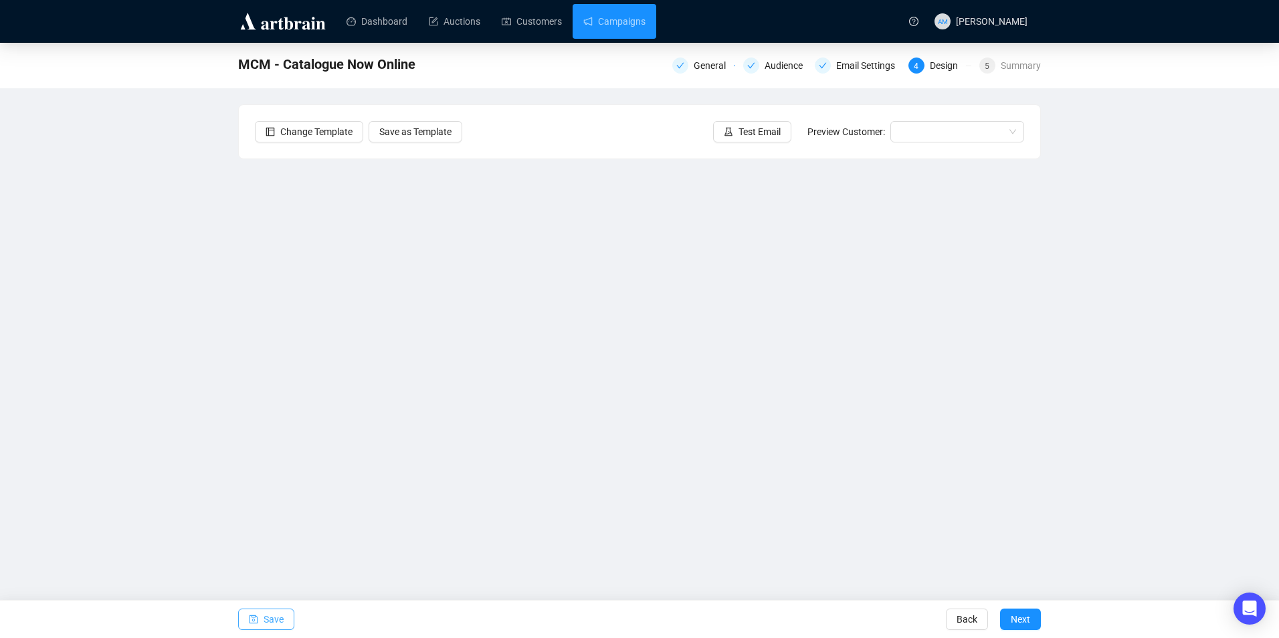
click at [269, 622] on span "Save" at bounding box center [274, 619] width 20 height 37
click at [261, 616] on button "Save" at bounding box center [266, 619] width 56 height 21
click at [742, 131] on span "Test Email" at bounding box center [760, 131] width 42 height 15
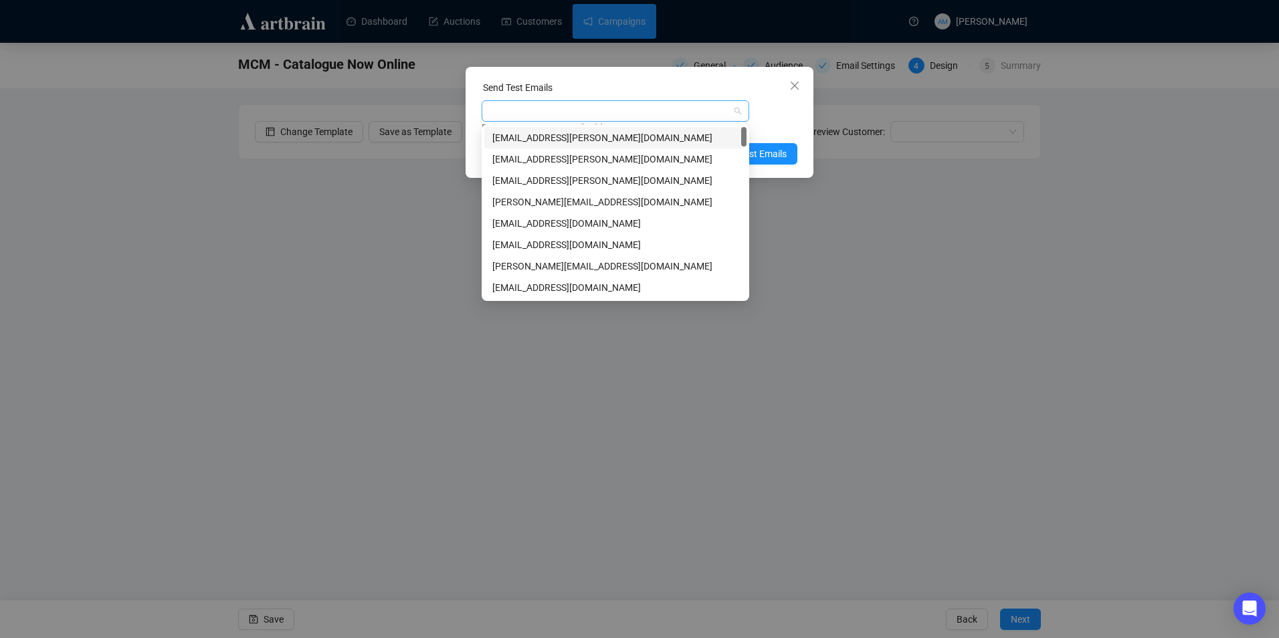
click at [624, 108] on div at bounding box center [608, 111] width 248 height 19
type input "ni"
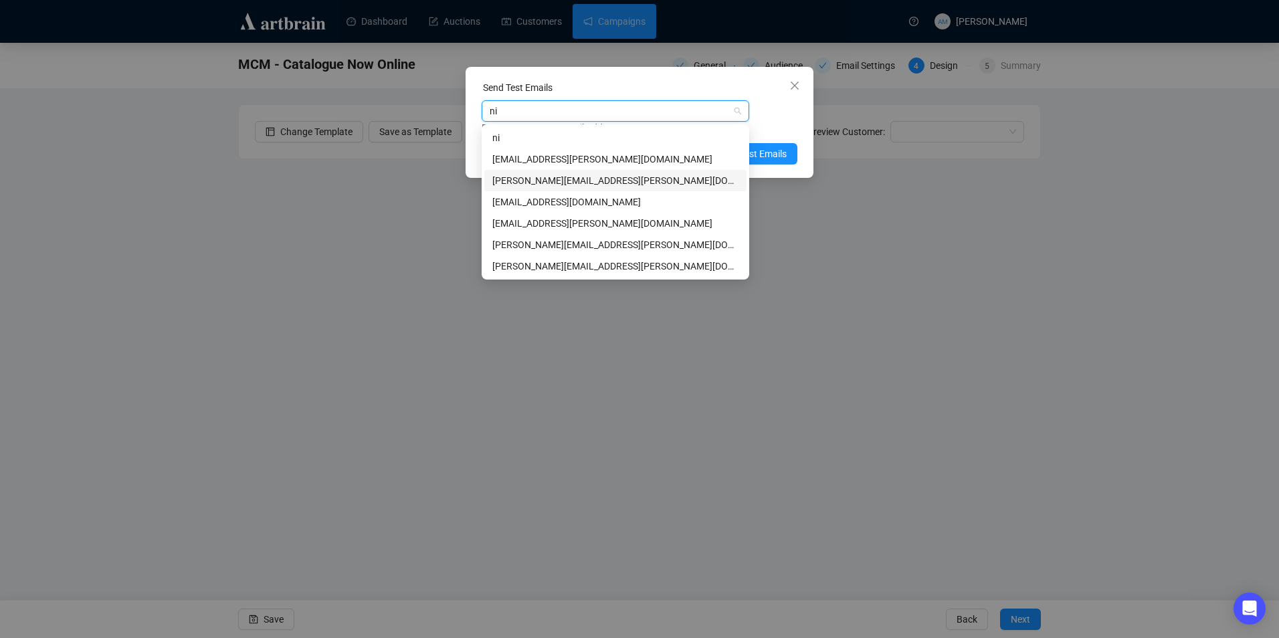
click at [650, 173] on div "[PERSON_NAME][EMAIL_ADDRESS][PERSON_NAME][DOMAIN_NAME]" at bounding box center [615, 180] width 262 height 21
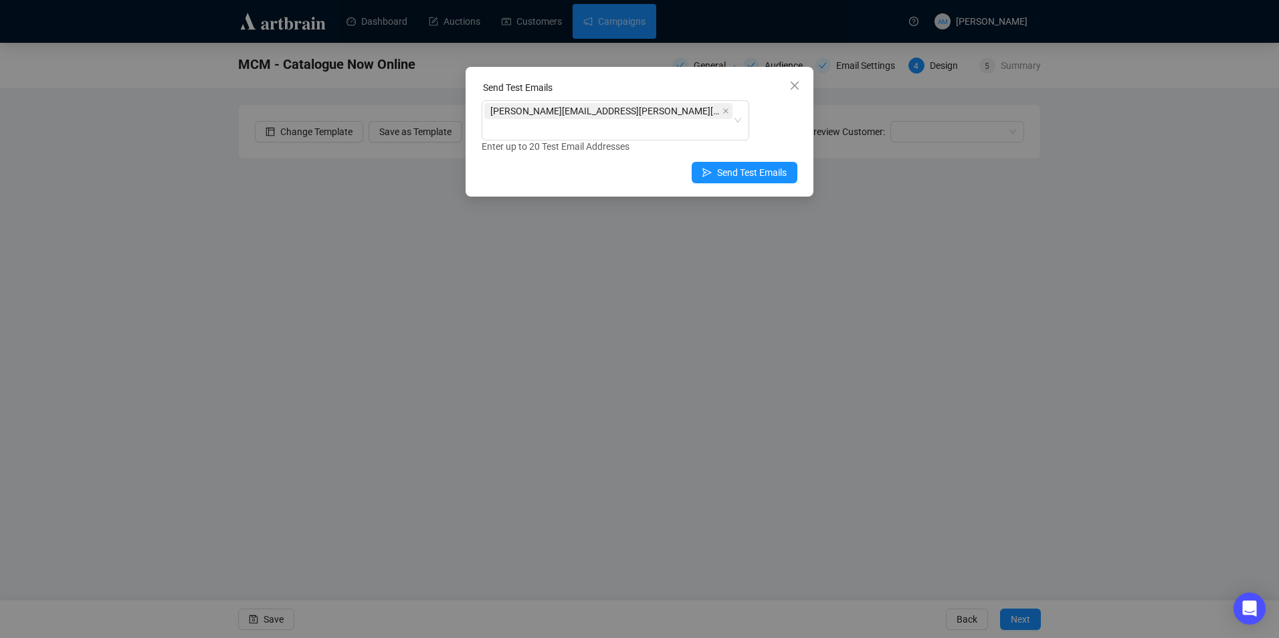
click at [773, 139] on div "Enter up to 20 Test Email Addresses" at bounding box center [640, 146] width 316 height 15
click at [768, 165] on span "Send Test Emails" at bounding box center [752, 172] width 70 height 15
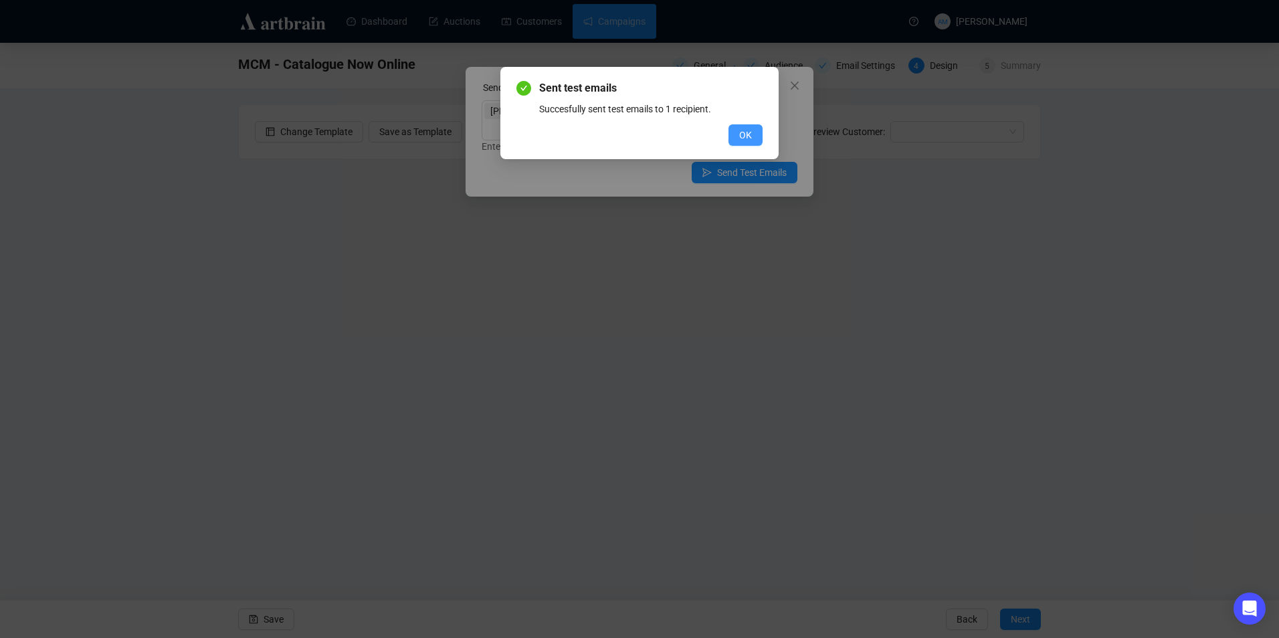
click at [745, 133] on span "OK" at bounding box center [745, 135] width 13 height 15
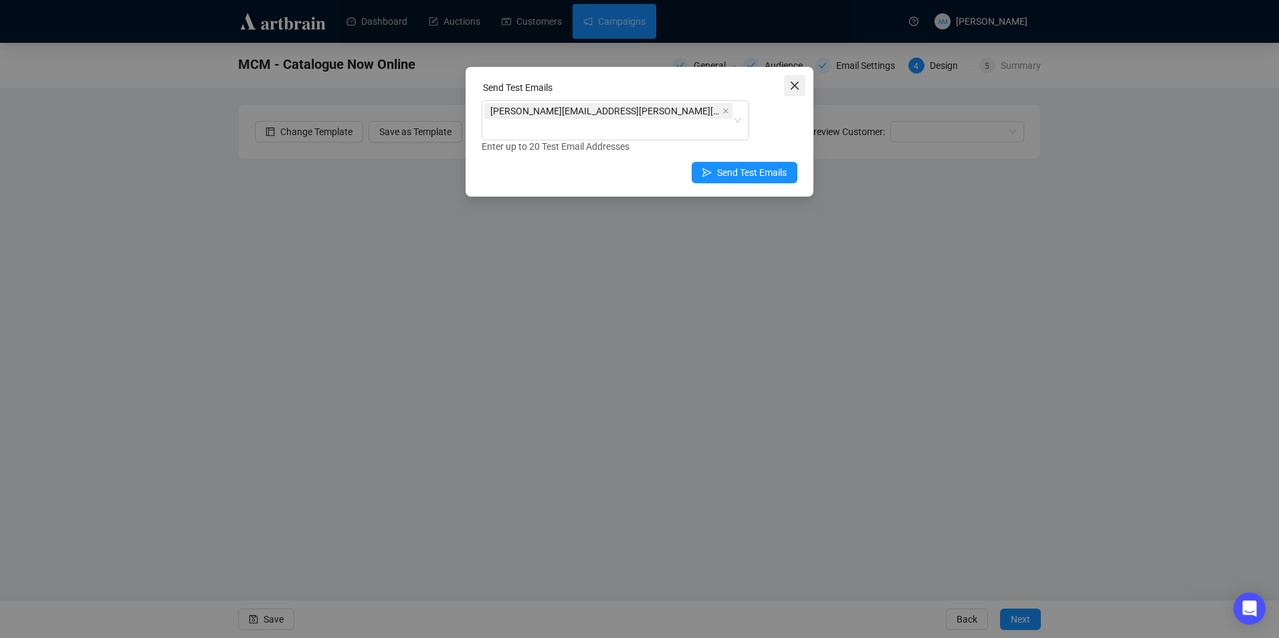
click at [800, 88] on icon "close" at bounding box center [794, 85] width 11 height 11
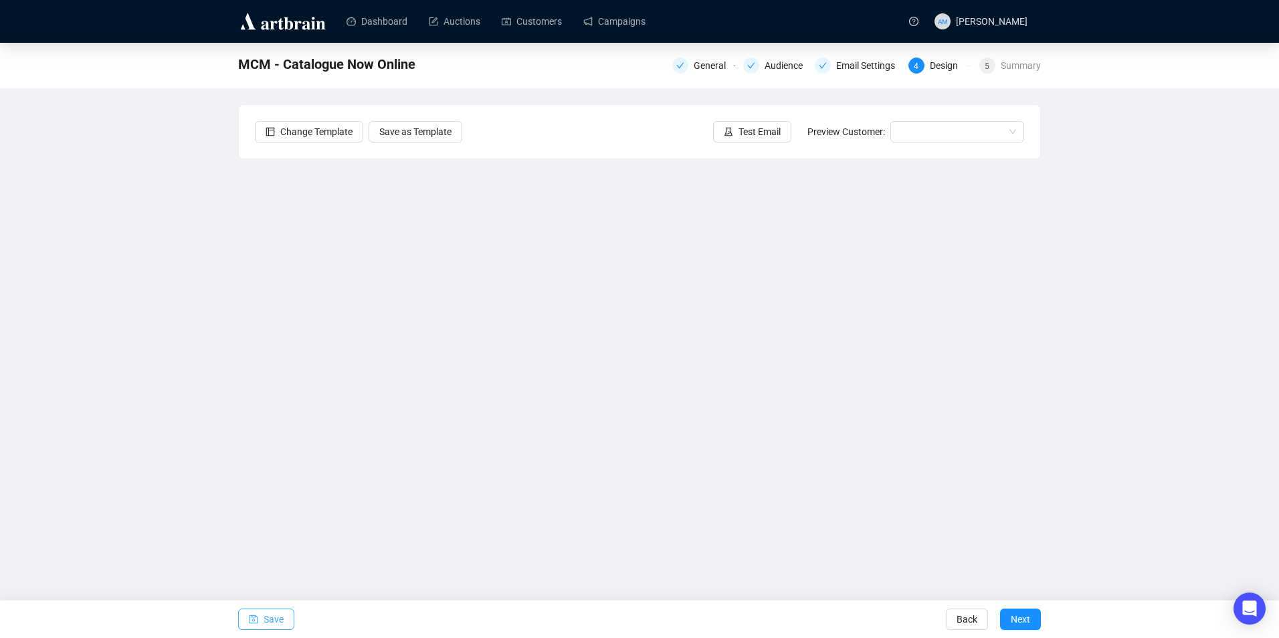
click at [272, 619] on span "Save" at bounding box center [274, 619] width 20 height 37
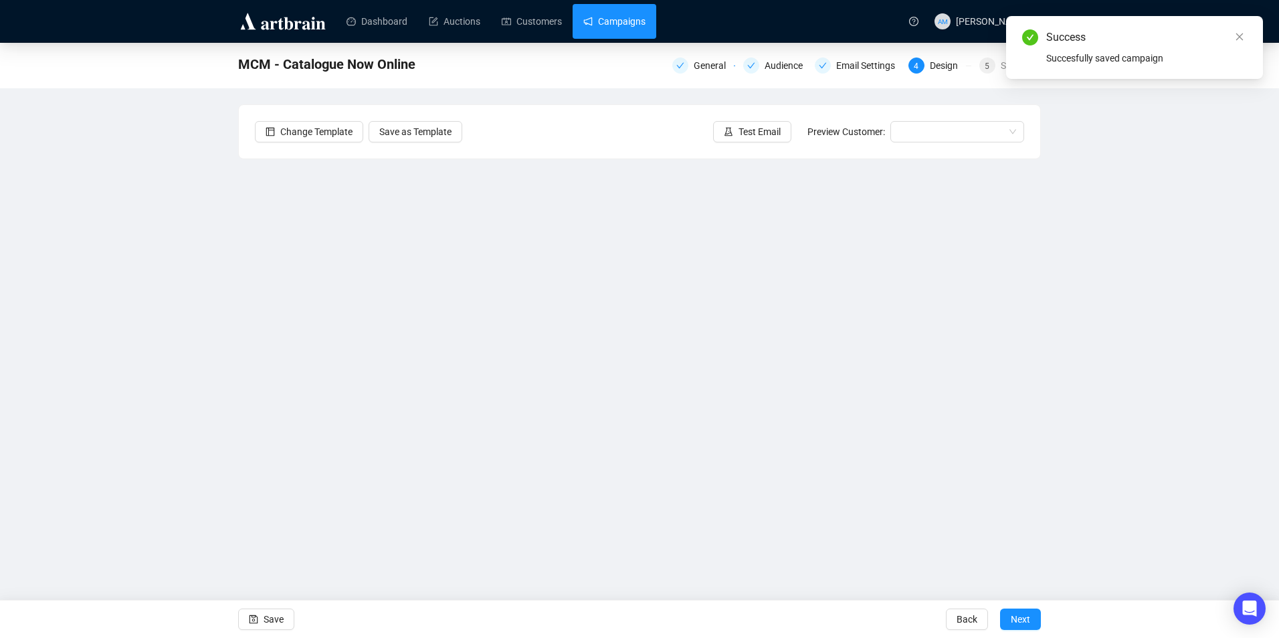
click at [624, 24] on link "Campaigns" at bounding box center [614, 21] width 62 height 35
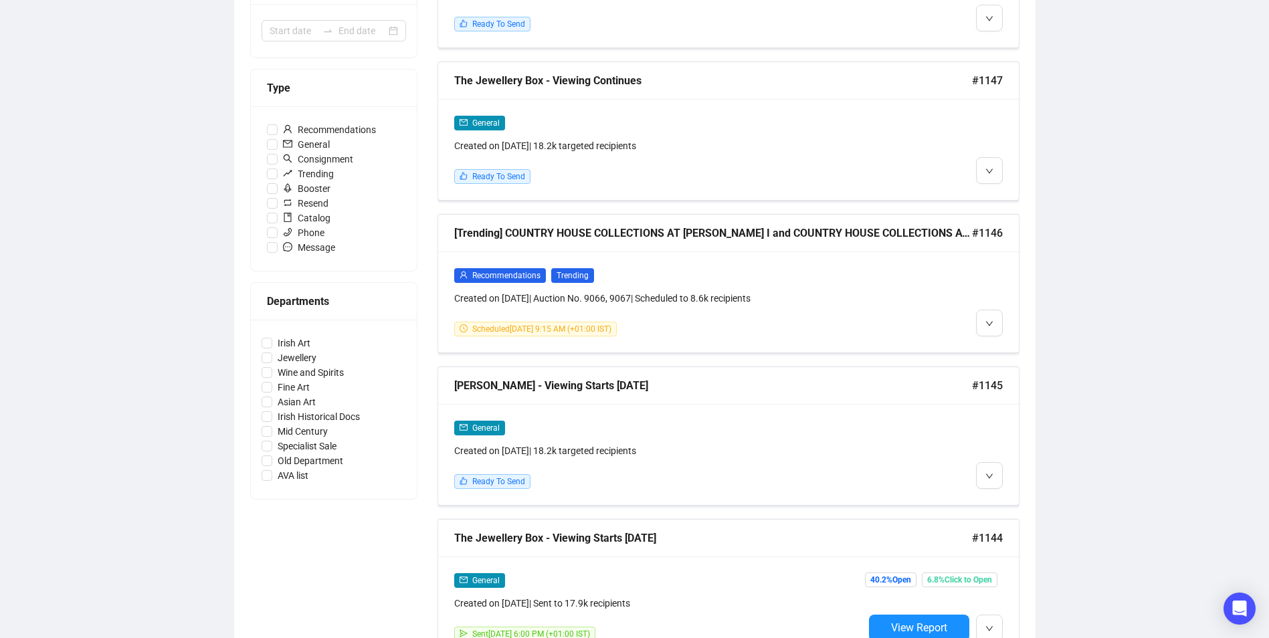
scroll to position [201, 0]
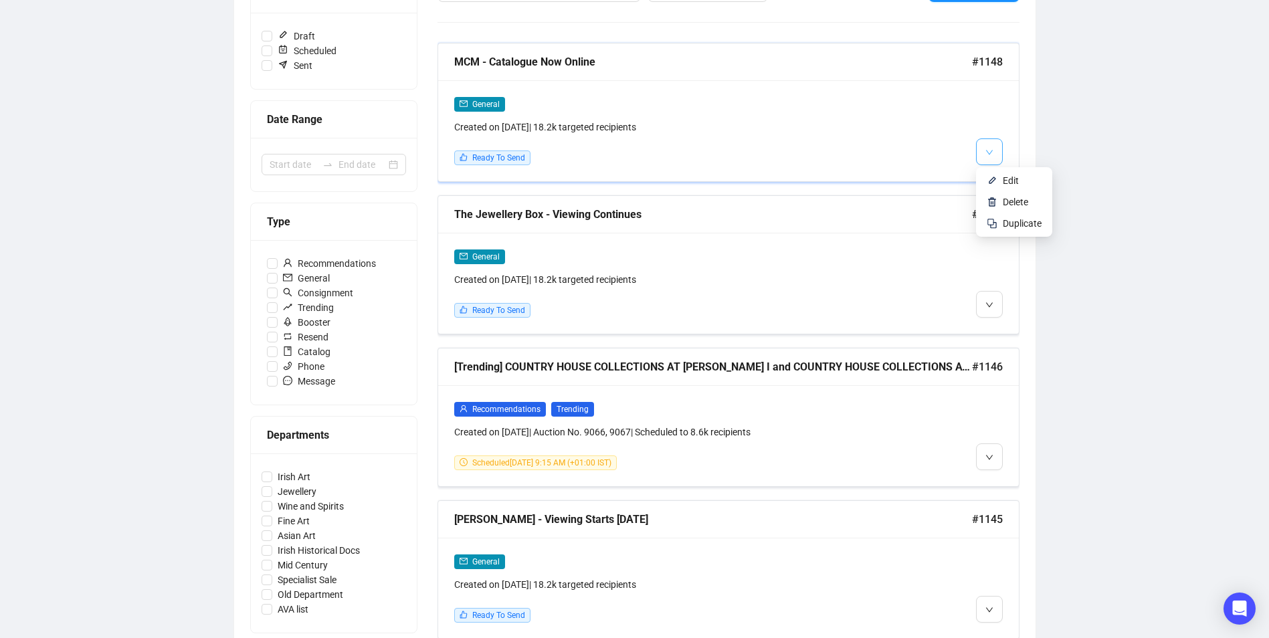
click at [988, 149] on icon "down" at bounding box center [990, 153] width 8 height 8
click at [1000, 177] on li "Edit" at bounding box center [1014, 180] width 71 height 21
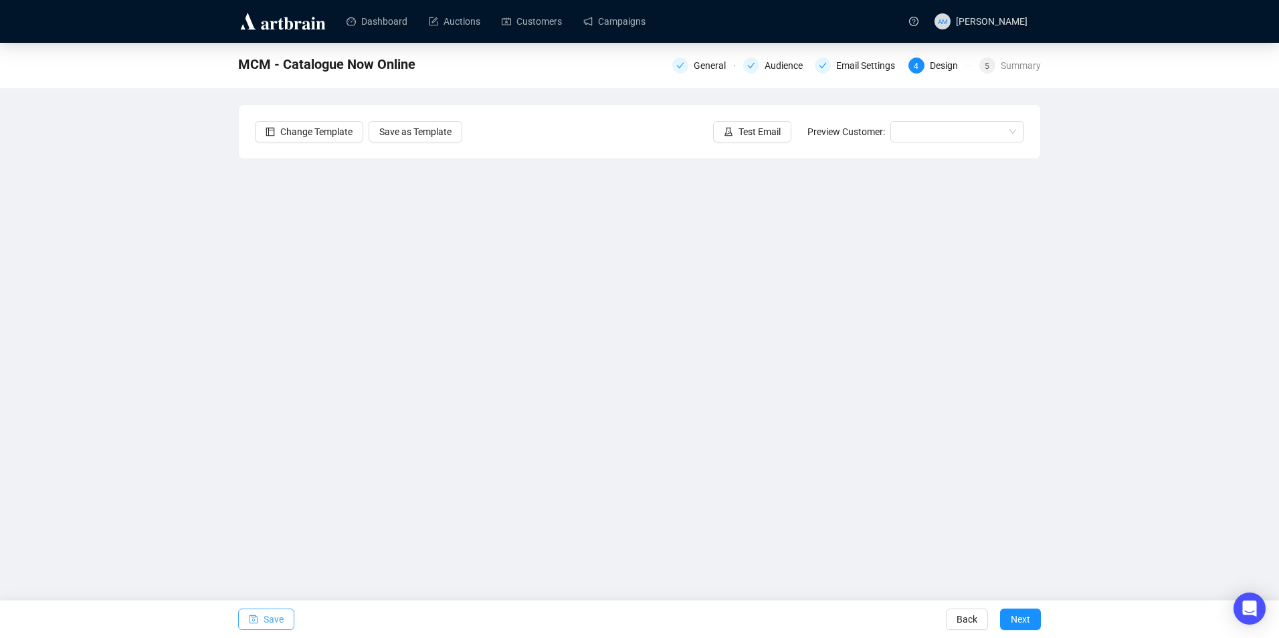
click at [274, 614] on span "Save" at bounding box center [274, 619] width 20 height 37
click at [276, 616] on span "Save" at bounding box center [274, 619] width 20 height 37
click at [279, 619] on span "Save" at bounding box center [274, 619] width 20 height 37
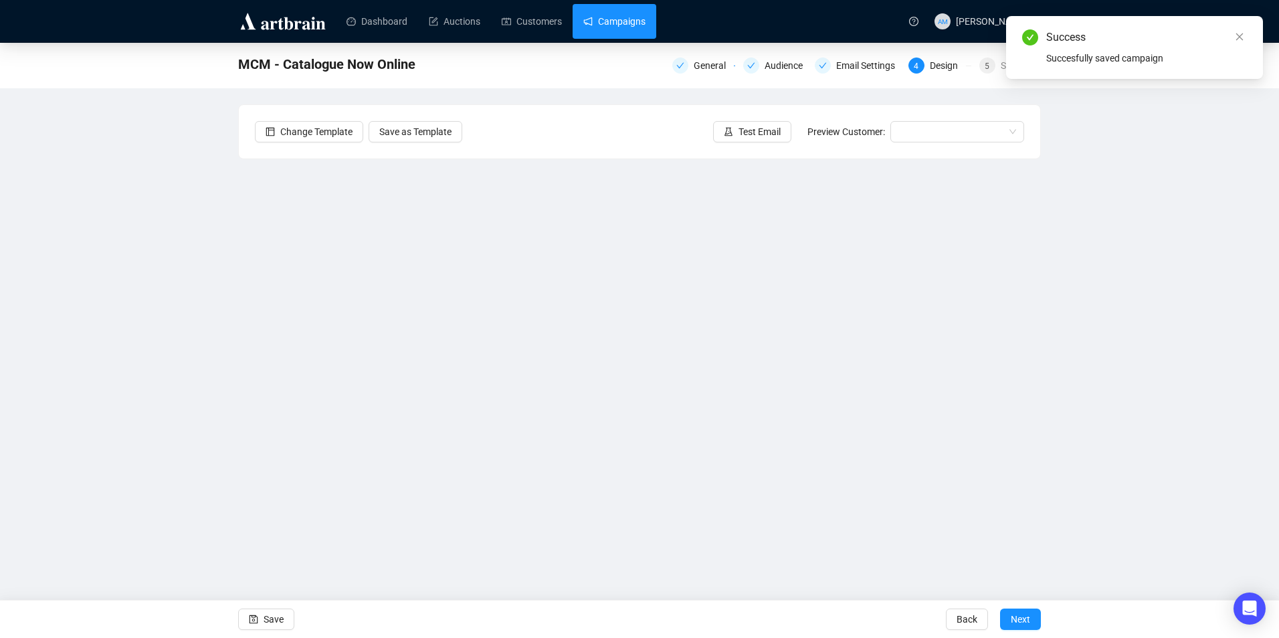
click at [611, 25] on link "Campaigns" at bounding box center [614, 21] width 62 height 35
